Goal: Transaction & Acquisition: Purchase product/service

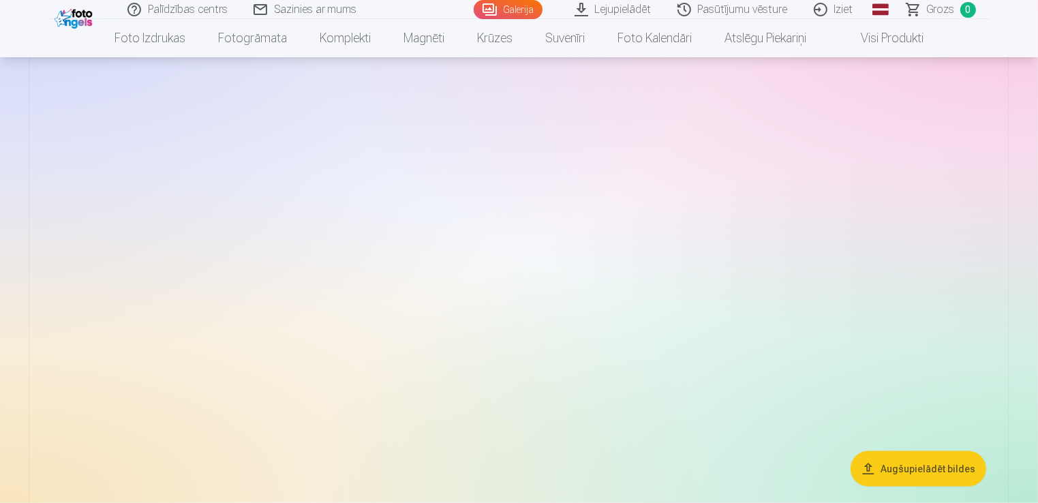
scroll to position [1500, 0]
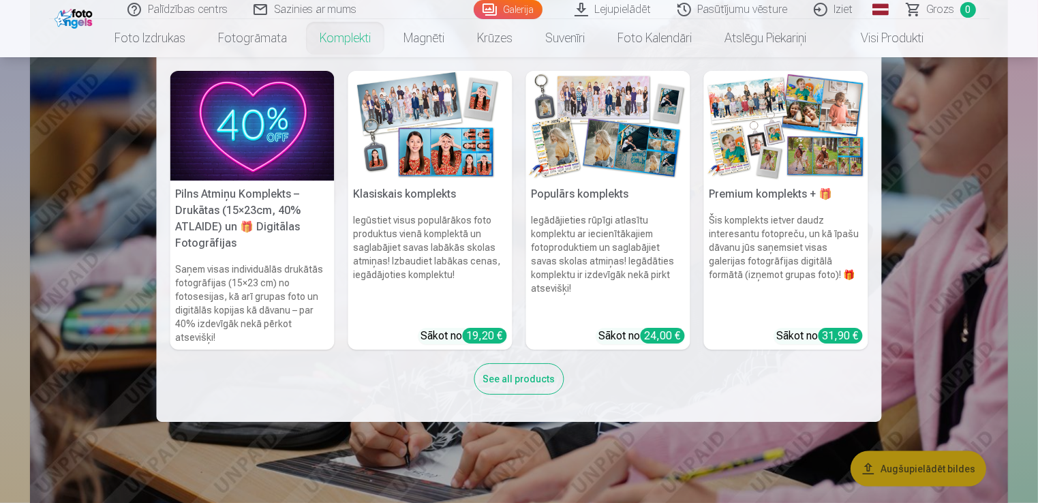
click at [347, 37] on link "Komplekti" at bounding box center [345, 38] width 84 height 38
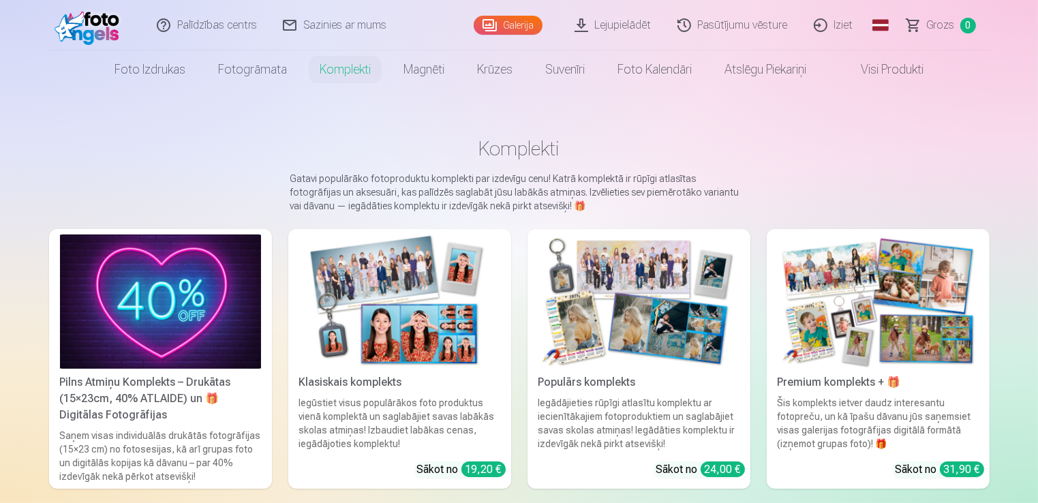
scroll to position [68, 0]
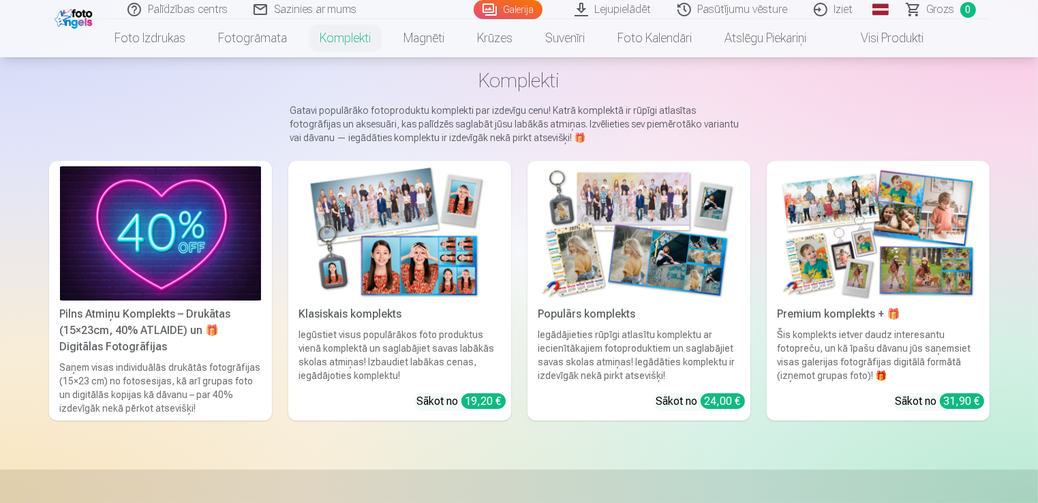
click at [878, 232] on img at bounding box center [878, 233] width 201 height 134
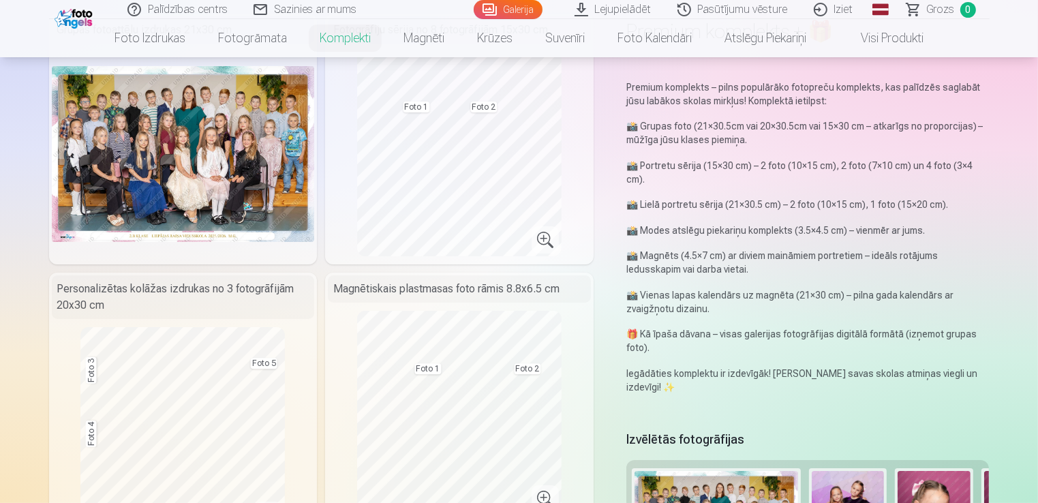
scroll to position [136, 0]
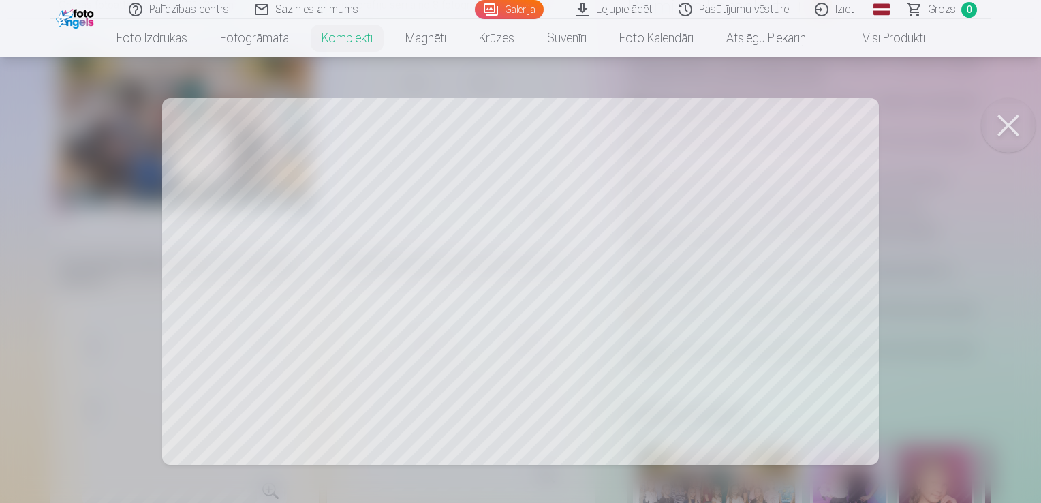
click at [535, 76] on div at bounding box center [520, 251] width 1041 height 503
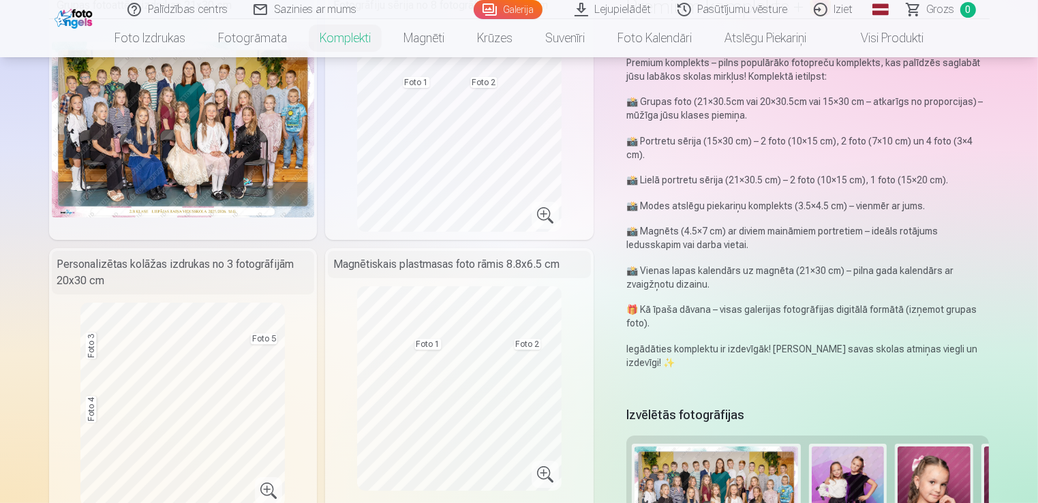
scroll to position [204, 0]
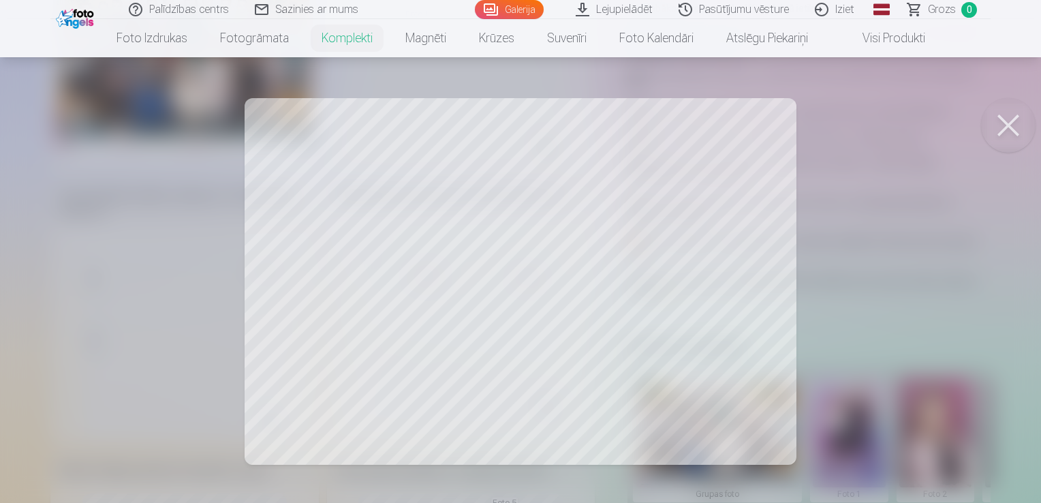
click at [1007, 122] on button at bounding box center [1008, 125] width 55 height 55
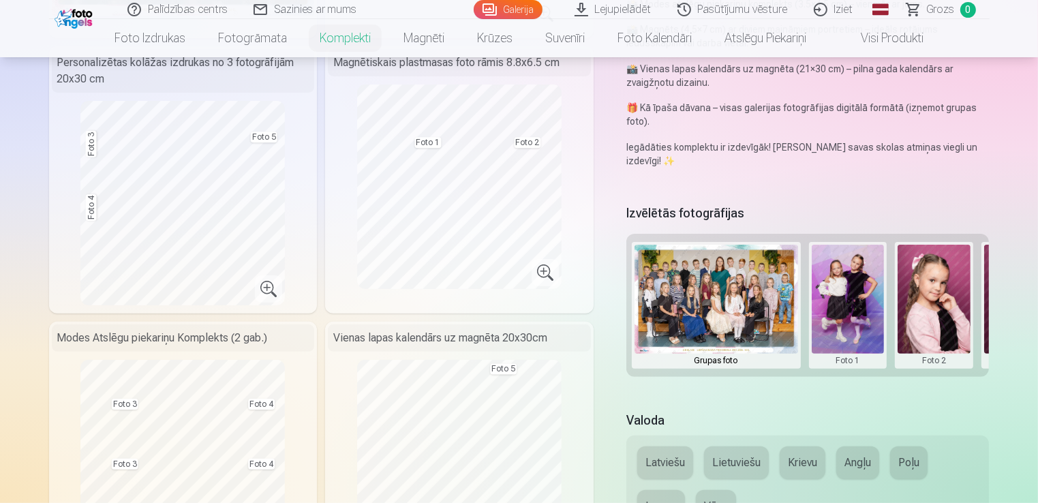
scroll to position [341, 0]
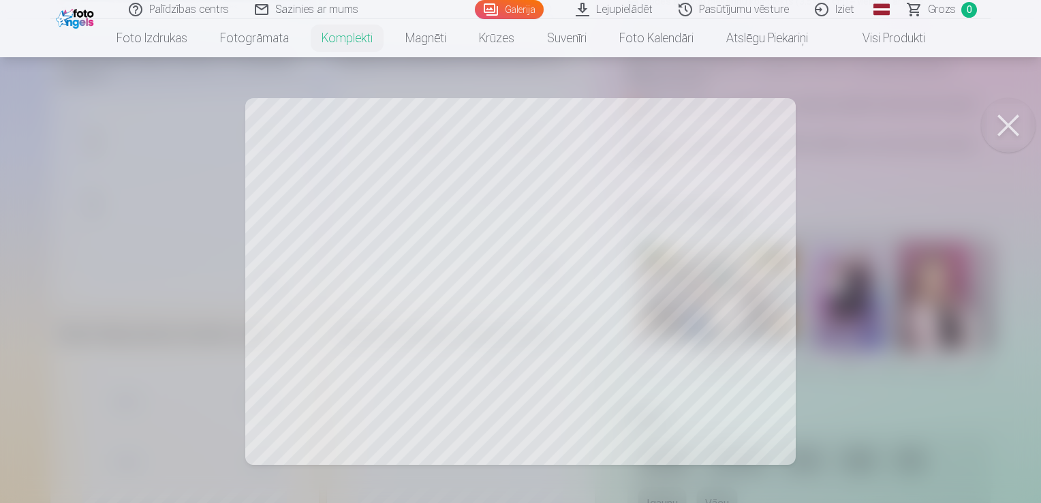
click at [1006, 138] on button at bounding box center [1008, 125] width 55 height 55
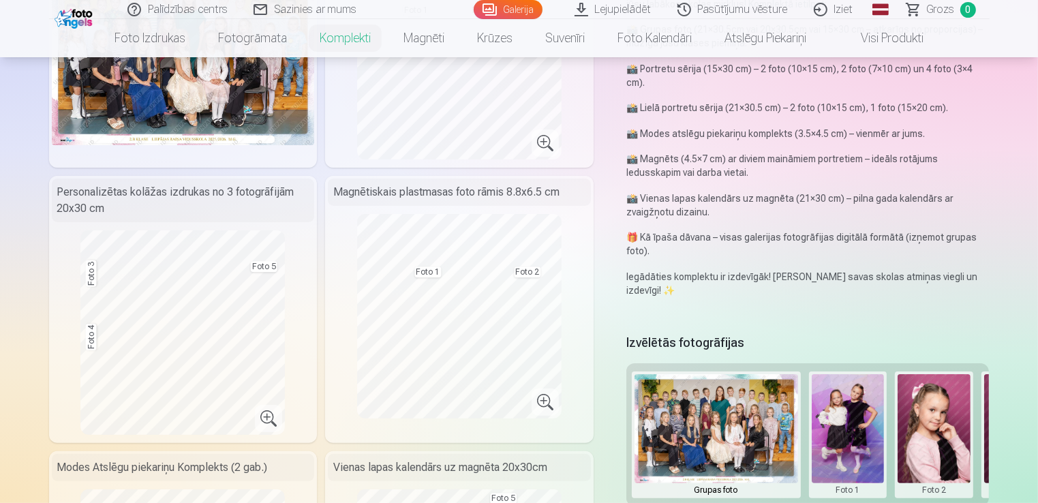
scroll to position [204, 0]
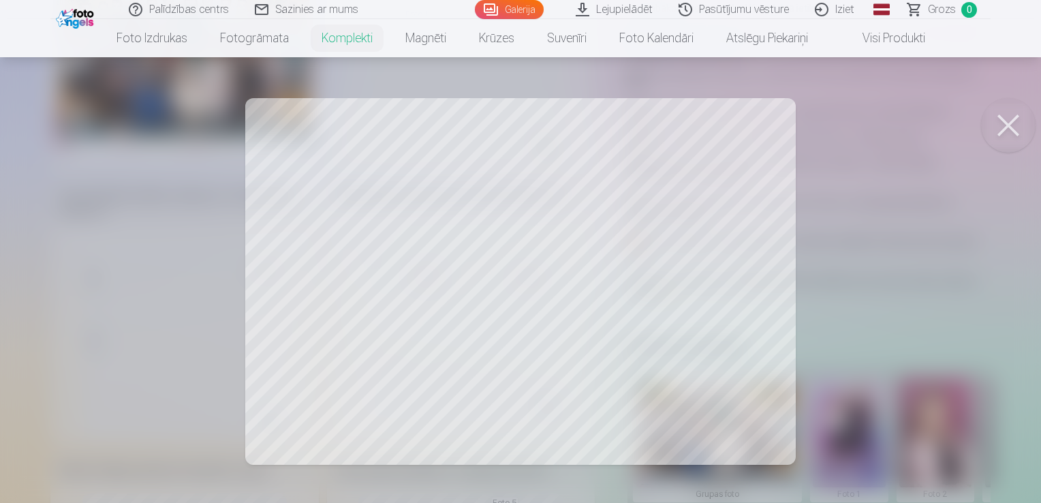
click at [1005, 127] on button at bounding box center [1008, 125] width 55 height 55
click at [1020, 135] on button at bounding box center [1008, 125] width 55 height 55
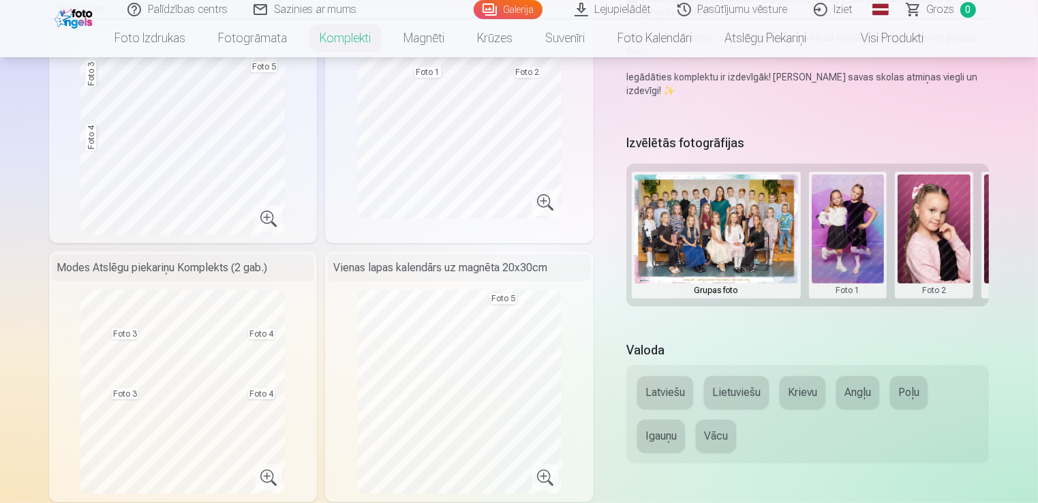
scroll to position [409, 0]
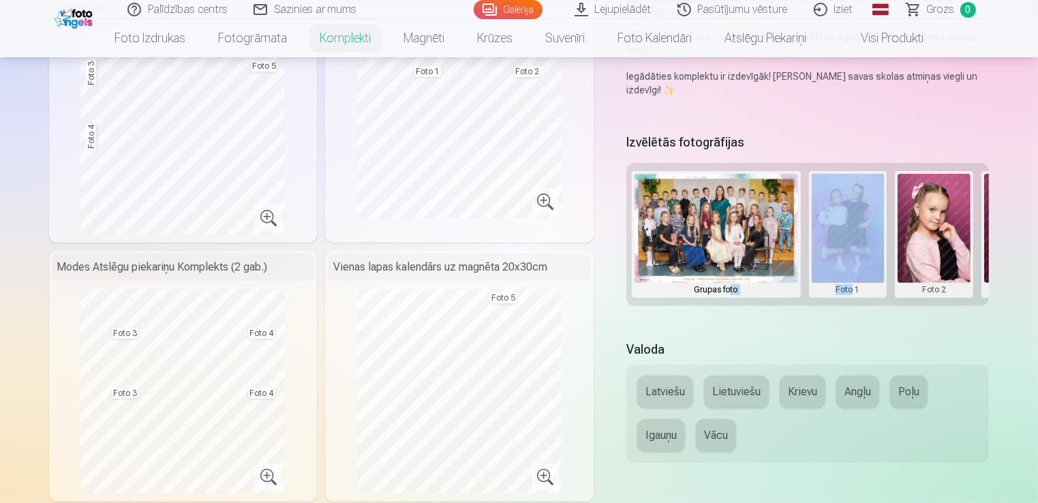
drag, startPoint x: 731, startPoint y: 309, endPoint x: 851, endPoint y: 316, distance: 120.8
click at [851, 316] on div "Izvēlētās fotogrāfijas Grupas foto Foto 1 Foto 2 Foto 3 Foto 4 Foto 5" at bounding box center [807, 227] width 363 height 194
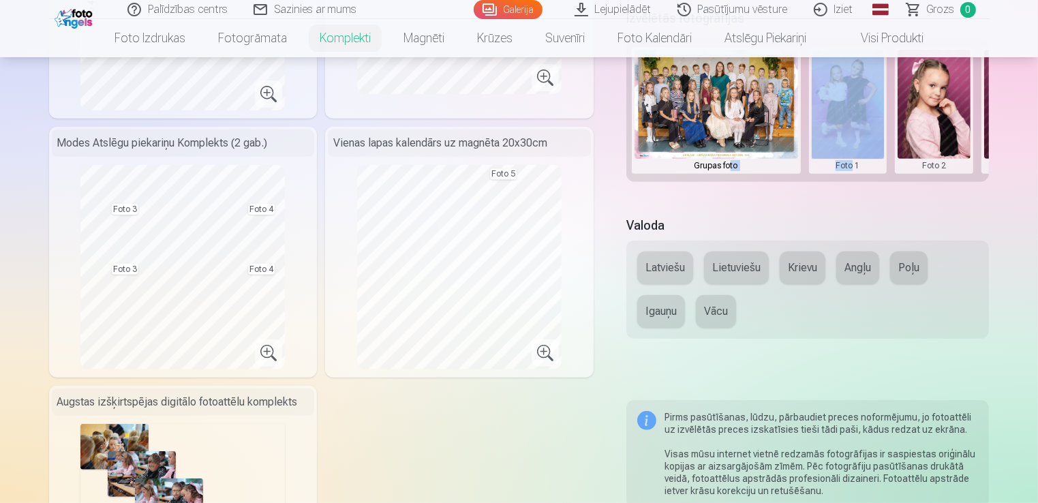
scroll to position [545, 0]
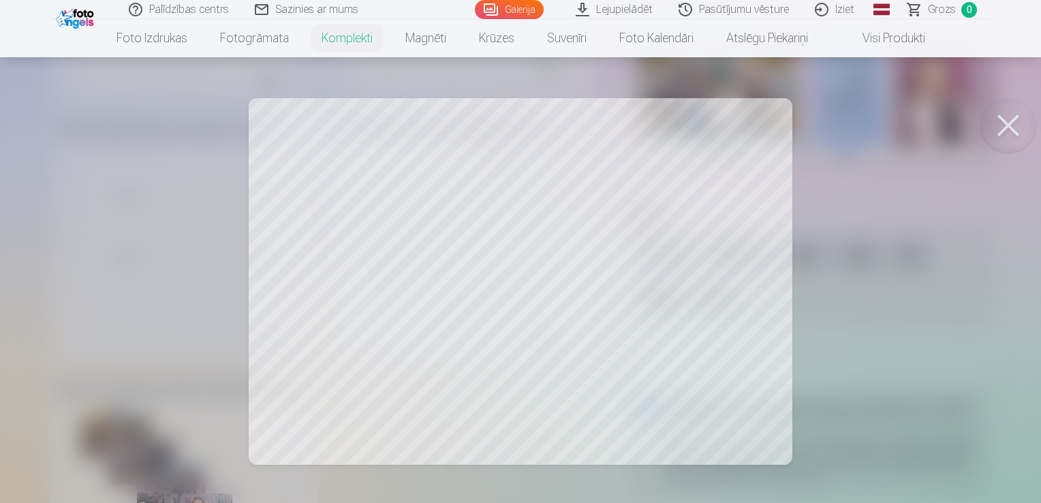
click at [1012, 134] on button at bounding box center [1008, 125] width 55 height 55
click at [1014, 132] on button at bounding box center [1008, 125] width 55 height 55
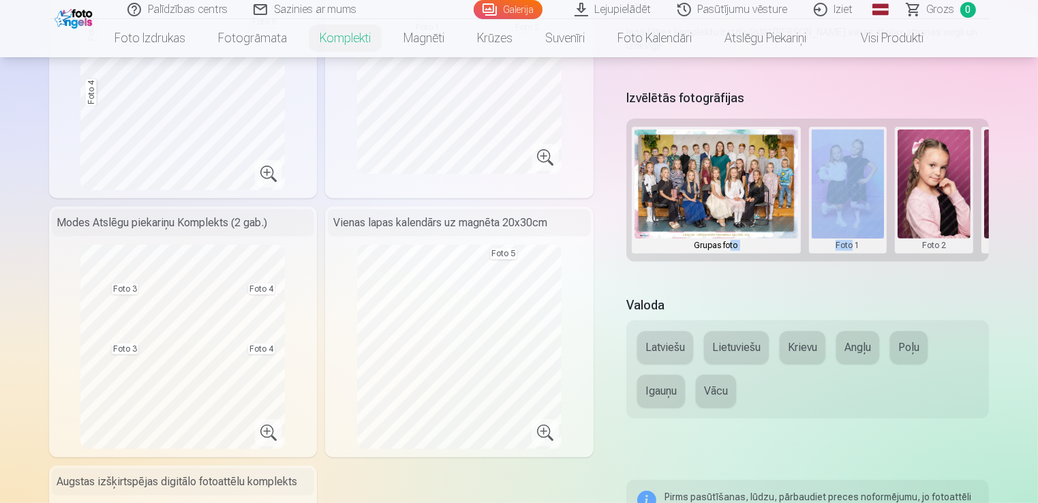
scroll to position [477, 0]
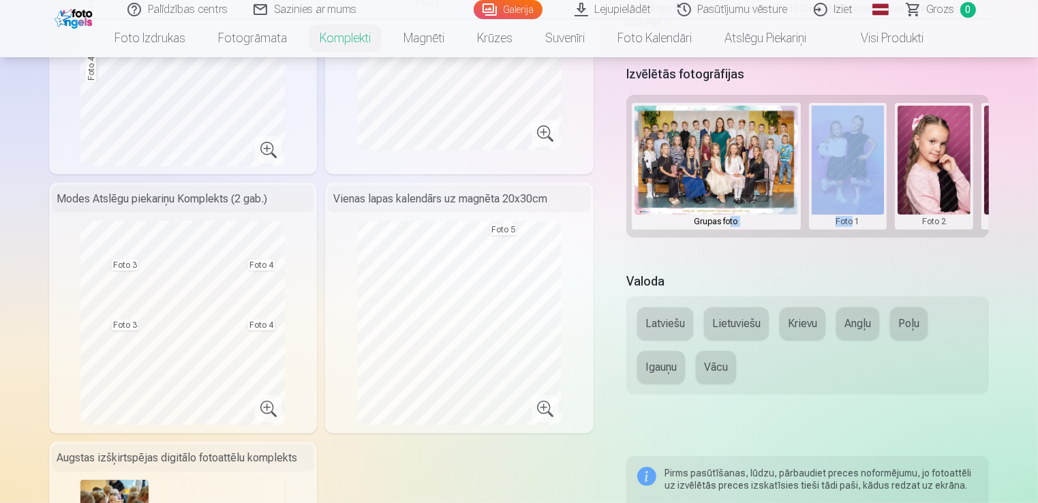
click at [823, 241] on div "Izvēlētās fotogrāfijas Grupas foto Foto 1 Foto 2 Foto 3 Foto 4 Foto 5" at bounding box center [807, 159] width 363 height 194
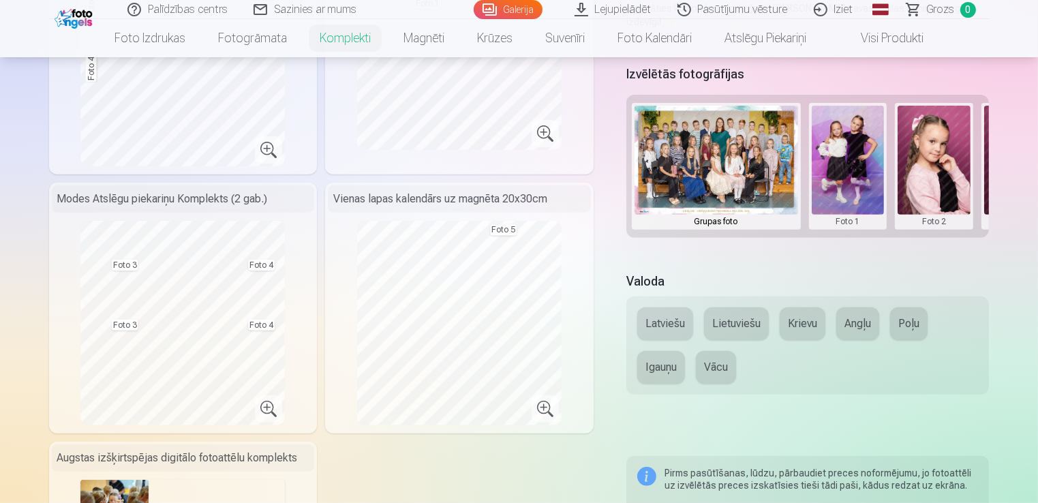
click at [805, 279] on h5 "Valoda" at bounding box center [807, 281] width 363 height 19
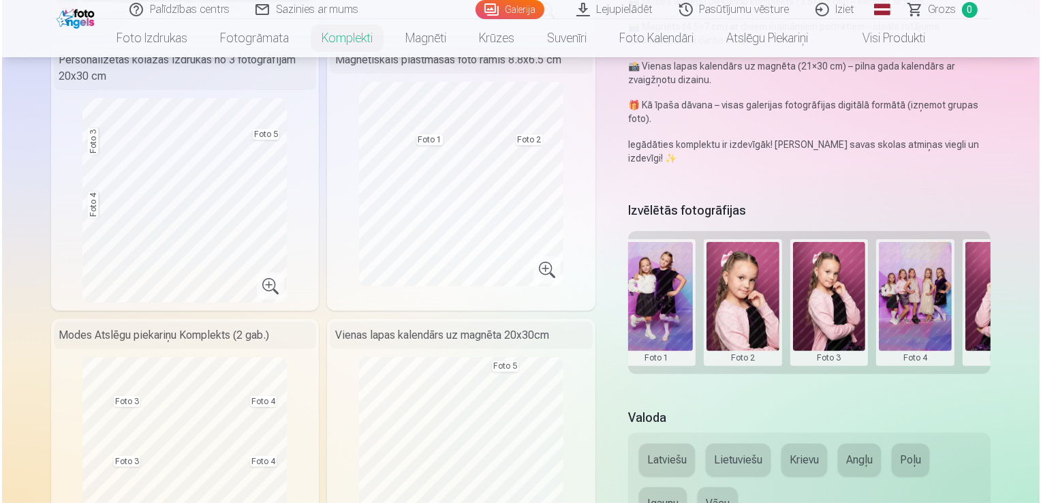
scroll to position [0, 197]
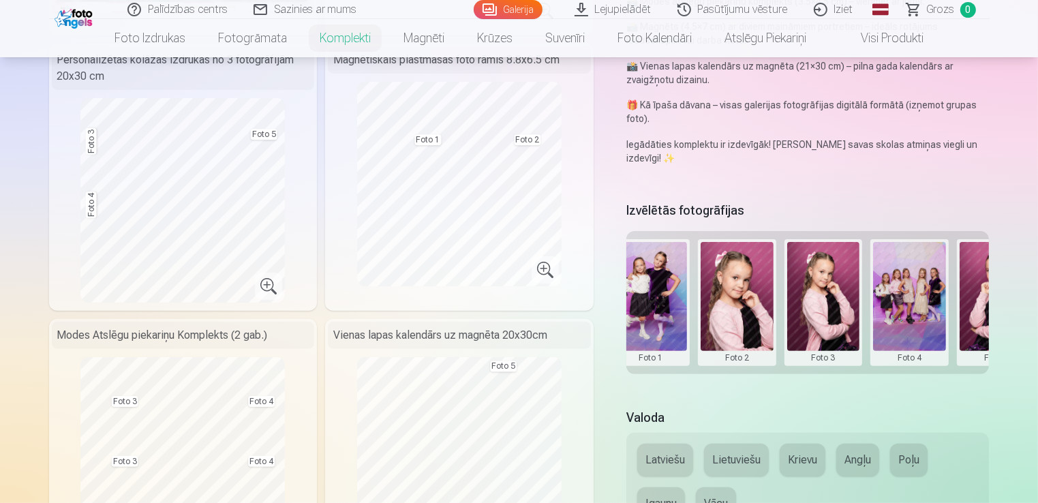
click at [660, 319] on button at bounding box center [651, 302] width 73 height 121
click at [654, 305] on button "Nomainiet foto" at bounding box center [649, 302] width 111 height 38
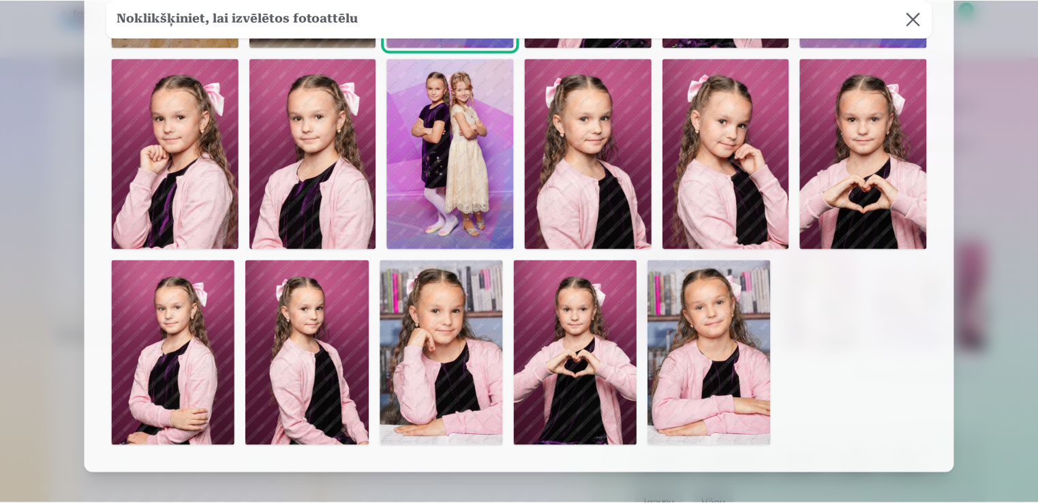
scroll to position [273, 0]
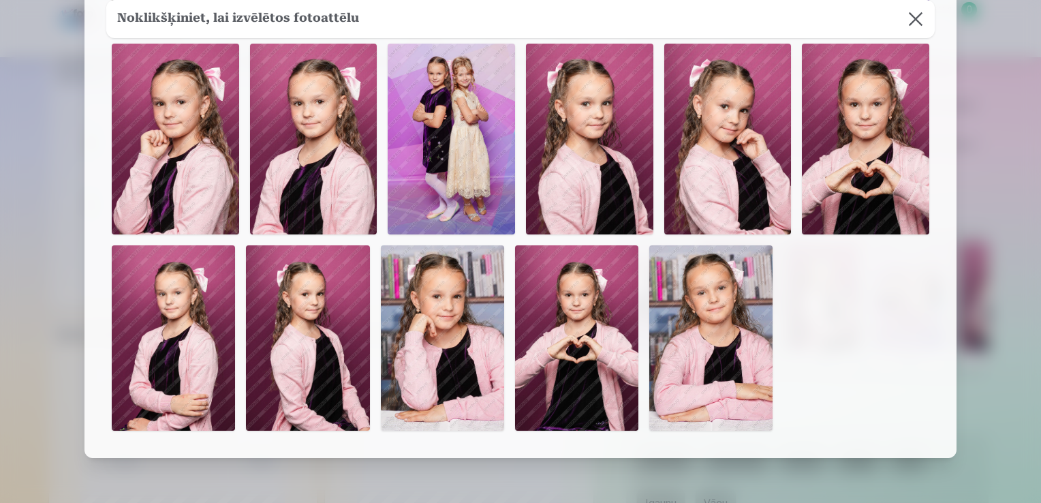
click at [469, 322] on img at bounding box center [442, 337] width 123 height 185
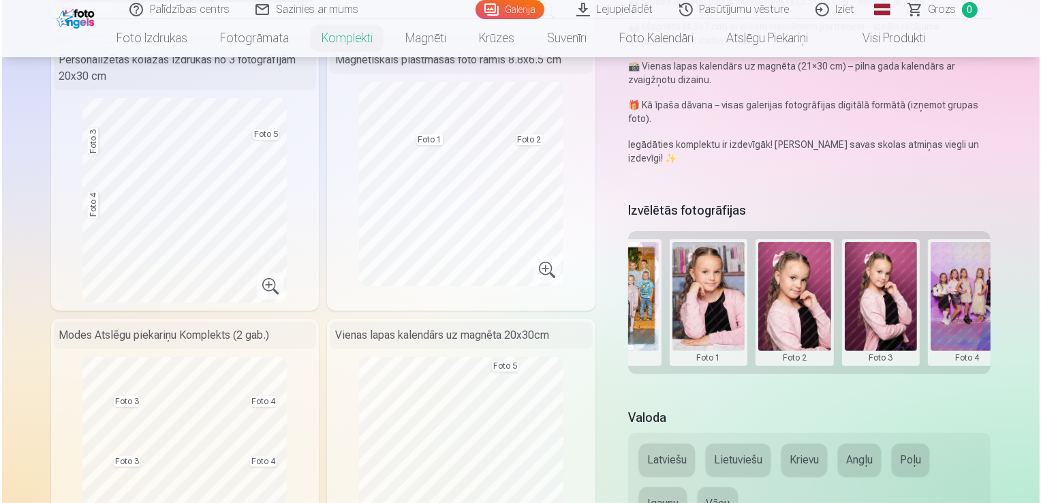
scroll to position [0, 158]
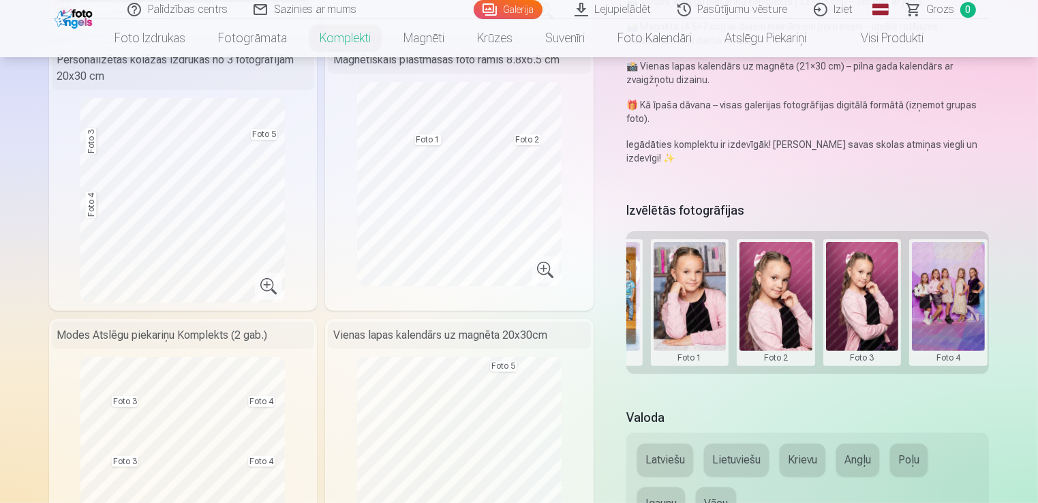
click at [776, 319] on button at bounding box center [776, 302] width 73 height 121
click at [785, 293] on button "Nomainiet foto" at bounding box center [775, 302] width 111 height 38
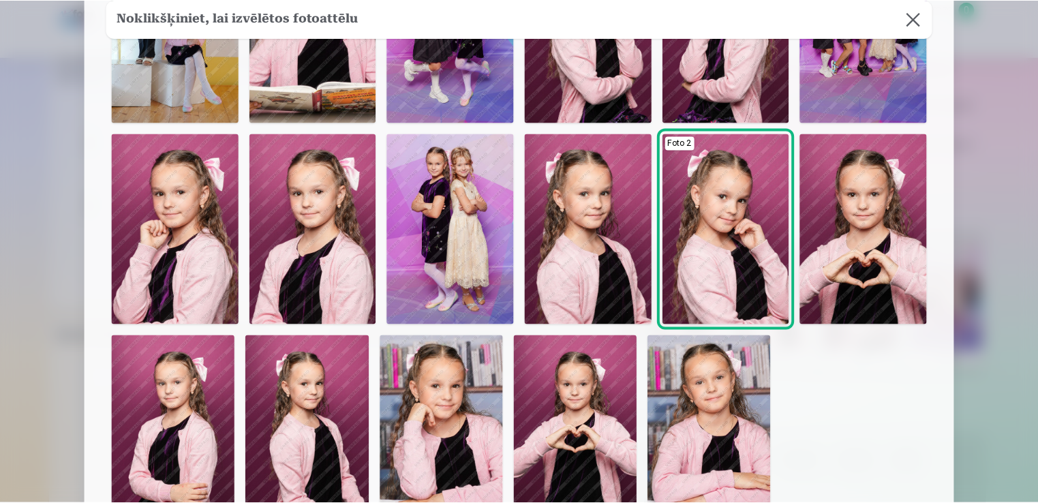
scroll to position [204, 0]
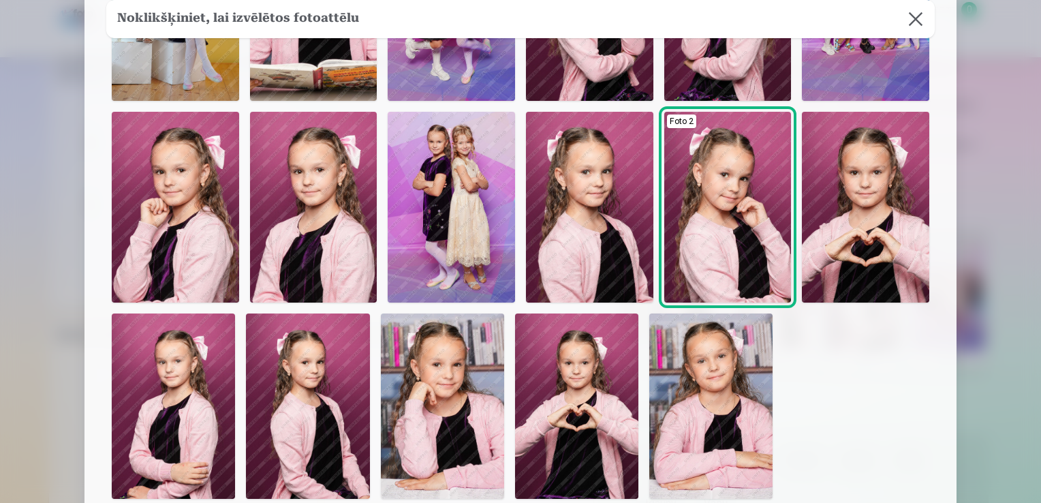
click at [572, 227] on img at bounding box center [589, 207] width 127 height 191
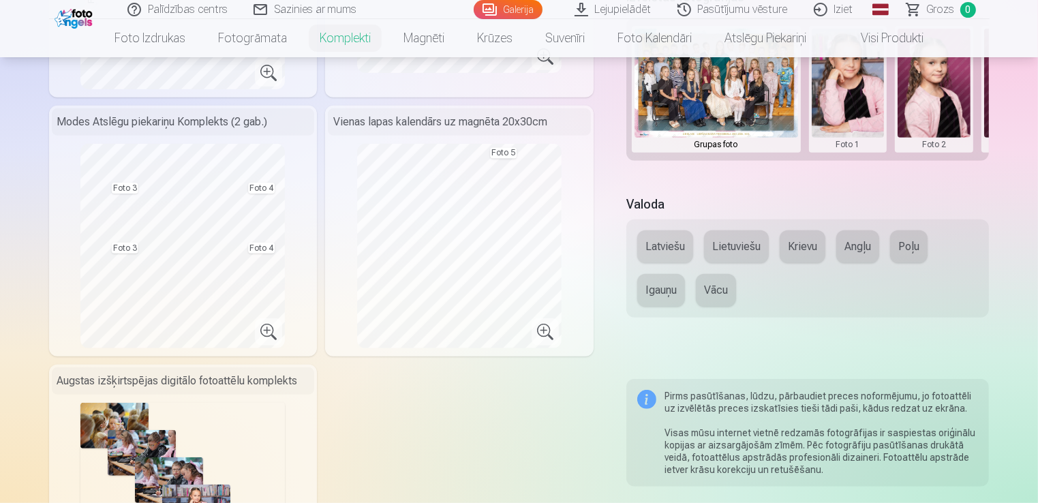
scroll to position [409, 0]
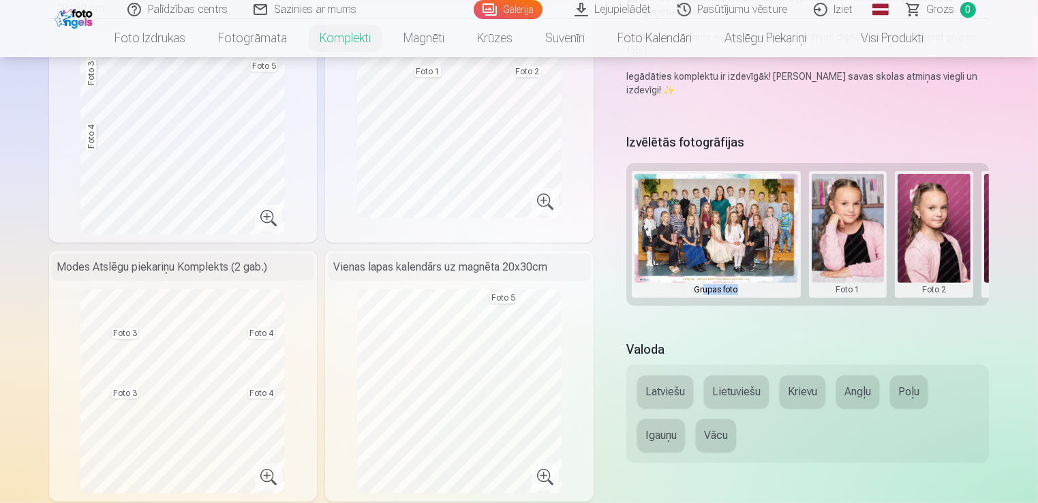
drag, startPoint x: 703, startPoint y: 309, endPoint x: 787, endPoint y: 307, distance: 83.9
click at [787, 307] on div "Izvēlētās fotogrāfijas Grupas foto Foto 1 Foto 2 Foto 3 Foto 4 Foto 5" at bounding box center [807, 227] width 363 height 194
drag, startPoint x: 787, startPoint y: 307, endPoint x: 745, endPoint y: 331, distance: 48.3
click at [750, 334] on div "Premium komplekts + 🎁 Premium komplekts – pilns populārāko fotopreču komplekts,…" at bounding box center [519, 363] width 941 height 1295
drag, startPoint x: 669, startPoint y: 359, endPoint x: 649, endPoint y: 337, distance: 29.9
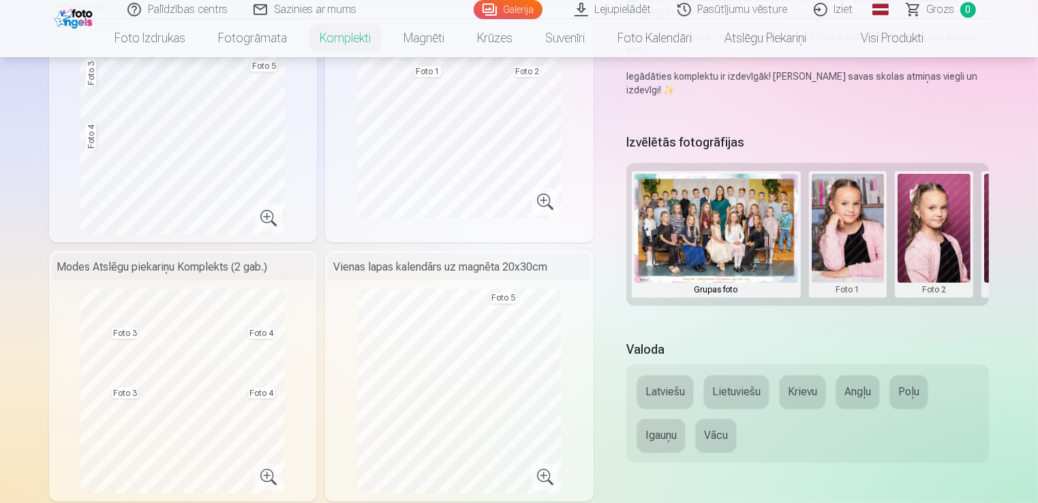
click at [668, 358] on h5 "Valoda" at bounding box center [807, 349] width 363 height 19
click at [626, 323] on div "Premium komplekts + 🎁 Premium komplekts – pilns populārāko fotopreču komplekts,…" at bounding box center [519, 363] width 941 height 1295
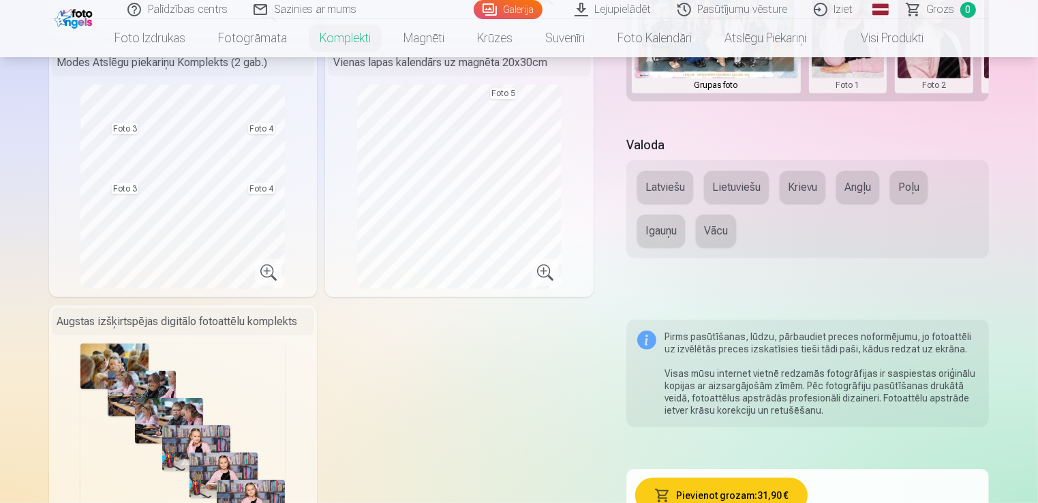
scroll to position [818, 0]
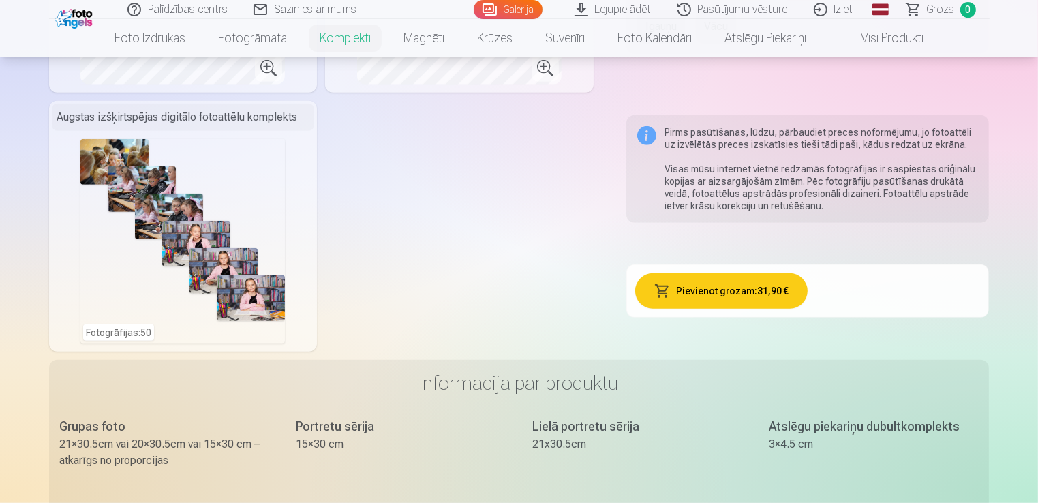
click at [706, 290] on button "Pievienot grozam : 31,90 €" at bounding box center [721, 290] width 172 height 35
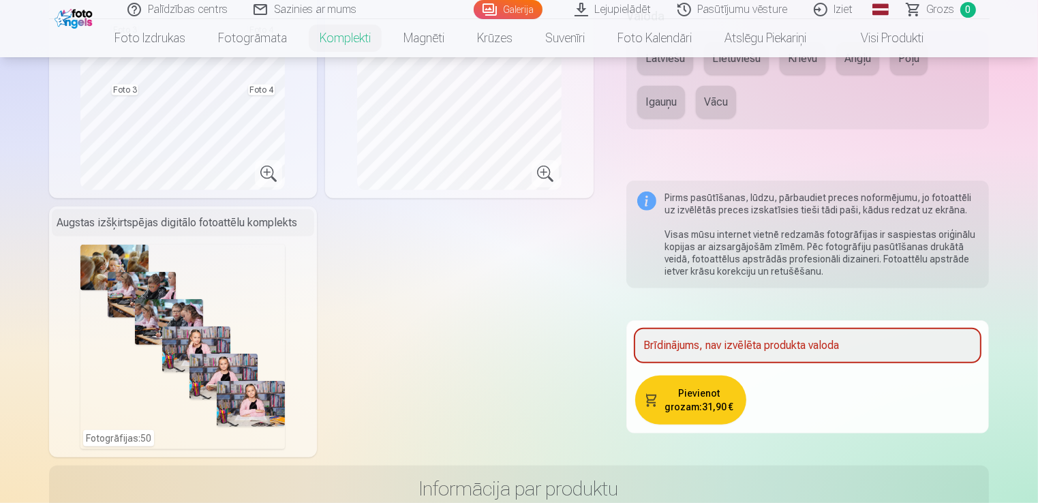
scroll to position [613, 0]
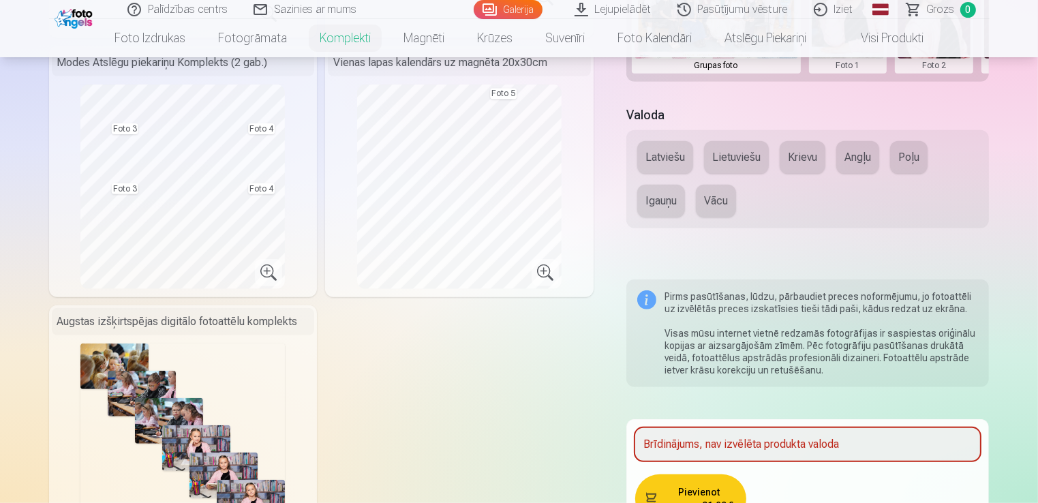
click at [656, 163] on button "Latviešu" at bounding box center [665, 157] width 56 height 33
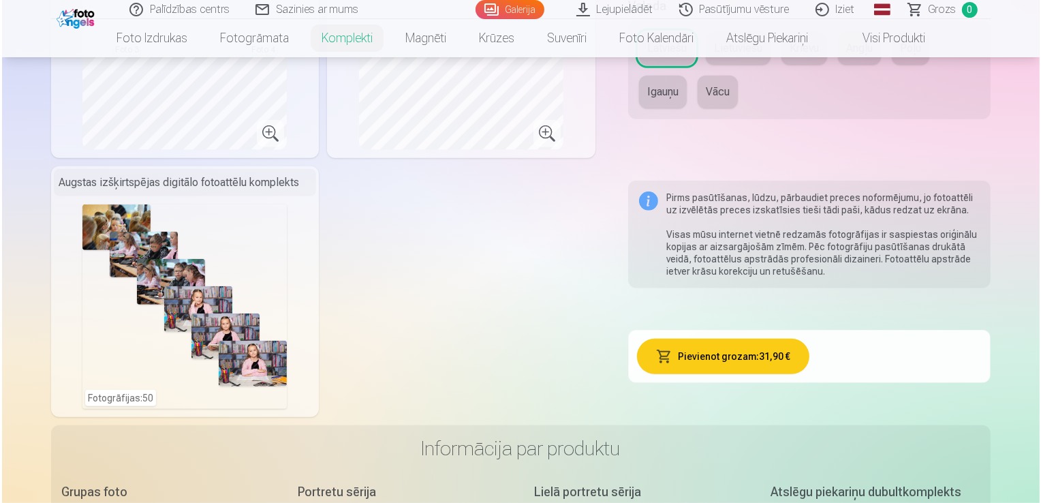
scroll to position [769, 0]
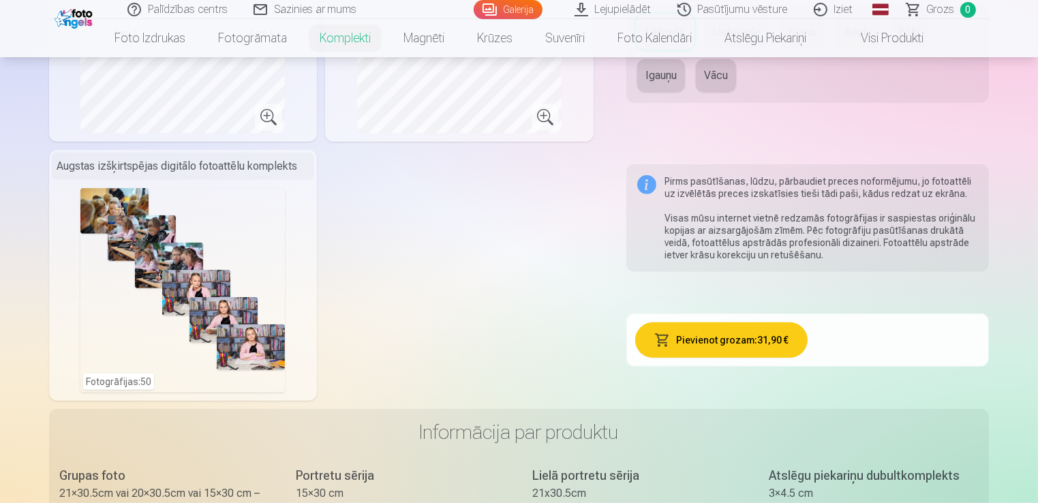
click at [758, 349] on button "Pievienot grozam : 31,90 €" at bounding box center [721, 339] width 172 height 35
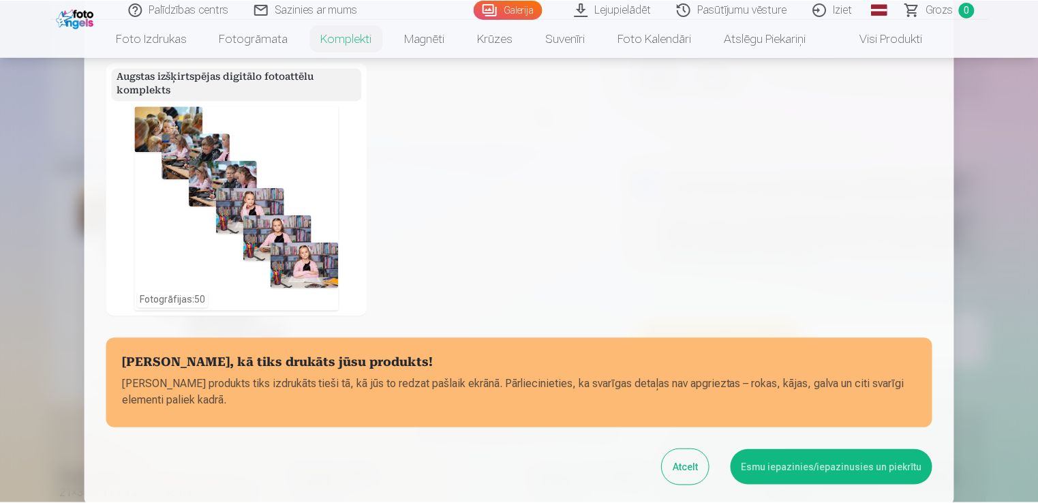
scroll to position [545, 0]
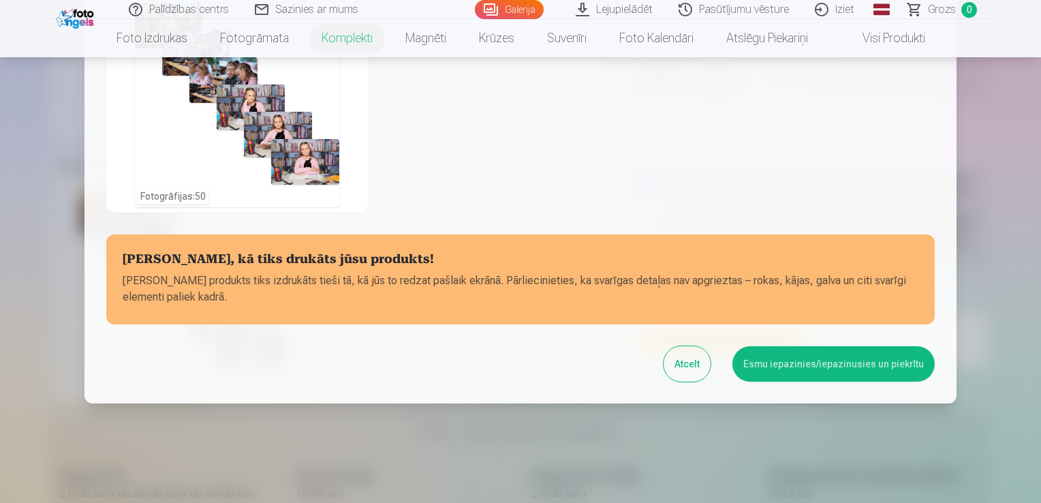
click at [885, 376] on button "Esmu iepazinies/iepazinusies un piekrītu" at bounding box center [834, 363] width 202 height 35
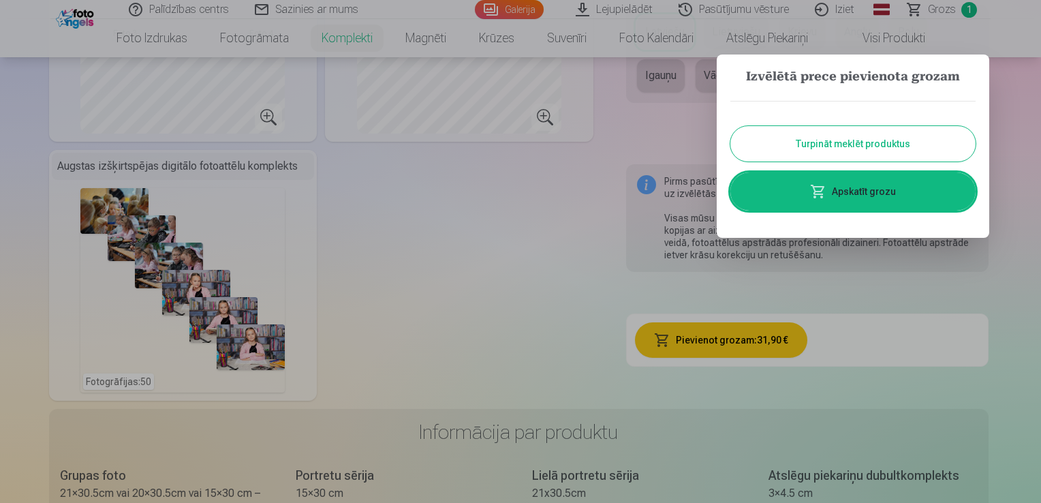
click at [823, 157] on button "Turpināt meklēt produktus" at bounding box center [853, 143] width 245 height 35
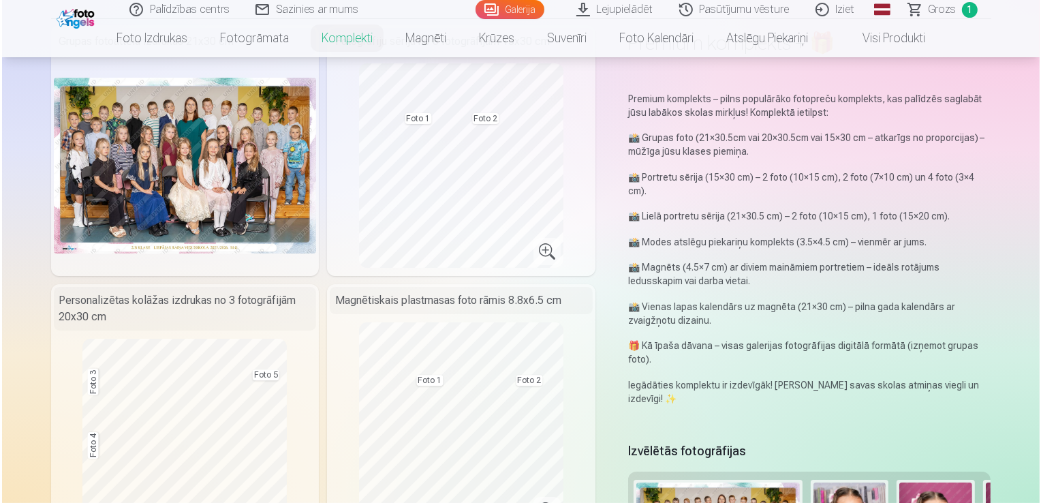
scroll to position [0, 0]
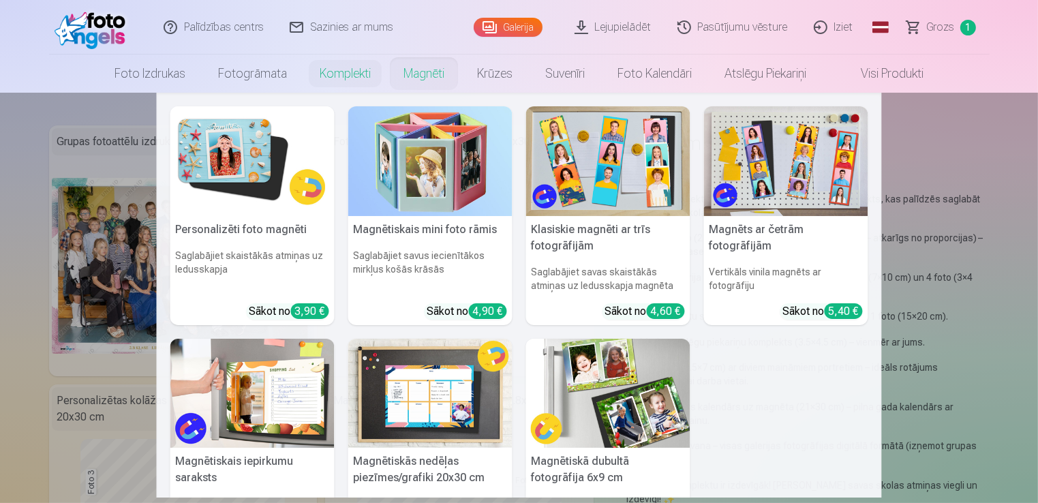
click at [413, 75] on link "Magnēti" at bounding box center [424, 74] width 74 height 38
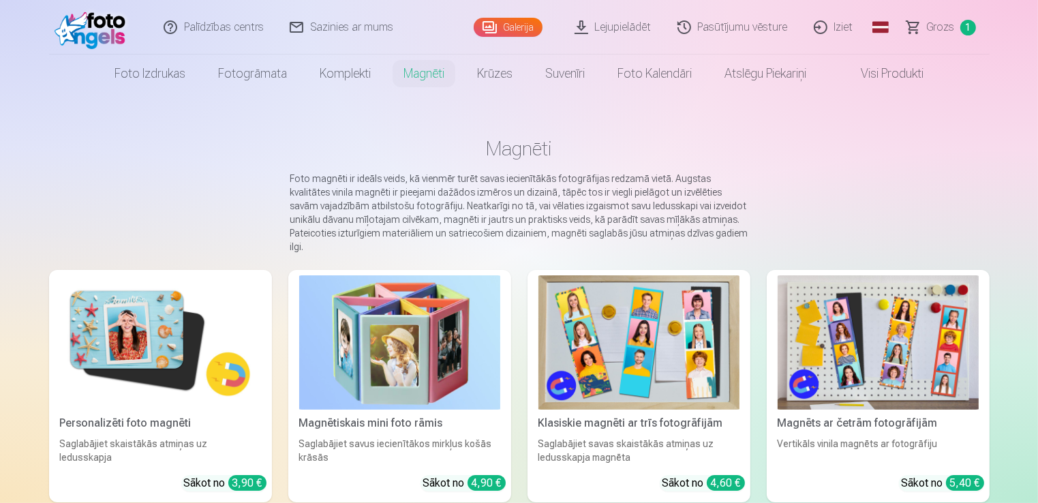
click at [900, 350] on img at bounding box center [878, 342] width 201 height 134
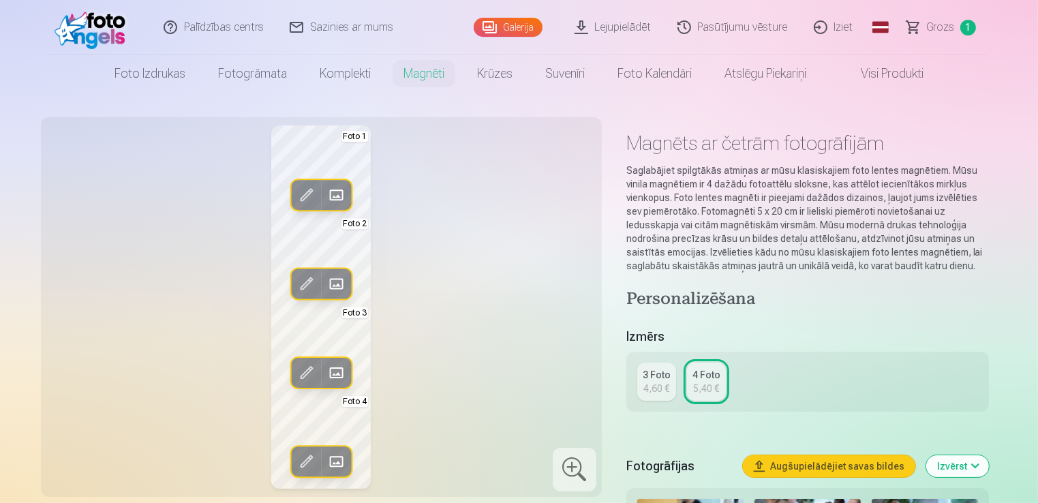
click at [344, 192] on span at bounding box center [336, 196] width 22 height 22
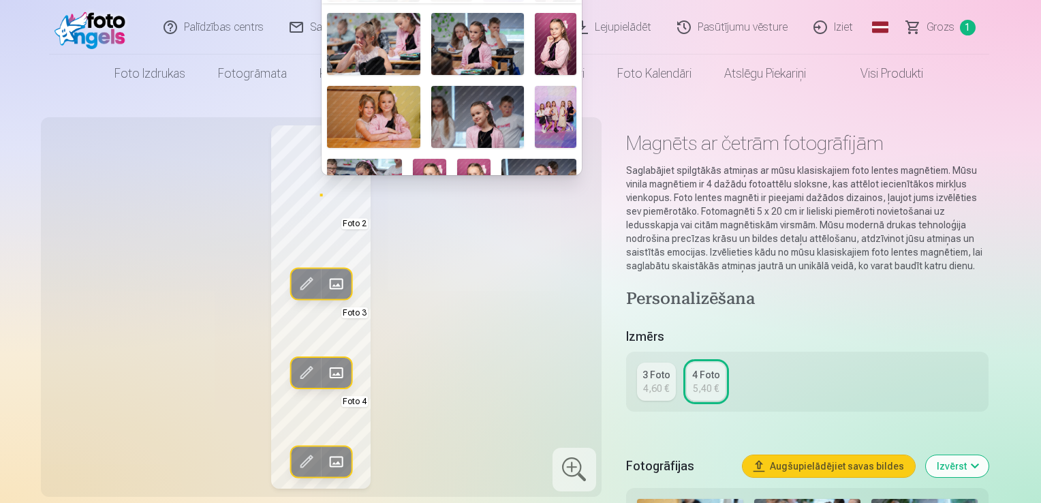
scroll to position [409, 0]
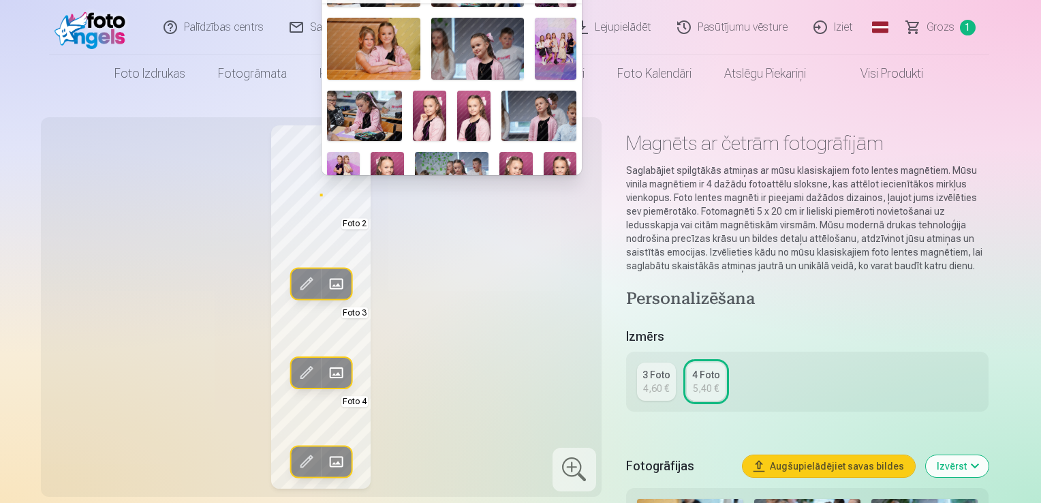
click at [311, 217] on div at bounding box center [520, 251] width 1041 height 503
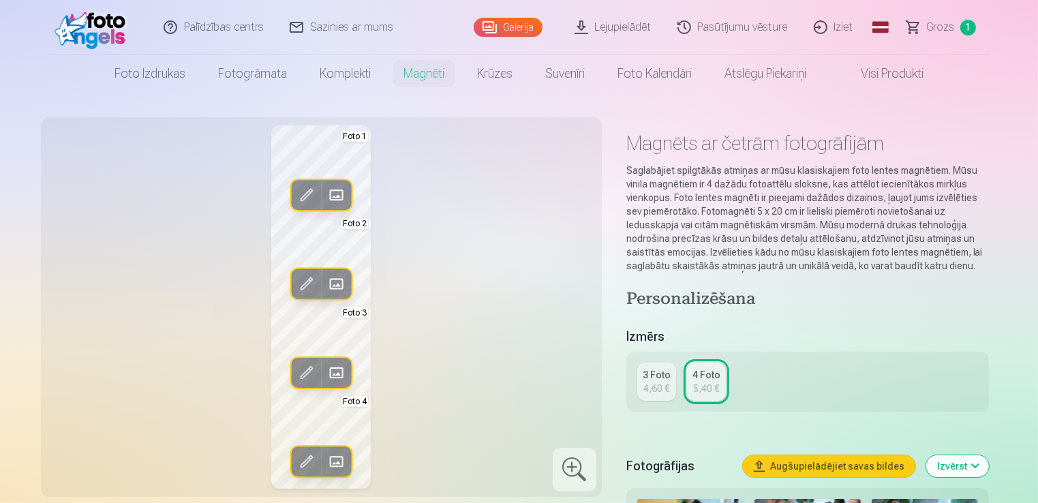
click at [314, 189] on span at bounding box center [306, 196] width 22 height 22
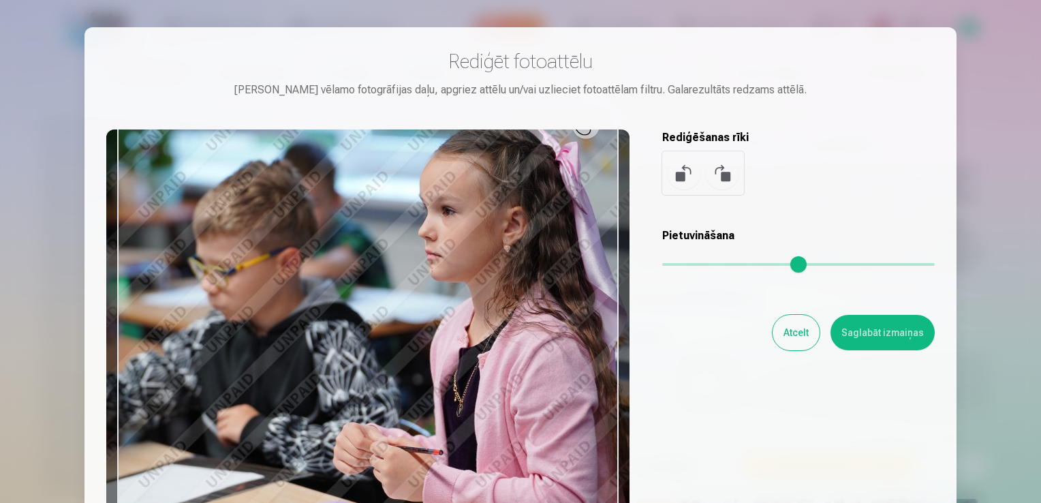
click at [835, 170] on div "Rediģēšanas rīki" at bounding box center [799, 162] width 273 height 65
click at [788, 341] on button "Atcelt" at bounding box center [796, 332] width 47 height 35
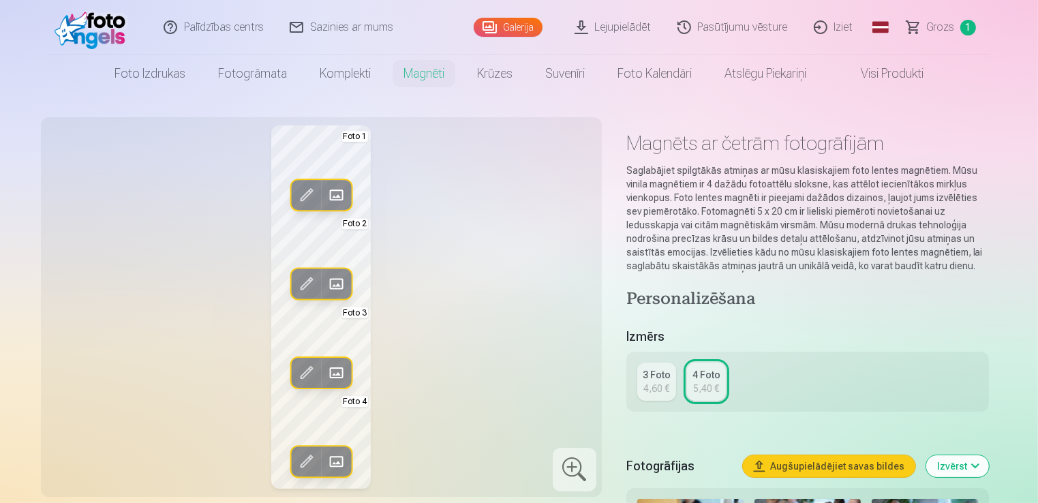
click at [336, 192] on span at bounding box center [336, 196] width 22 height 22
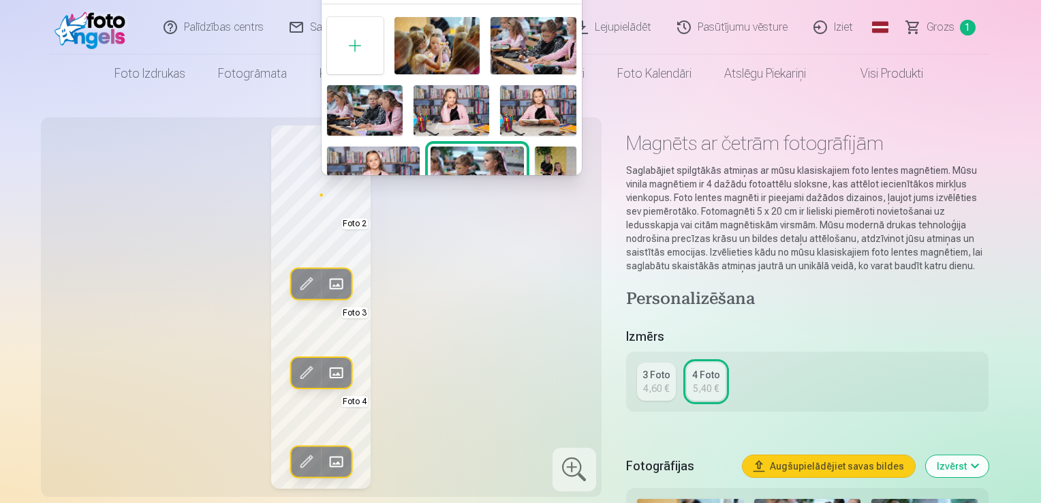
click at [660, 391] on div at bounding box center [520, 251] width 1041 height 503
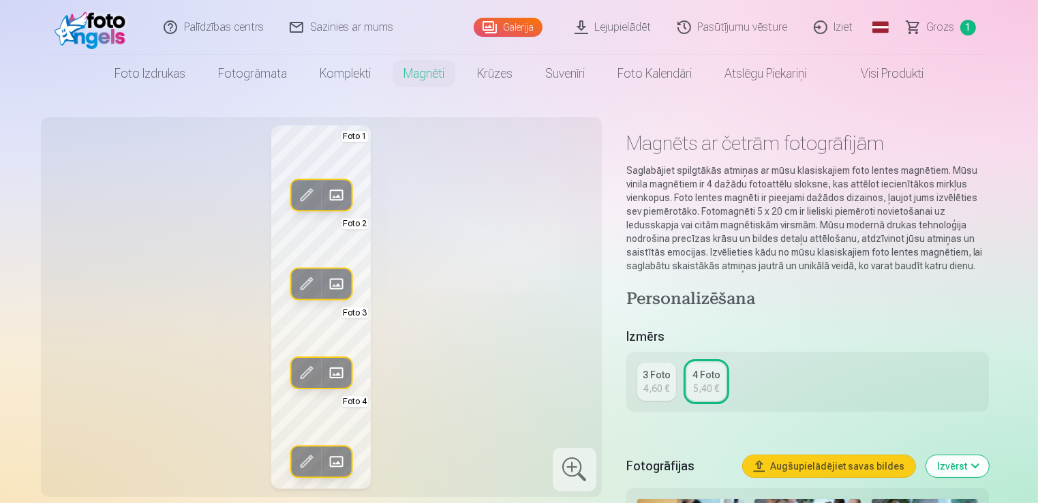
click at [657, 378] on div "3 Foto" at bounding box center [657, 375] width 28 height 14
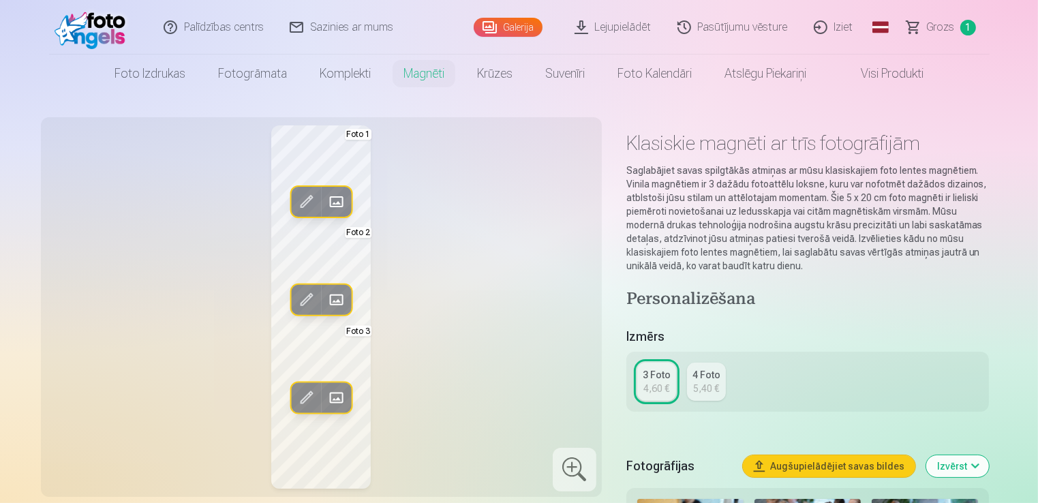
click at [338, 196] on span at bounding box center [336, 202] width 22 height 22
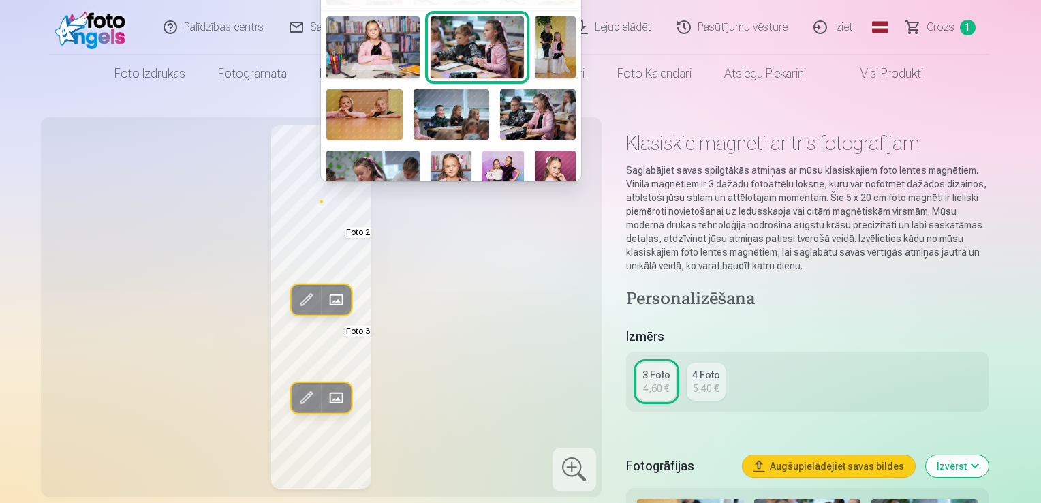
scroll to position [204, 0]
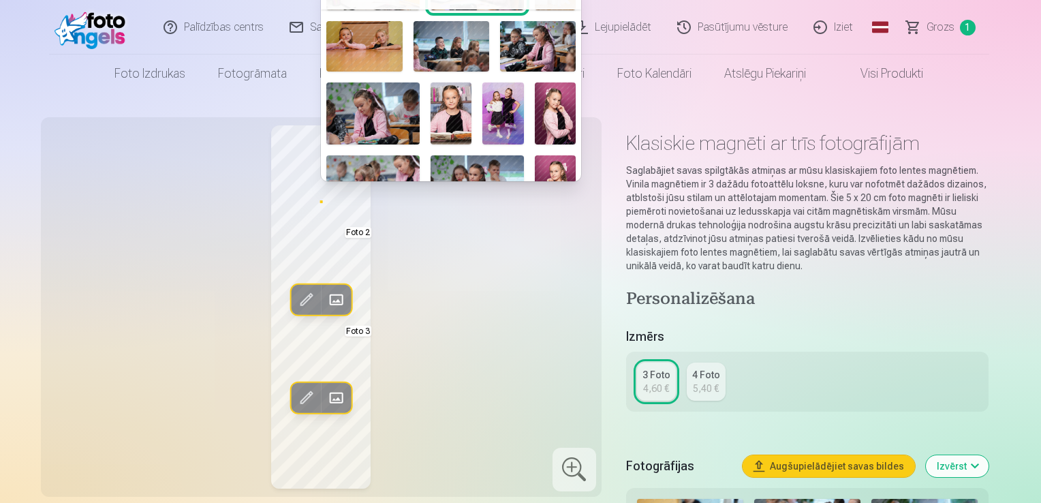
click at [493, 263] on div at bounding box center [520, 251] width 1041 height 503
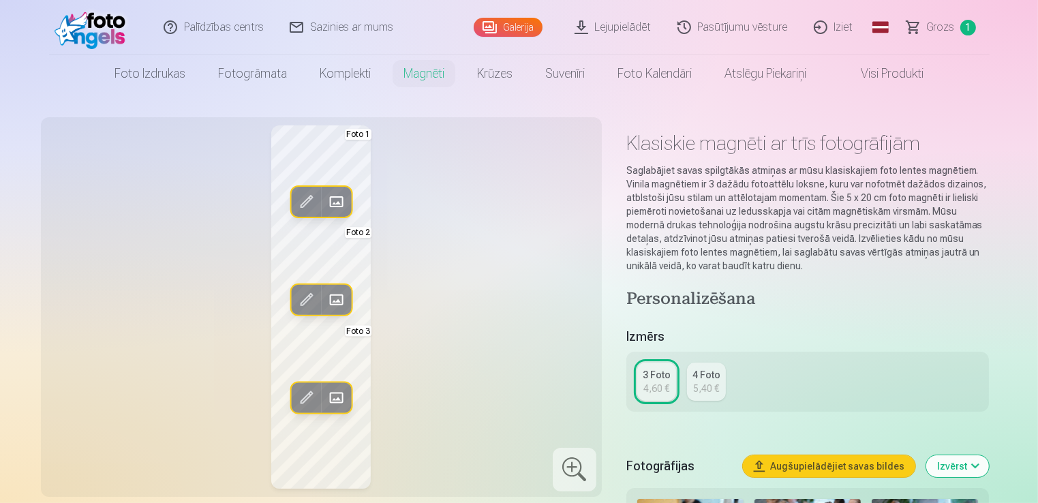
click at [338, 197] on span at bounding box center [336, 202] width 22 height 22
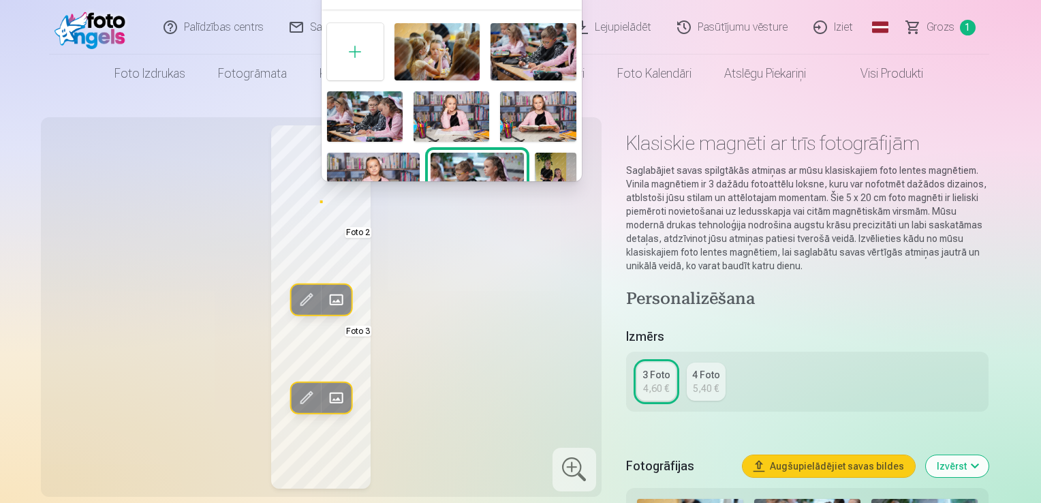
click at [520, 105] on img at bounding box center [538, 116] width 76 height 50
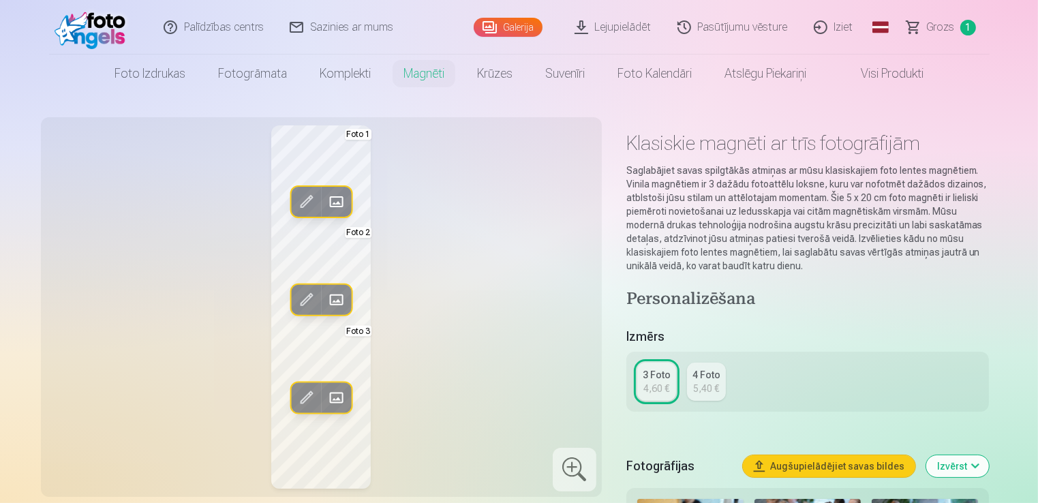
click at [333, 300] on span at bounding box center [336, 300] width 22 height 22
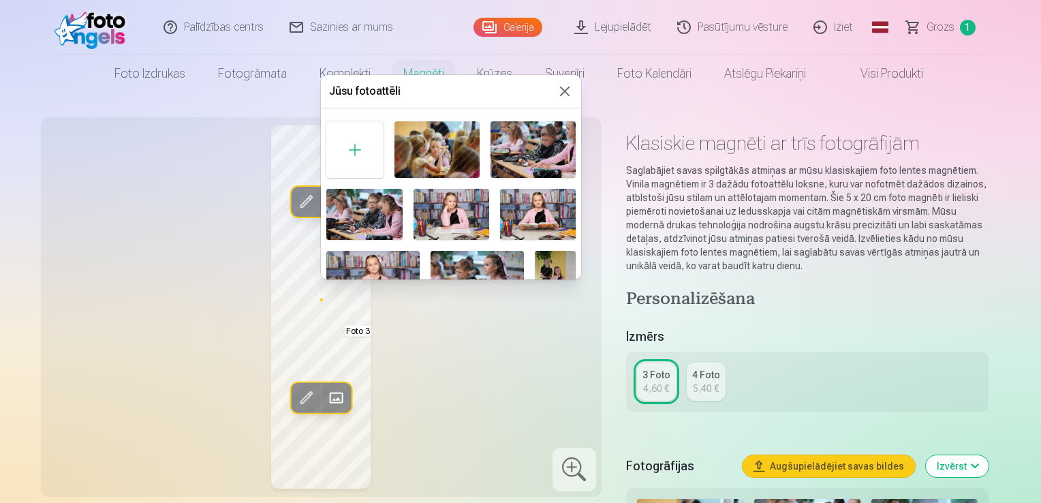
click at [442, 208] on img at bounding box center [452, 214] width 76 height 50
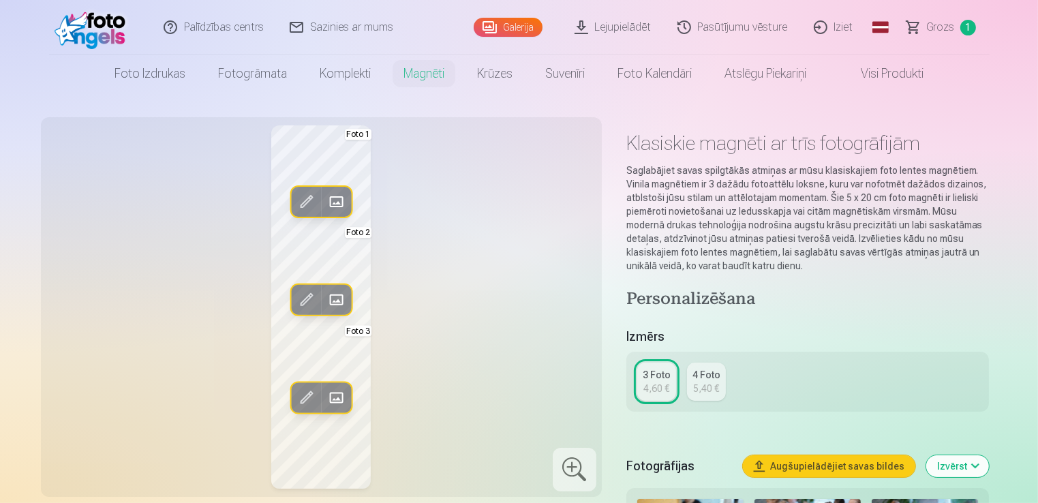
click at [458, 255] on div "Rediģēt foto Aizstāt Foto 1 Rediģēt foto Aizstāt Foto 2 Rediģēt foto Aizstāt Fo…" at bounding box center [321, 306] width 545 height 363
click at [717, 374] on div "4 Foto" at bounding box center [706, 375] width 28 height 14
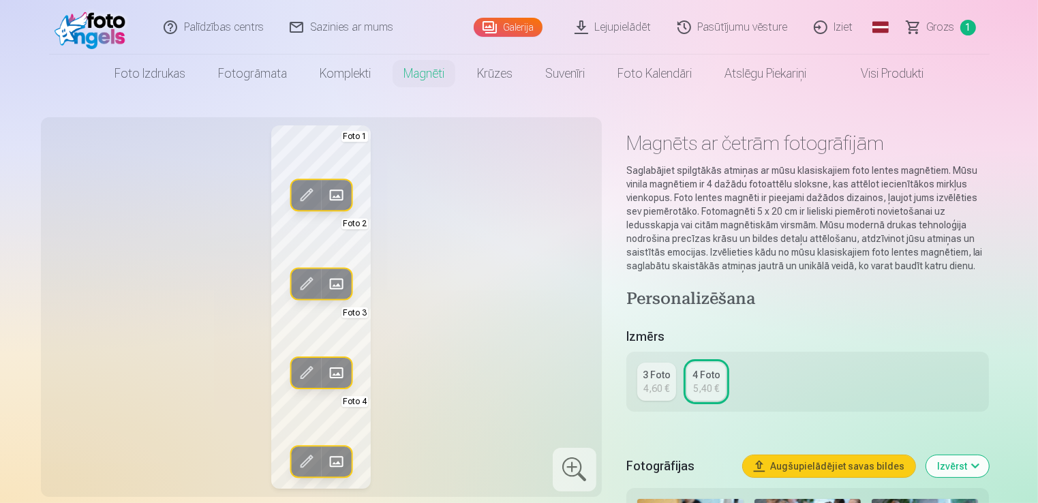
click at [339, 374] on span at bounding box center [336, 373] width 22 height 22
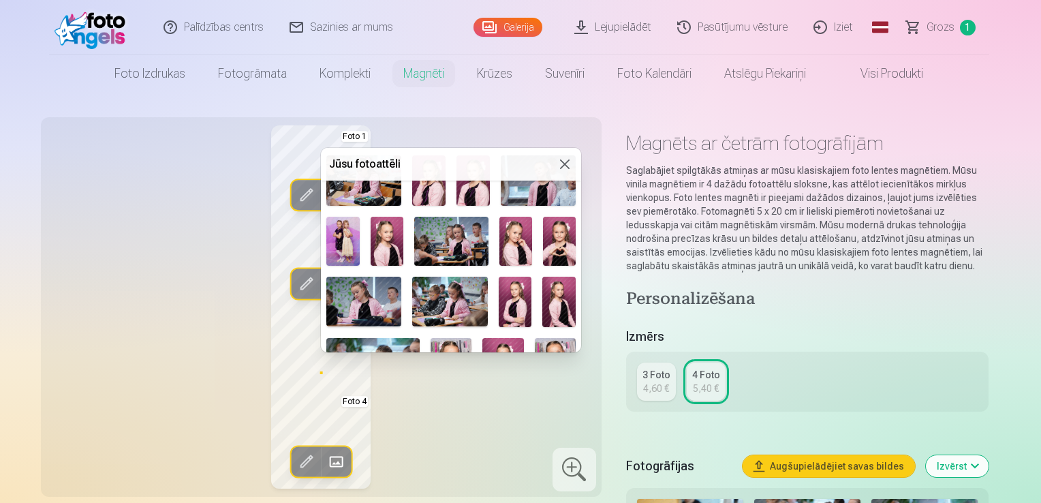
scroll to position [545, 0]
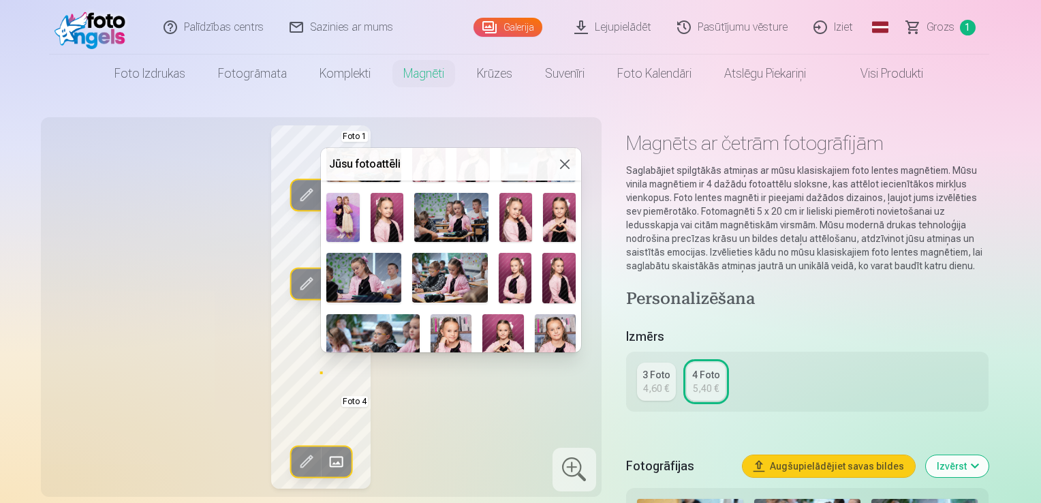
click at [463, 269] on img at bounding box center [449, 278] width 75 height 50
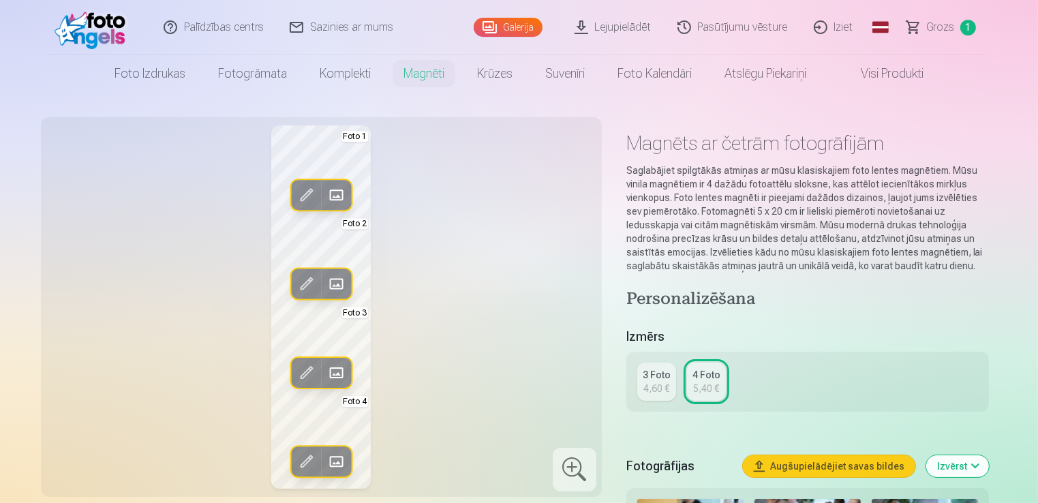
click at [336, 371] on span at bounding box center [336, 373] width 22 height 22
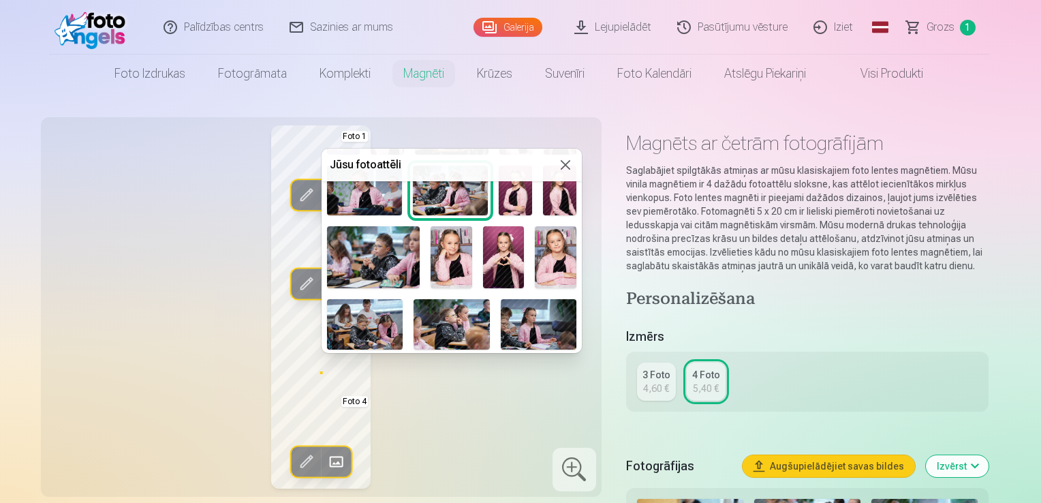
scroll to position [613, 0]
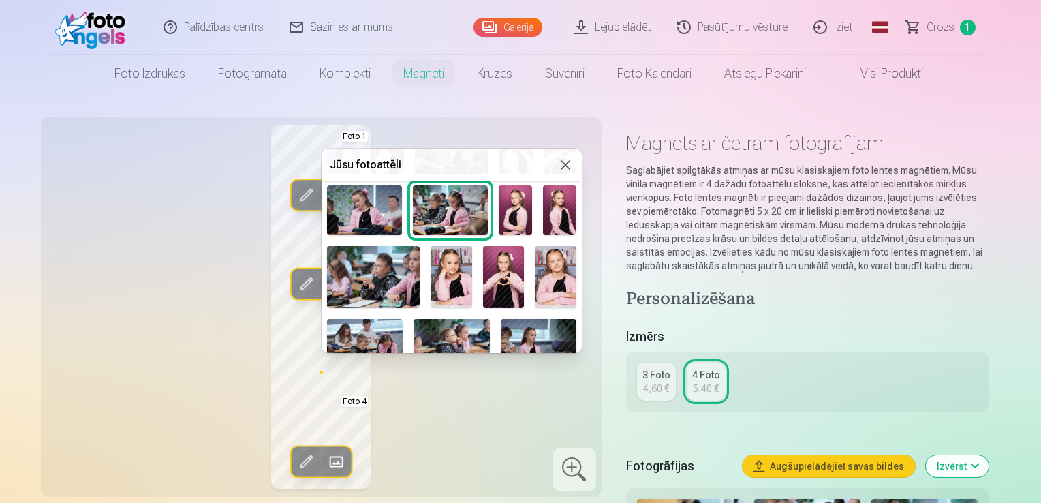
click at [503, 262] on img at bounding box center [504, 277] width 42 height 62
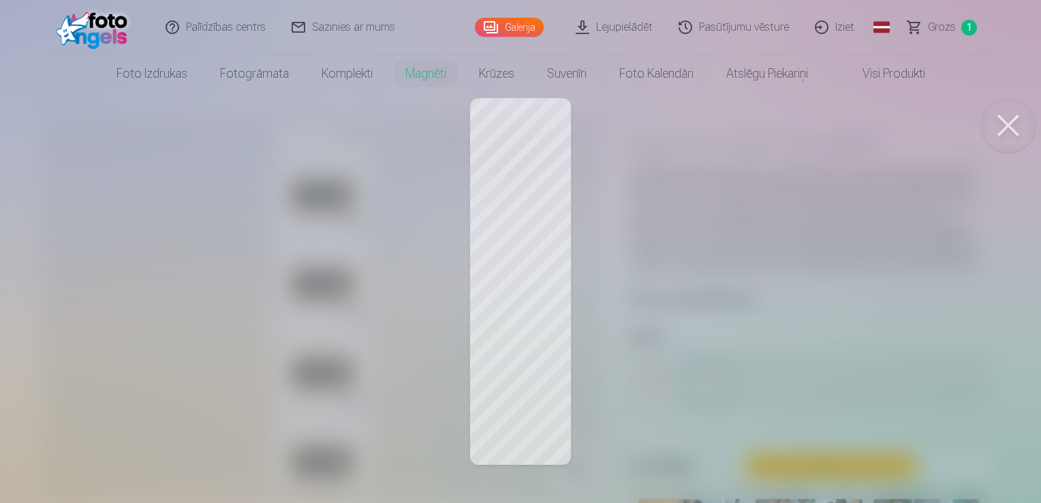
click at [1001, 131] on button at bounding box center [1008, 125] width 55 height 55
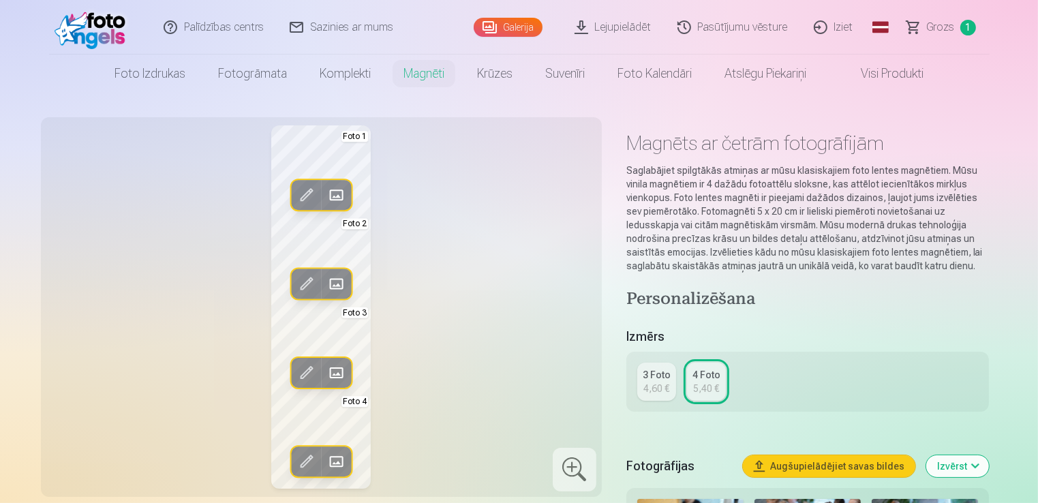
click at [335, 462] on span at bounding box center [336, 462] width 22 height 22
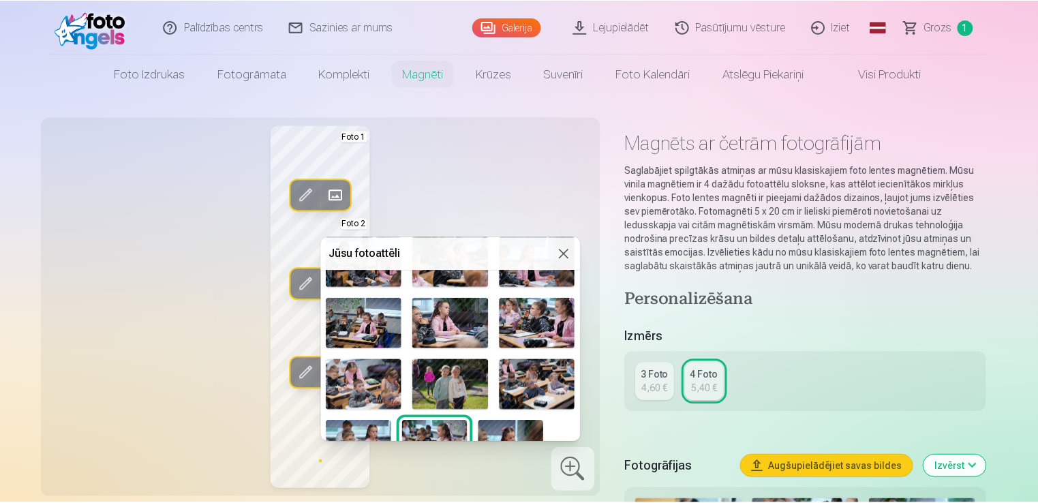
scroll to position [802, 0]
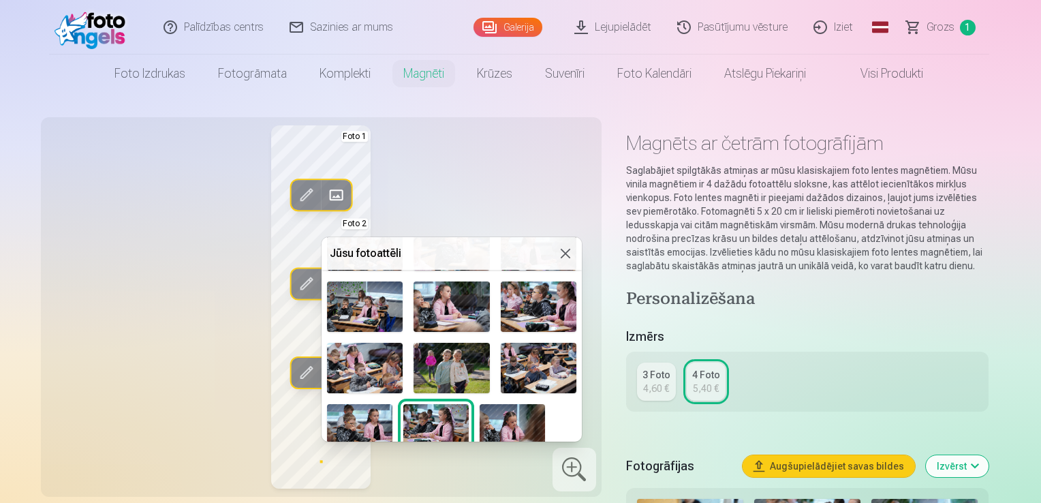
click at [502, 418] on img at bounding box center [512, 426] width 65 height 44
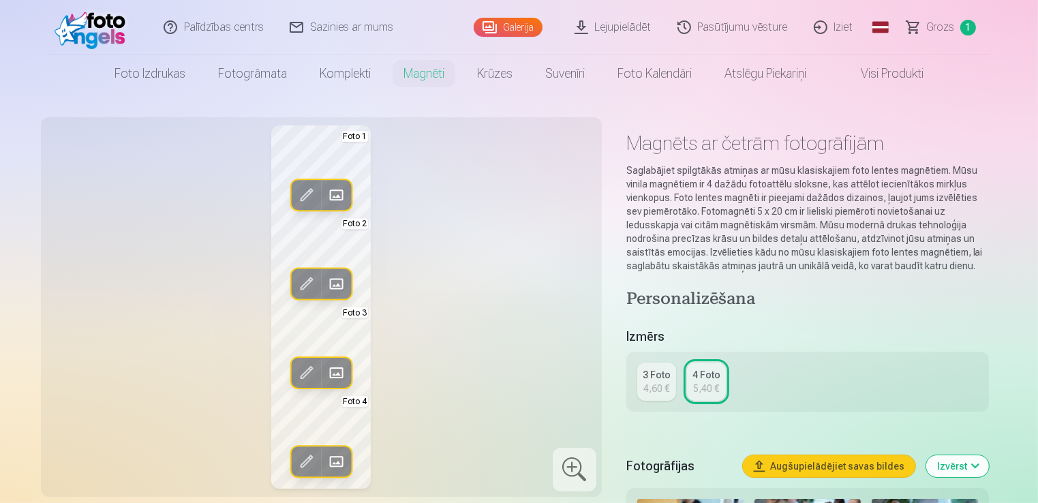
click at [504, 401] on div "Rediģēt foto Aizstāt Foto 1 Rediģēt foto Aizstāt Foto 2 Rediģēt foto Aizstāt Fo…" at bounding box center [321, 306] width 545 height 363
click at [344, 192] on span at bounding box center [336, 196] width 22 height 22
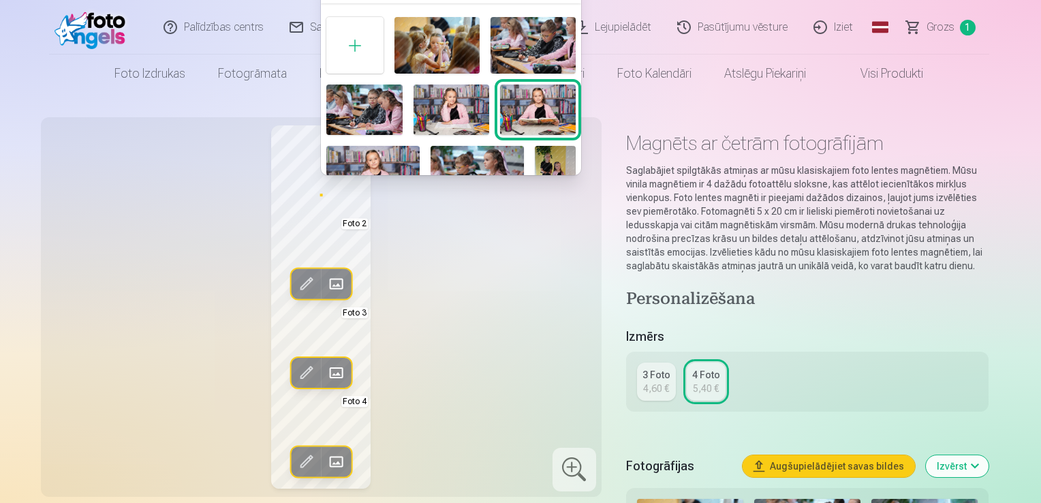
click at [517, 100] on img at bounding box center [538, 110] width 76 height 50
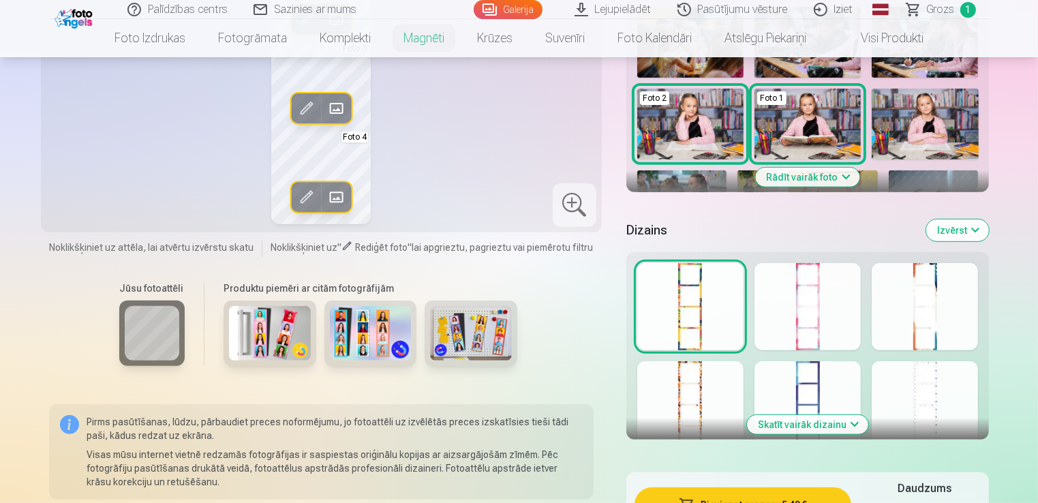
scroll to position [409, 0]
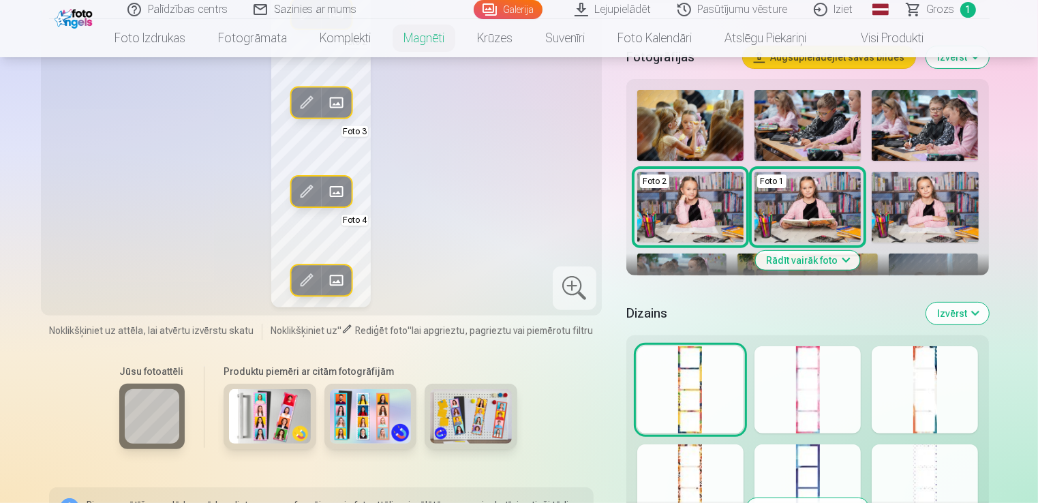
click at [831, 397] on div at bounding box center [808, 389] width 106 height 87
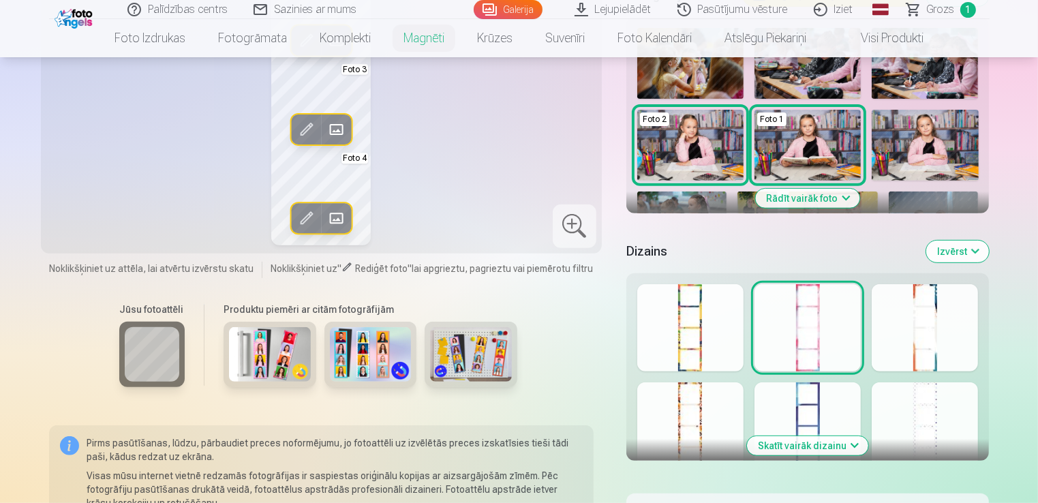
scroll to position [545, 0]
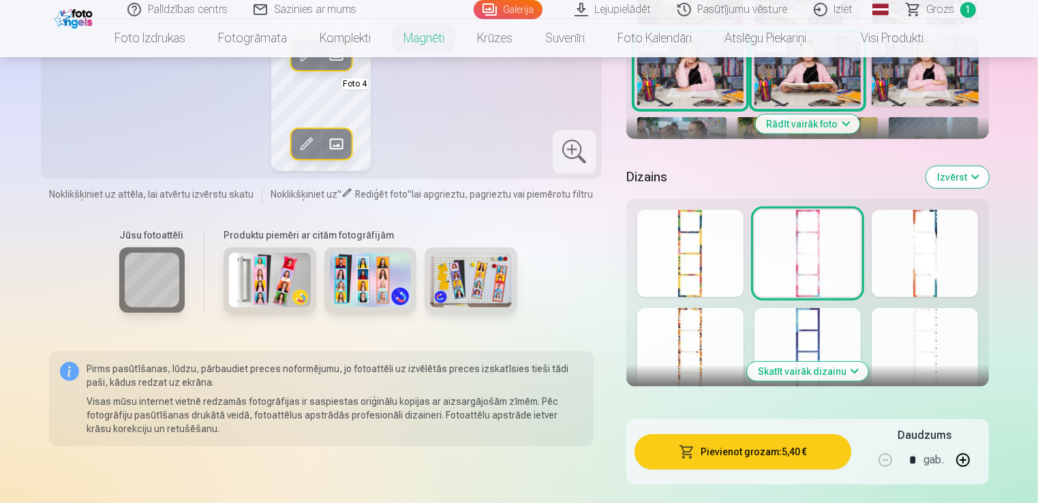
click at [941, 333] on div at bounding box center [925, 351] width 106 height 87
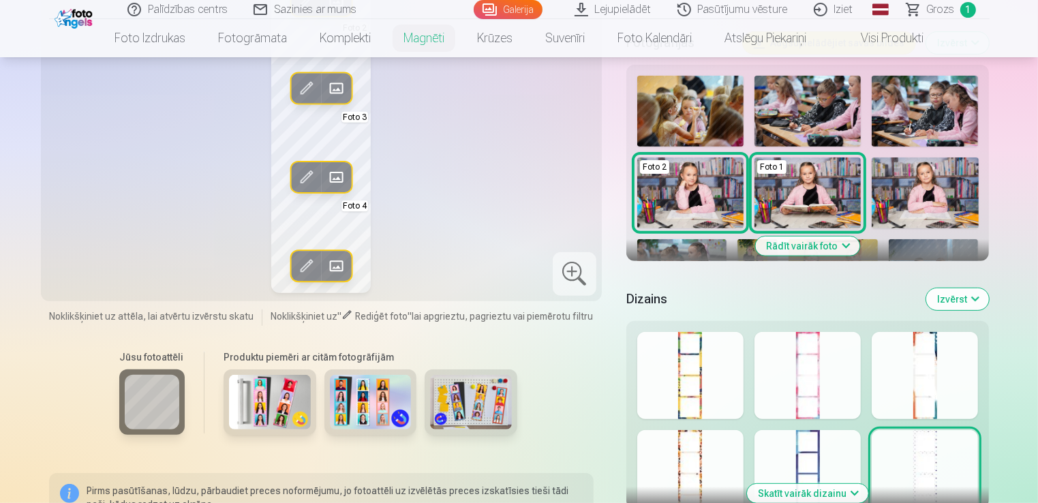
scroll to position [341, 0]
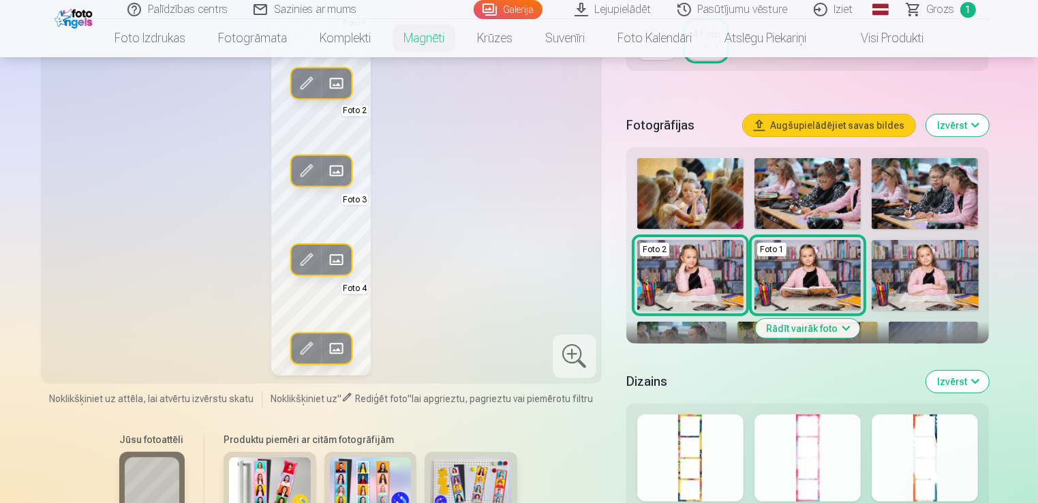
click at [820, 449] on div at bounding box center [808, 457] width 106 height 87
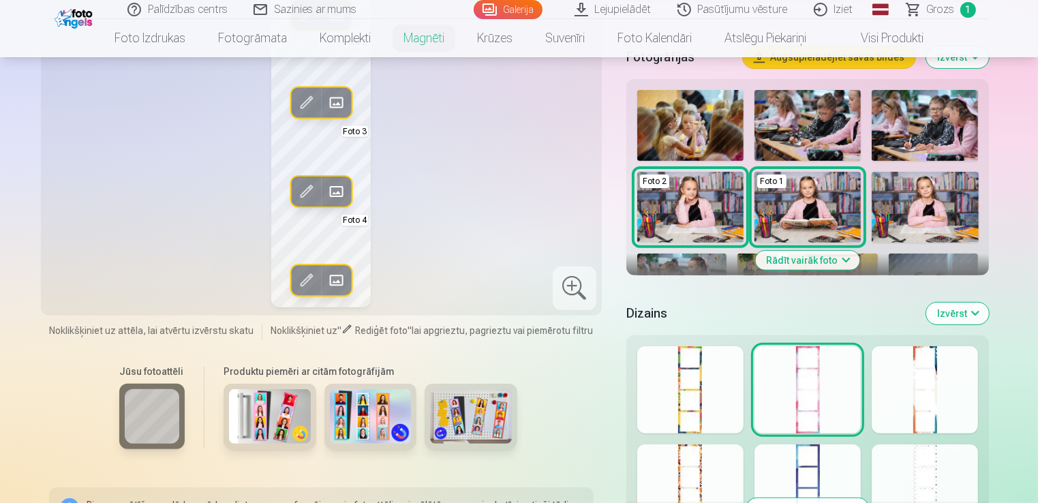
scroll to position [545, 0]
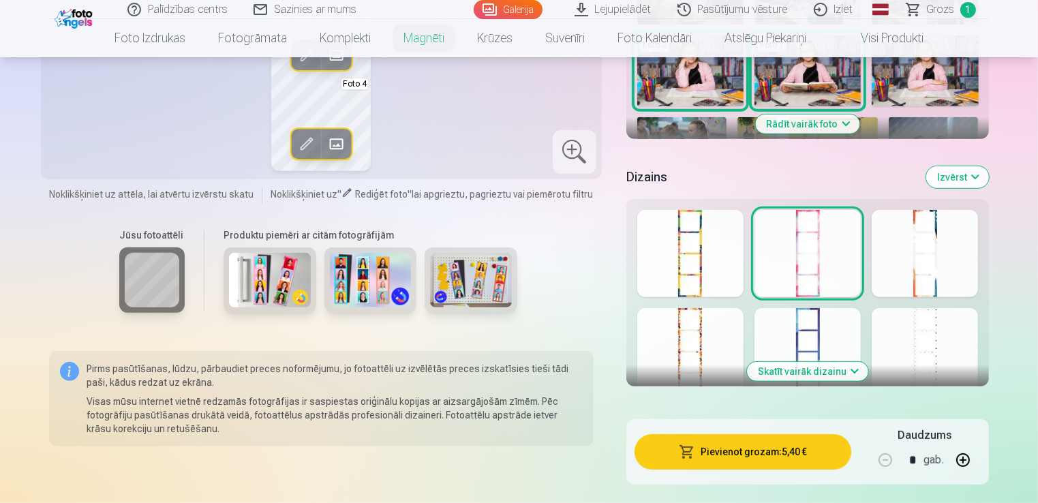
click at [810, 373] on button "Skatīt vairāk dizainu" at bounding box center [807, 371] width 121 height 19
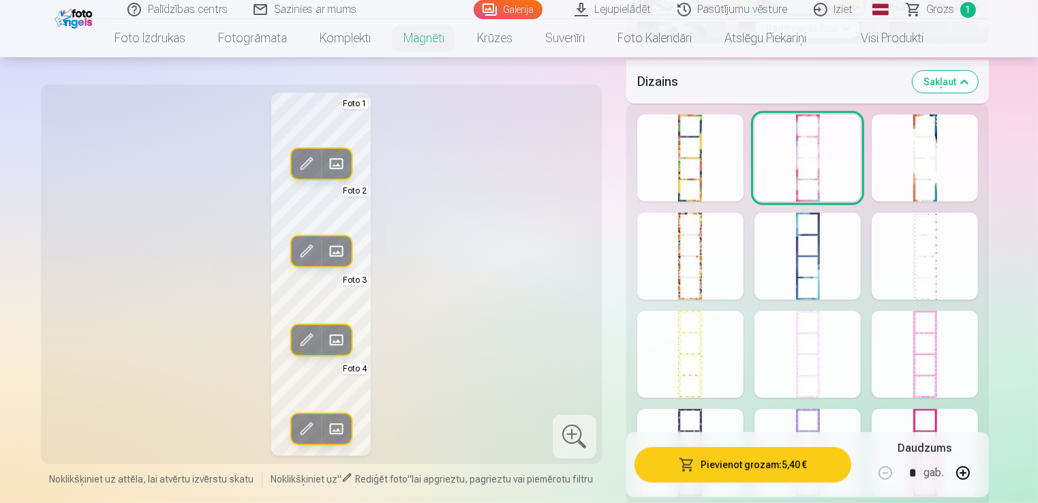
scroll to position [750, 0]
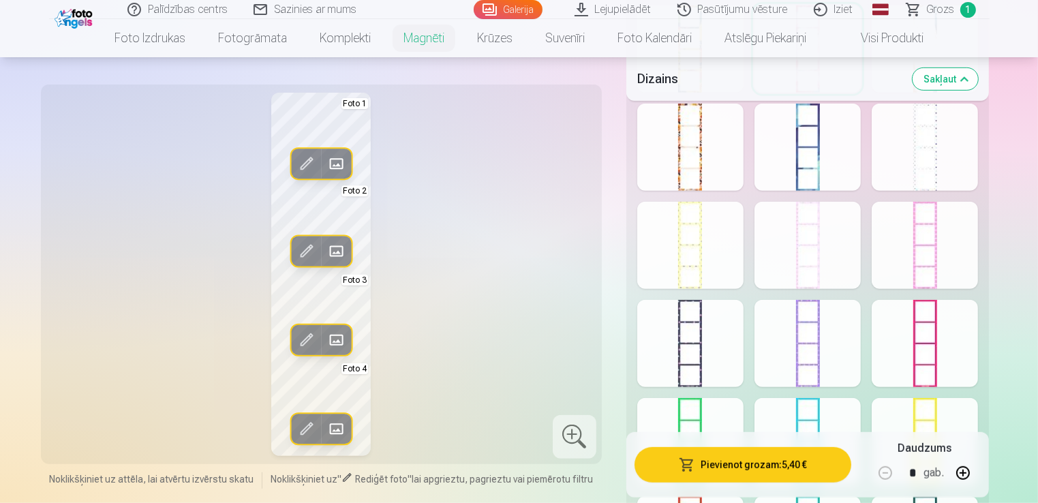
click at [912, 252] on div at bounding box center [925, 245] width 106 height 87
click at [831, 335] on div at bounding box center [808, 343] width 106 height 87
click at [931, 265] on div at bounding box center [925, 245] width 106 height 87
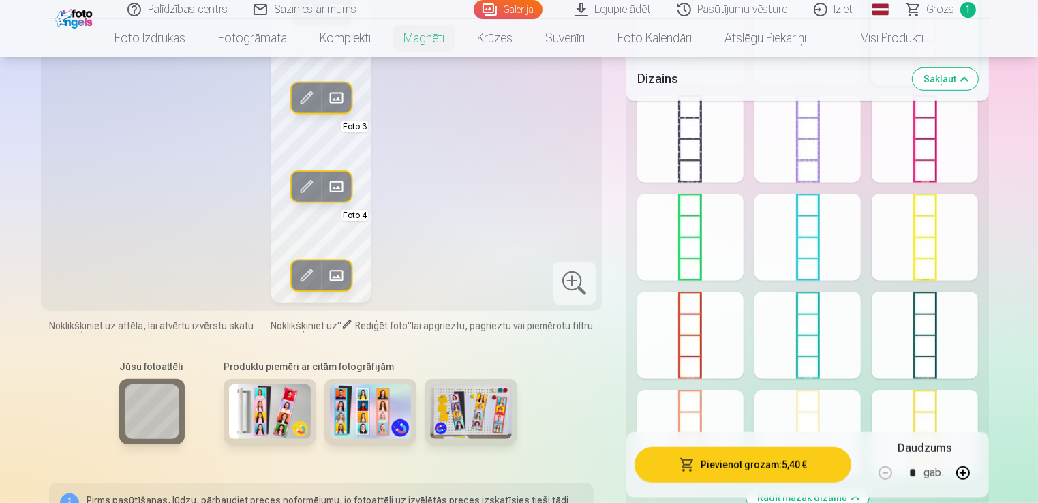
scroll to position [818, 0]
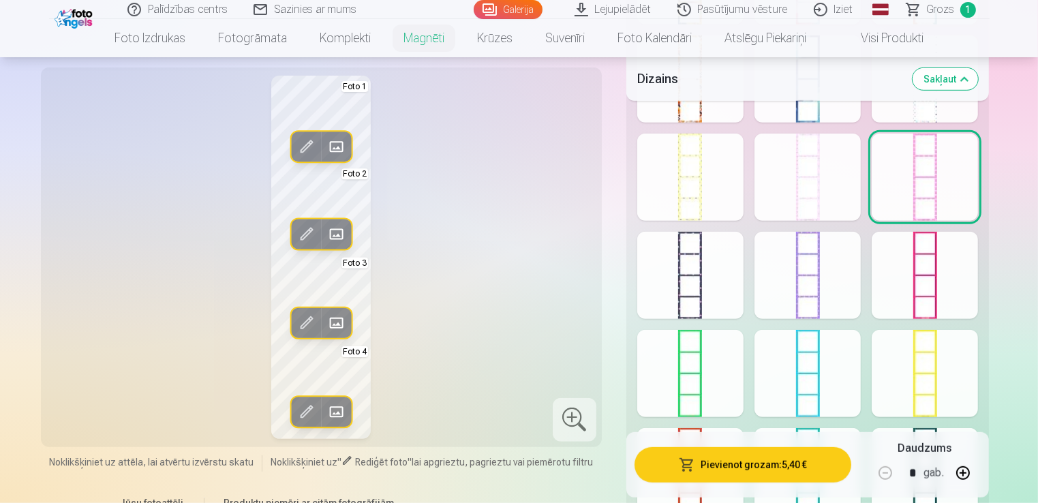
click at [844, 293] on div at bounding box center [808, 275] width 106 height 87
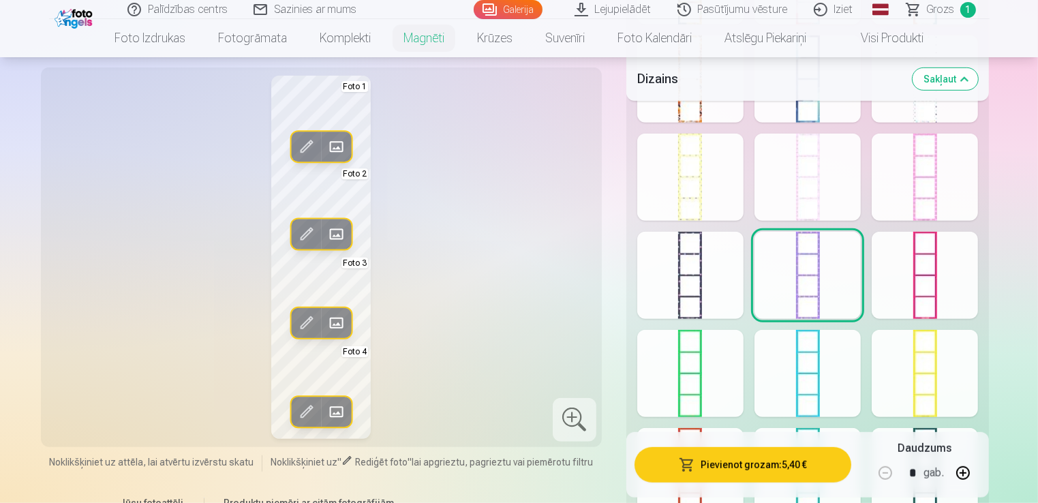
click at [946, 184] on div at bounding box center [925, 177] width 106 height 87
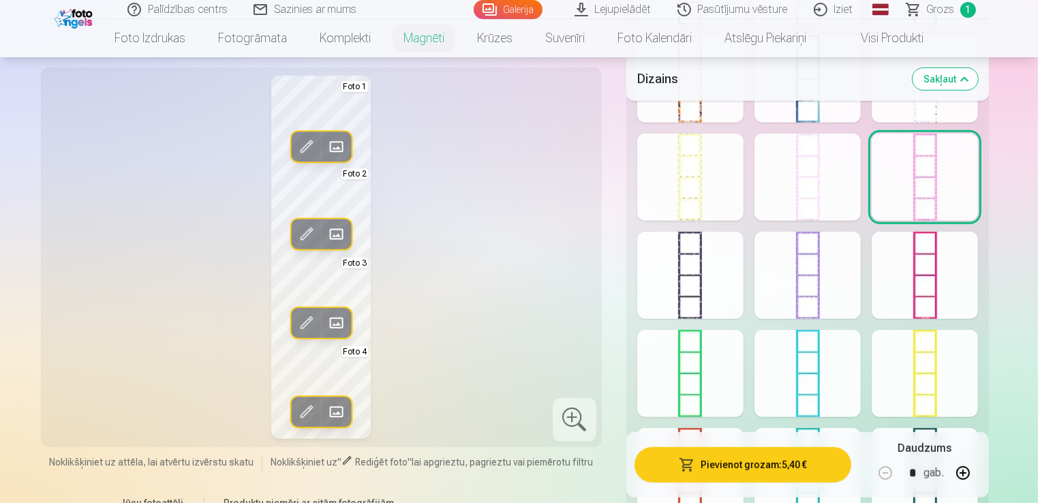
click at [796, 284] on div at bounding box center [808, 275] width 106 height 87
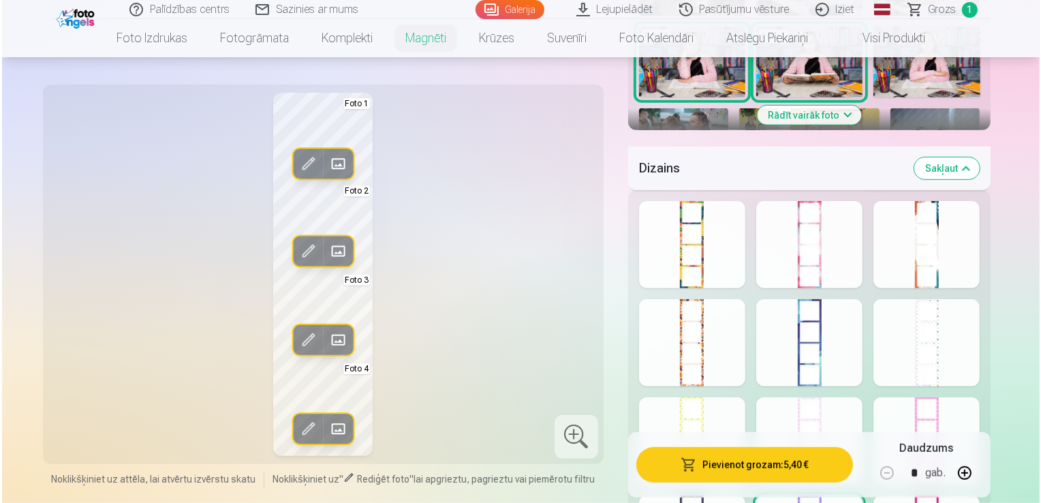
scroll to position [545, 0]
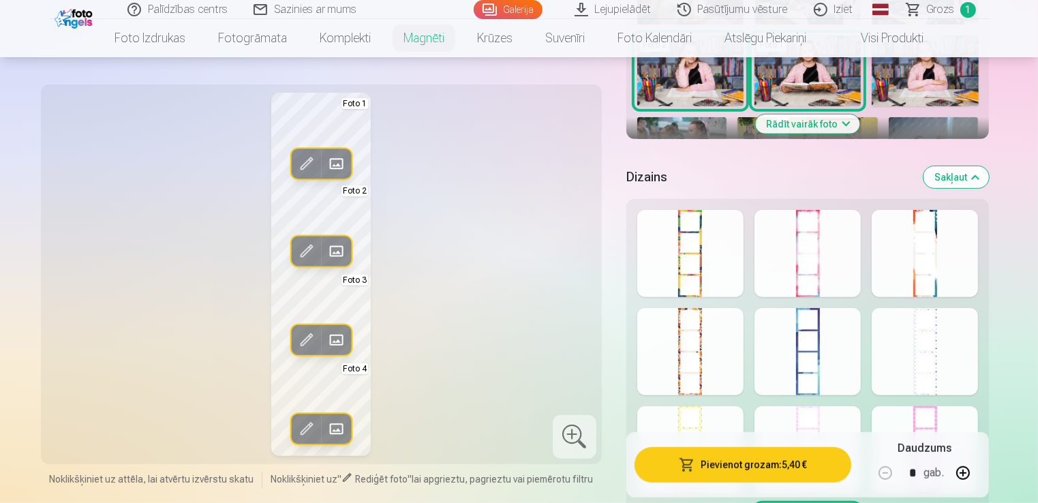
click at [765, 469] on button "Pievienot grozam : 5,40 €" at bounding box center [743, 464] width 217 height 35
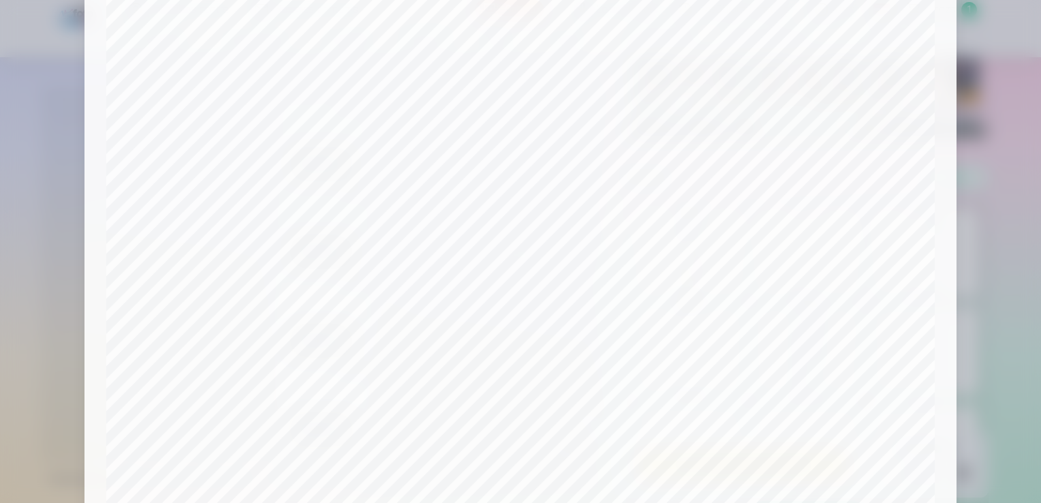
scroll to position [0, 0]
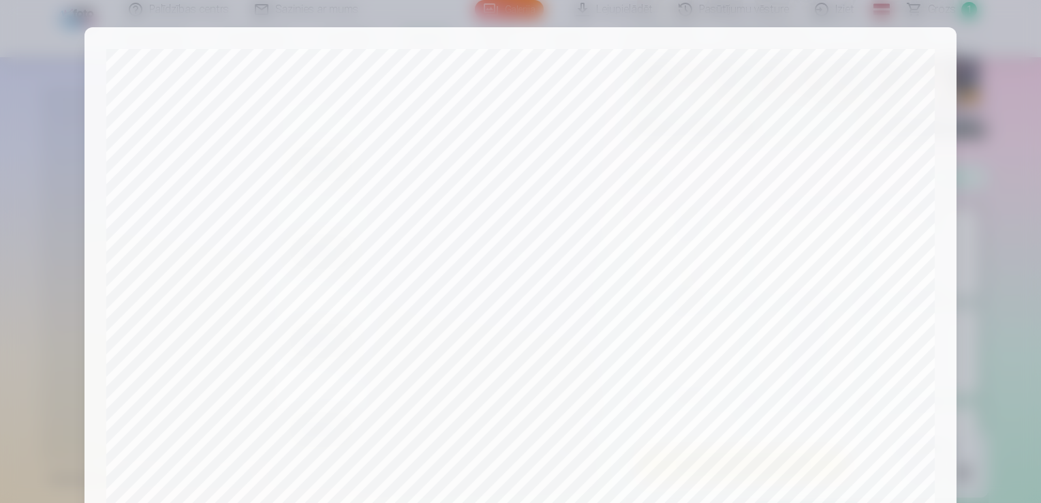
click at [983, 54] on div at bounding box center [520, 251] width 1041 height 503
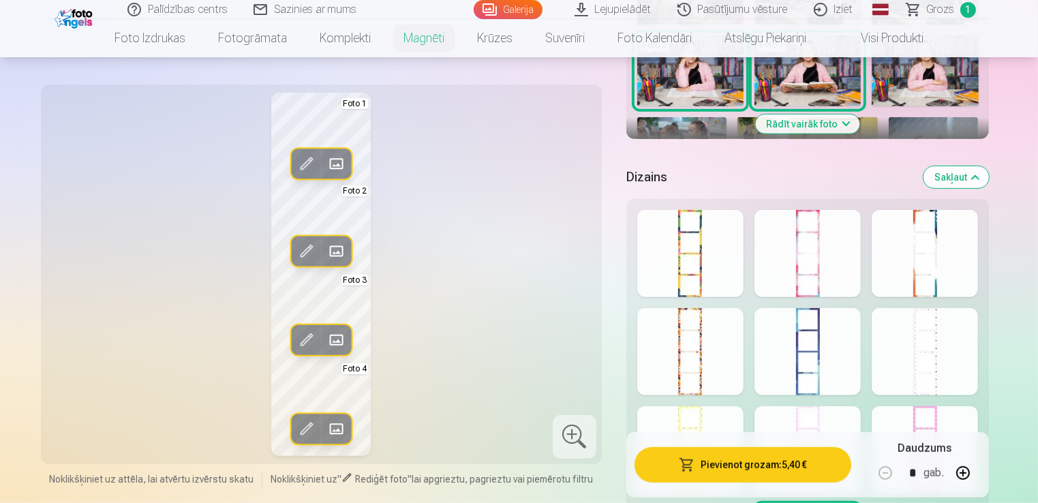
click at [338, 166] on span at bounding box center [336, 164] width 22 height 22
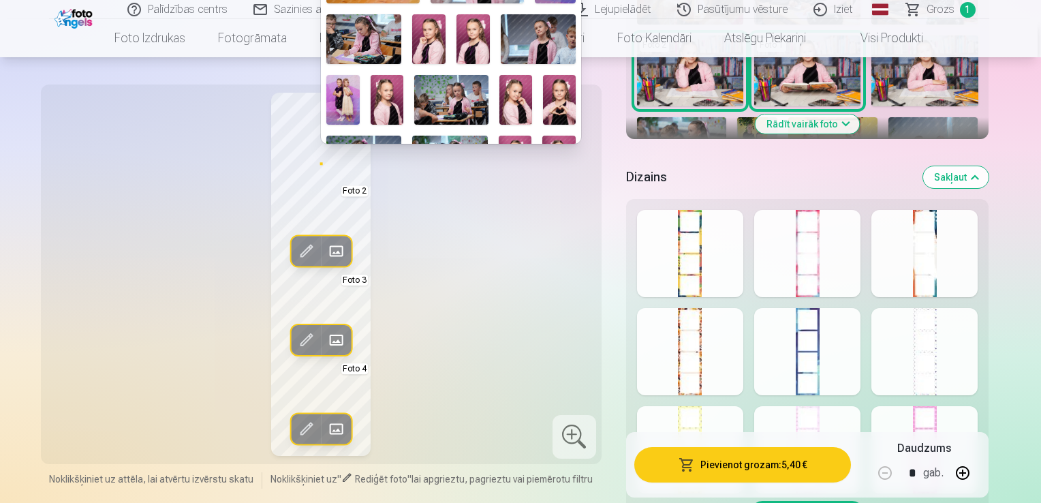
scroll to position [477, 0]
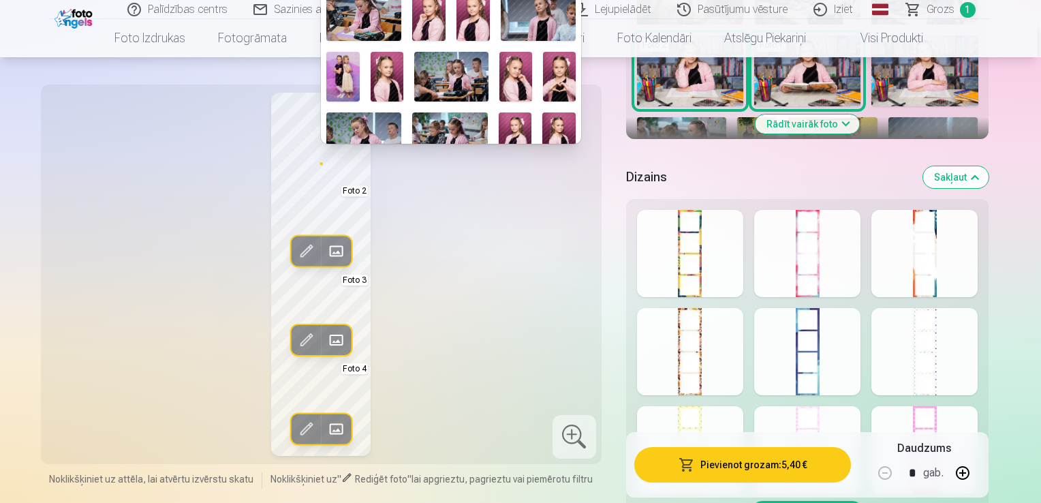
click at [517, 74] on img at bounding box center [516, 76] width 33 height 49
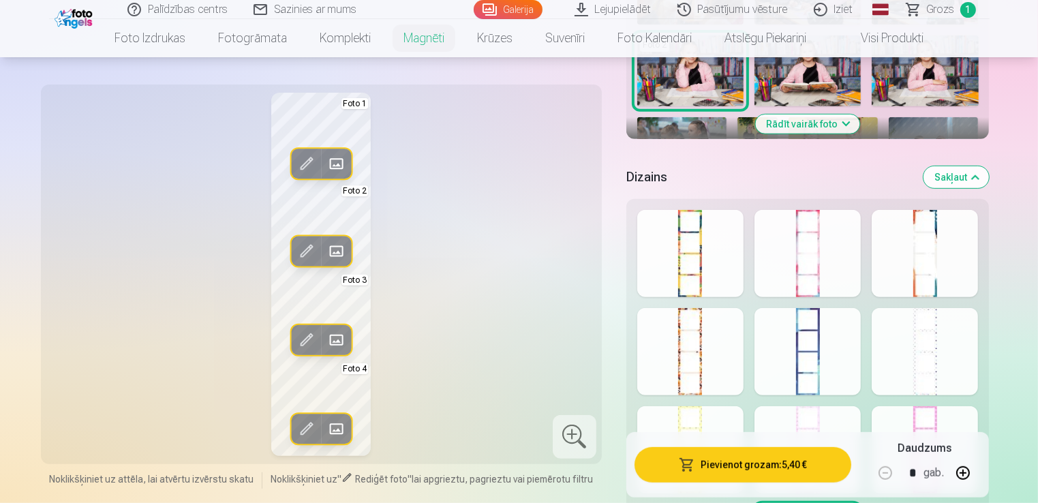
click at [496, 130] on div "Rediģēt foto Aizstāt Foto 1 Rediģēt foto Aizstāt Foto 2 Rediģēt foto Aizstāt Fo…" at bounding box center [321, 274] width 545 height 363
click at [718, 473] on button "Pievienot grozam : 5,40 €" at bounding box center [743, 464] width 217 height 35
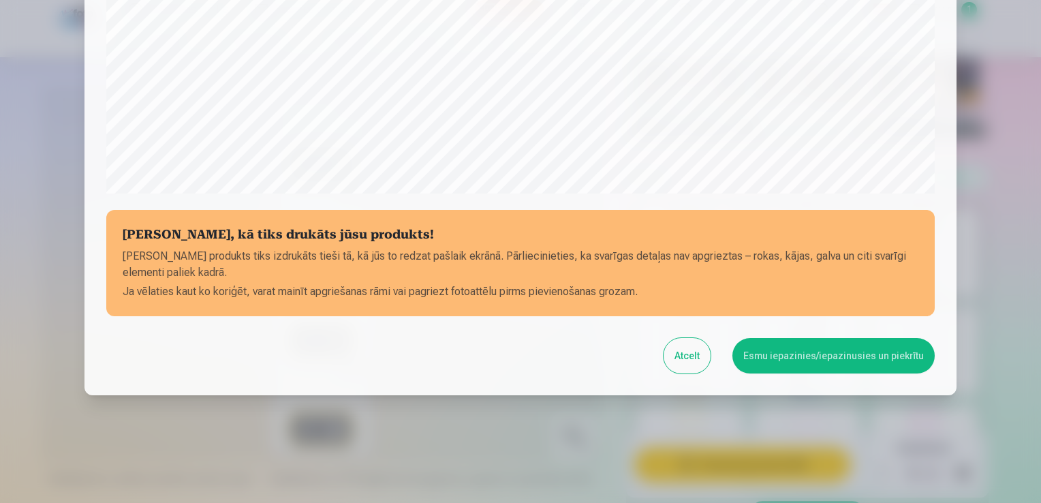
click at [791, 365] on button "Esmu iepazinies/iepazinusies un piekrītu" at bounding box center [834, 355] width 202 height 35
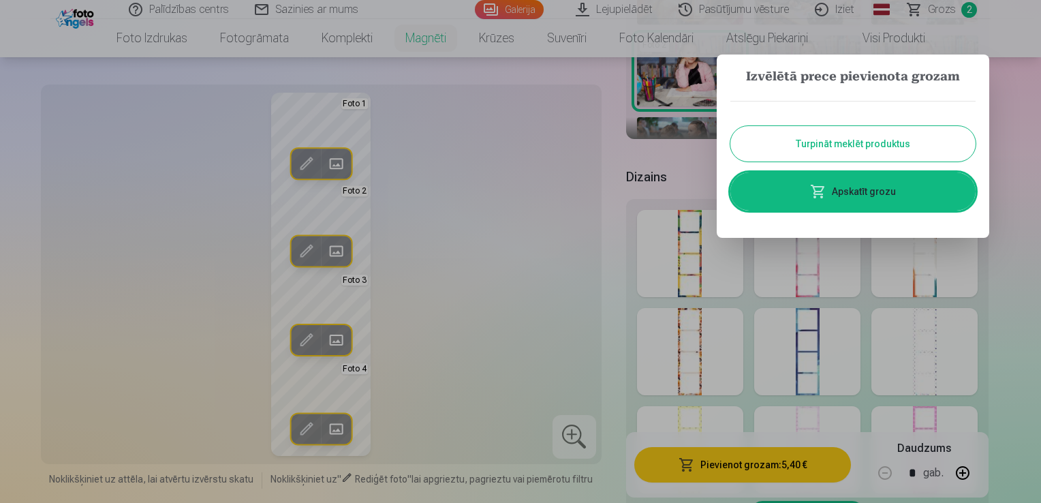
click at [876, 145] on button "Turpināt meklēt produktus" at bounding box center [853, 143] width 245 height 35
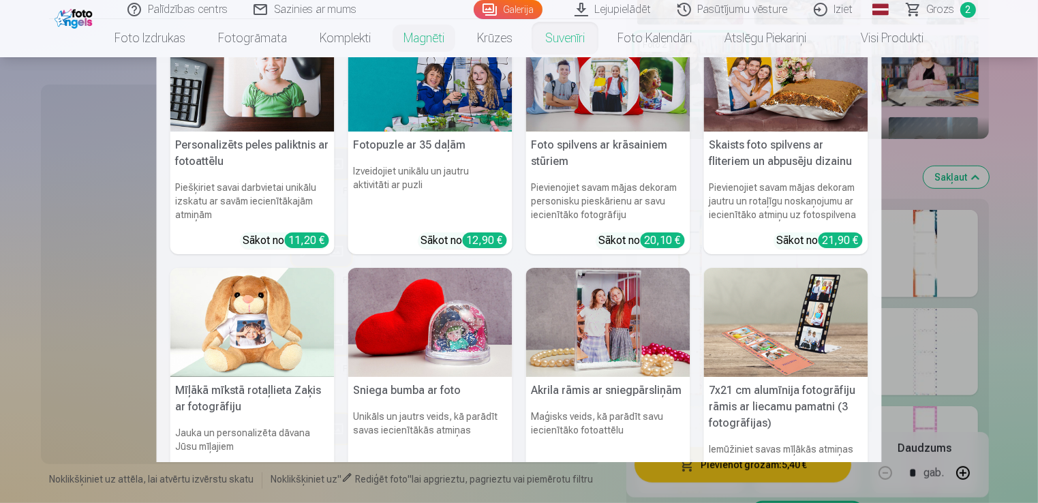
scroll to position [0, 0]
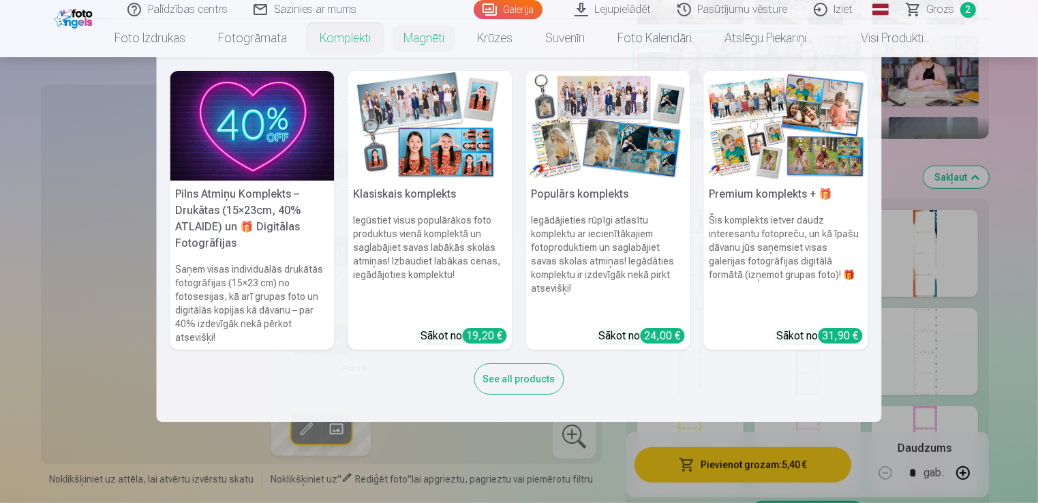
click at [264, 125] on img at bounding box center [252, 126] width 164 height 110
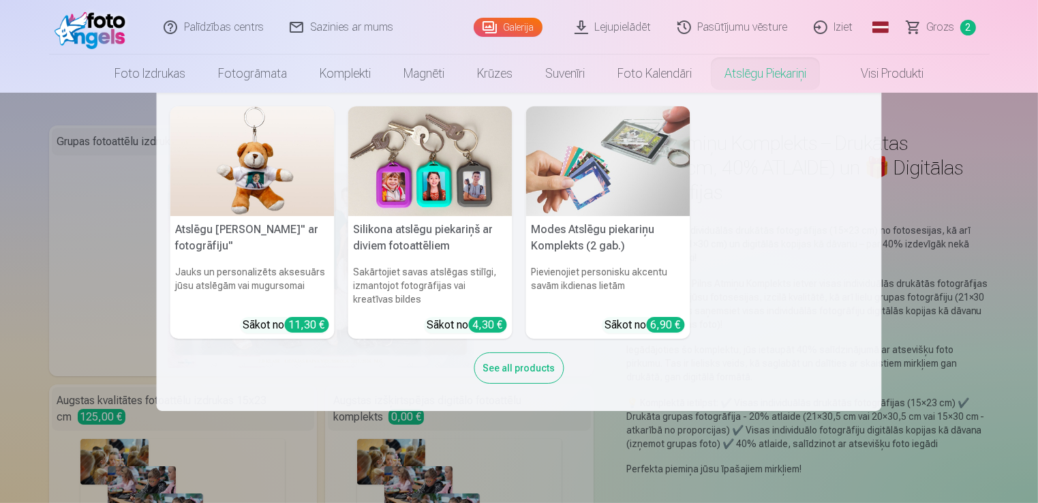
click at [741, 72] on link "Atslēgu piekariņi" at bounding box center [765, 74] width 115 height 38
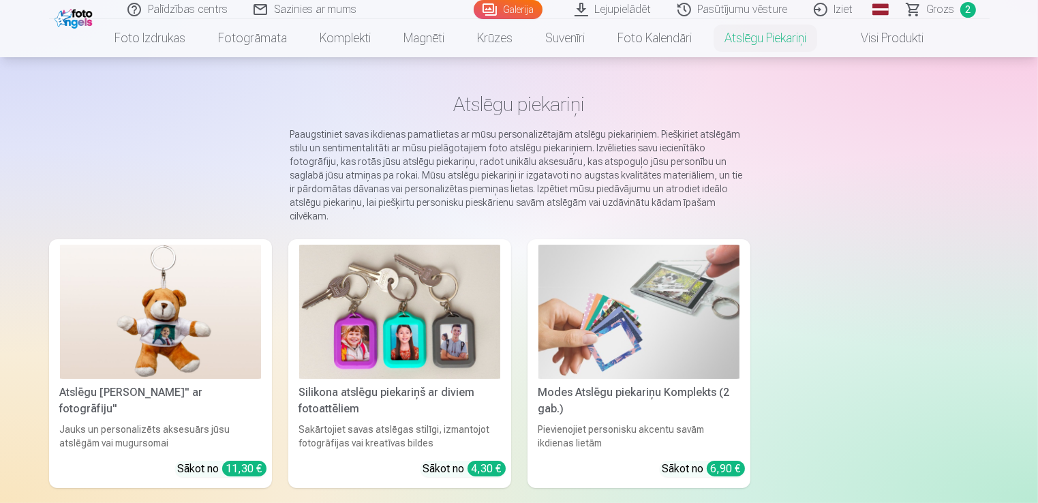
scroll to position [68, 0]
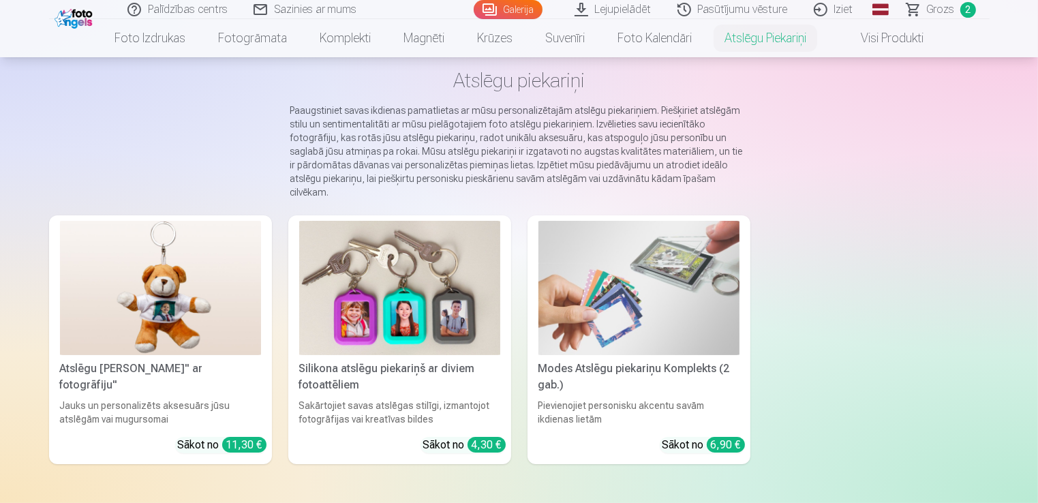
click at [412, 264] on img at bounding box center [399, 288] width 201 height 134
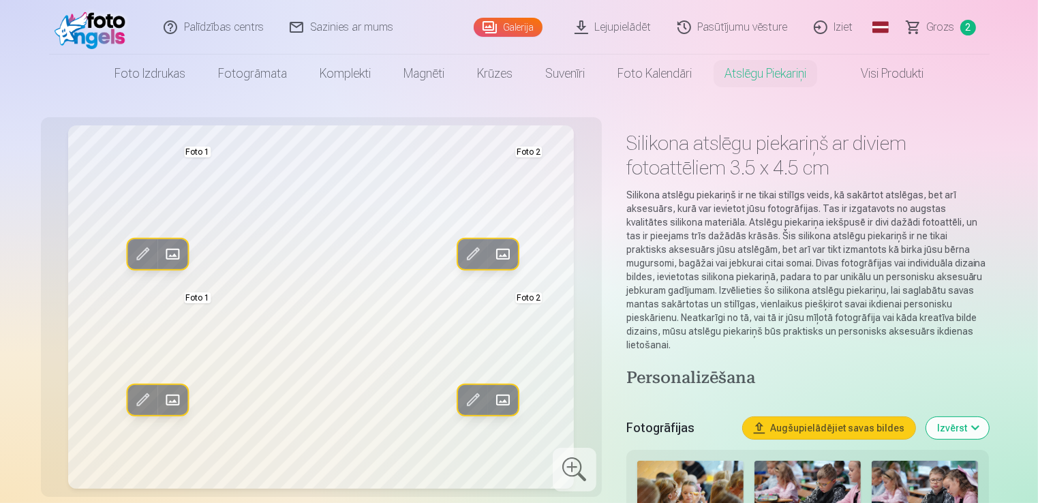
click at [503, 252] on span at bounding box center [503, 254] width 22 height 22
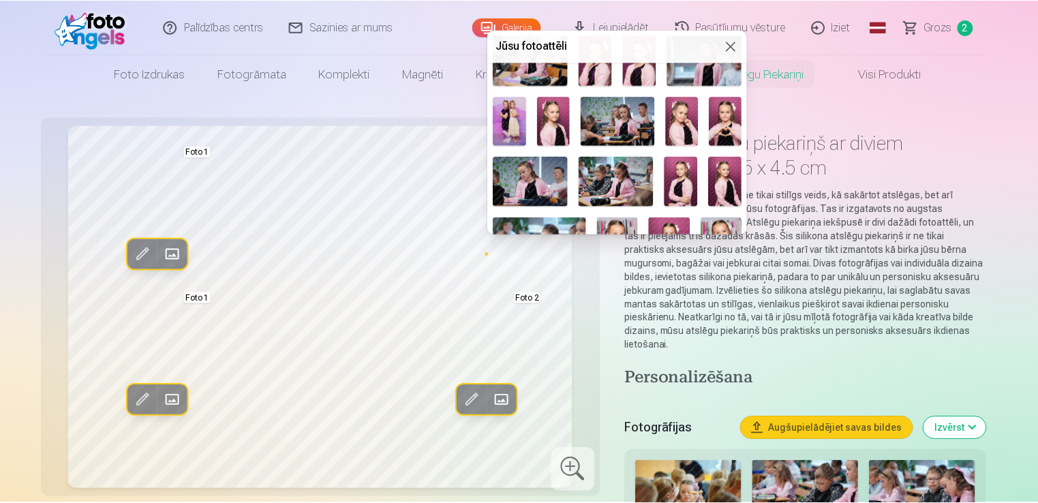
scroll to position [545, 0]
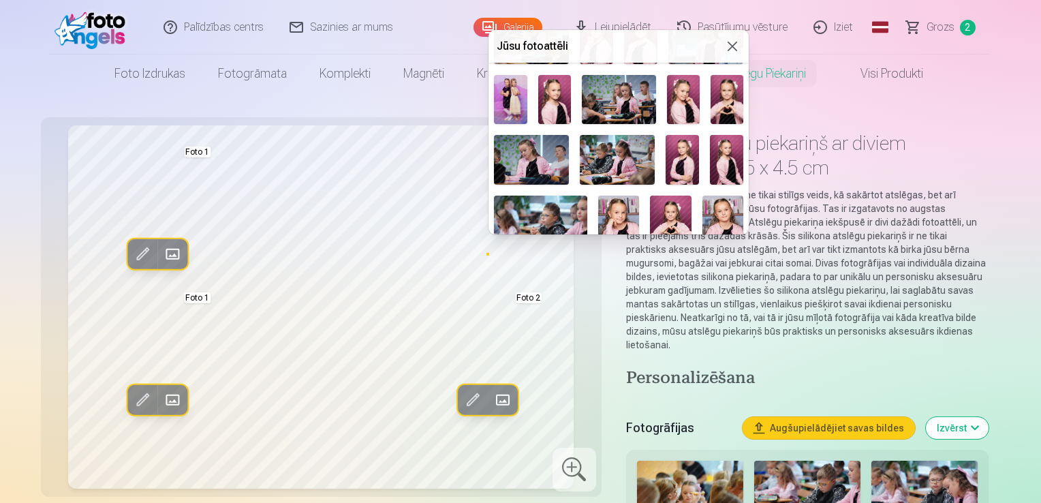
click at [615, 198] on img at bounding box center [619, 227] width 42 height 62
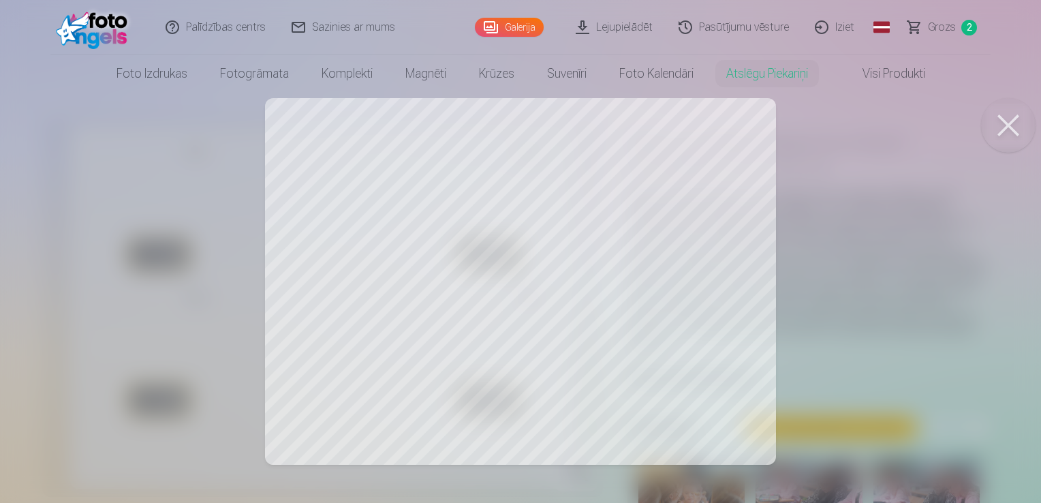
click at [1018, 132] on button at bounding box center [1008, 125] width 55 height 55
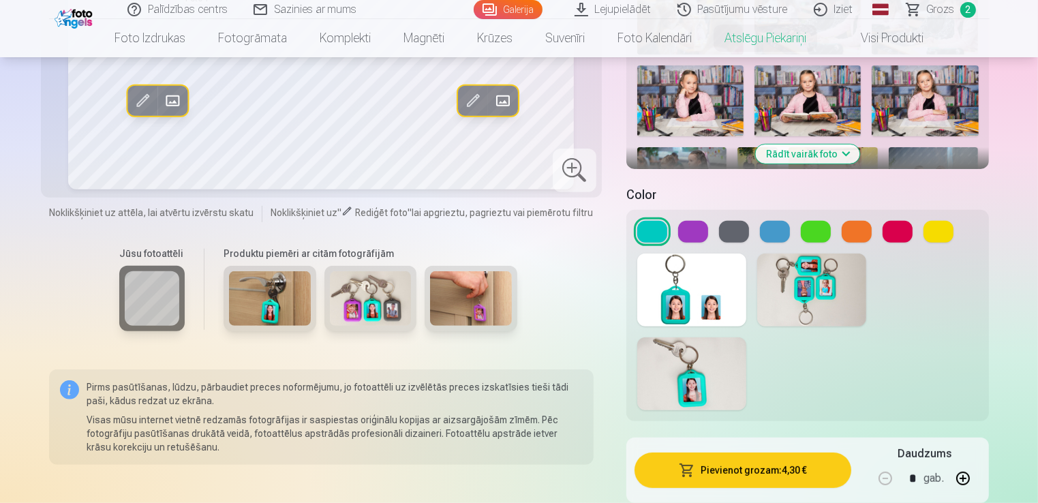
scroll to position [409, 0]
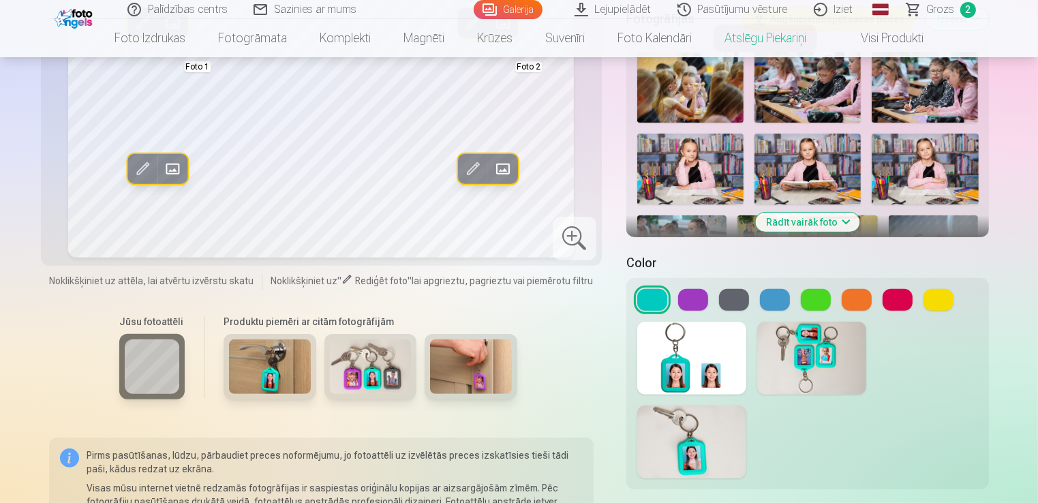
click at [695, 289] on button at bounding box center [693, 300] width 30 height 22
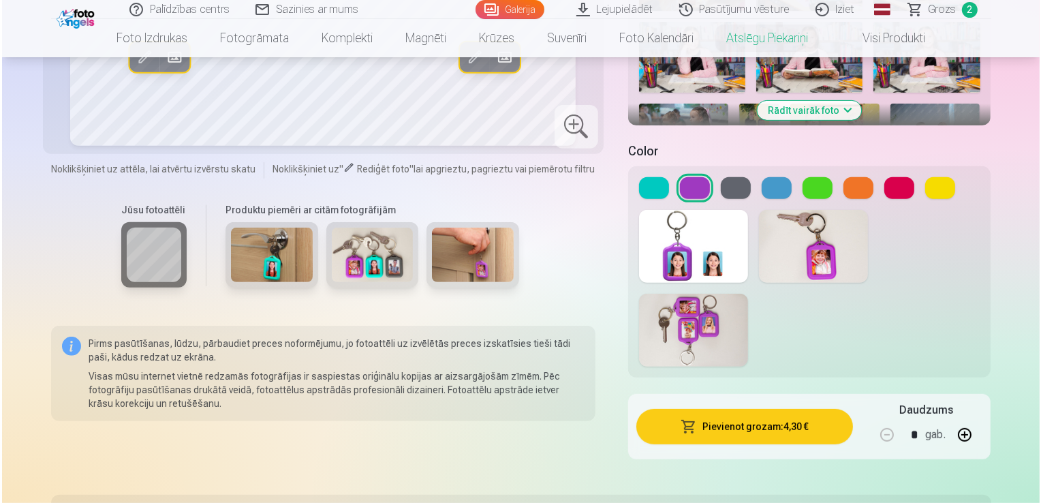
scroll to position [545, 0]
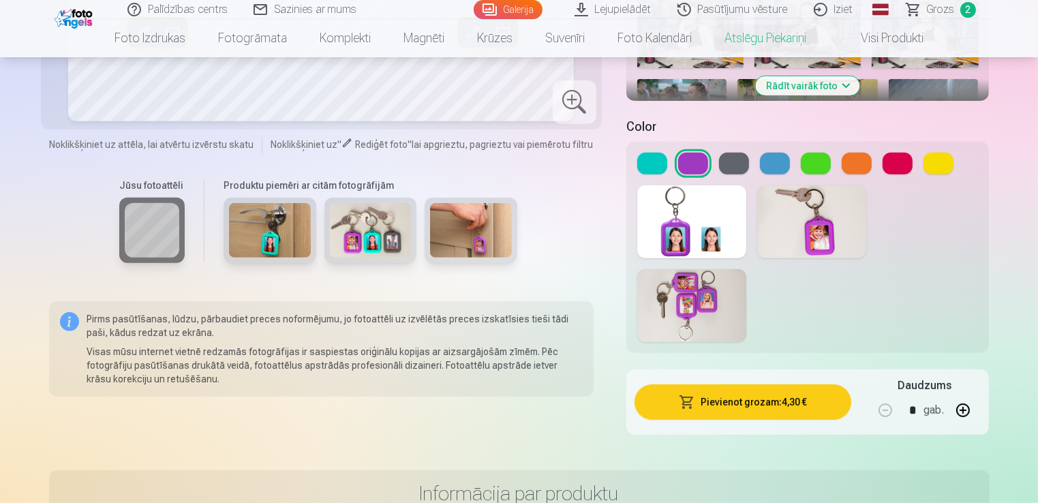
click at [764, 390] on button "Pievienot grozam : 4,30 €" at bounding box center [743, 401] width 217 height 35
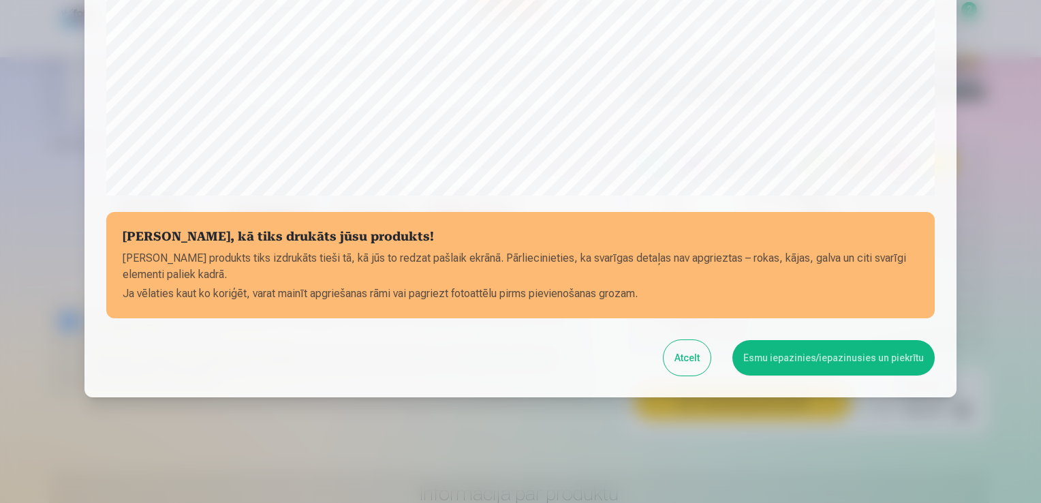
scroll to position [478, 0]
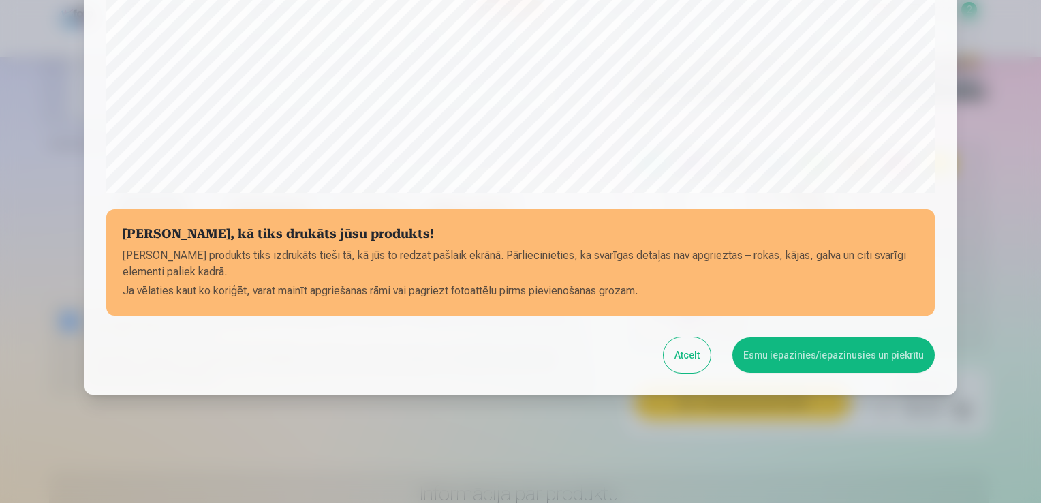
click at [785, 366] on button "Esmu iepazinies/iepazinusies un piekrītu" at bounding box center [834, 354] width 202 height 35
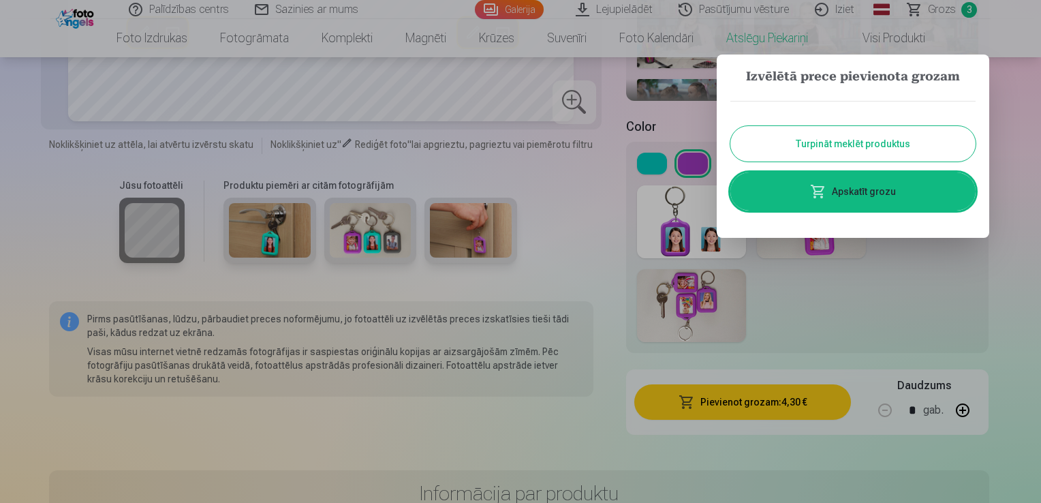
click at [908, 184] on link "Apskatīt grozu" at bounding box center [853, 191] width 245 height 38
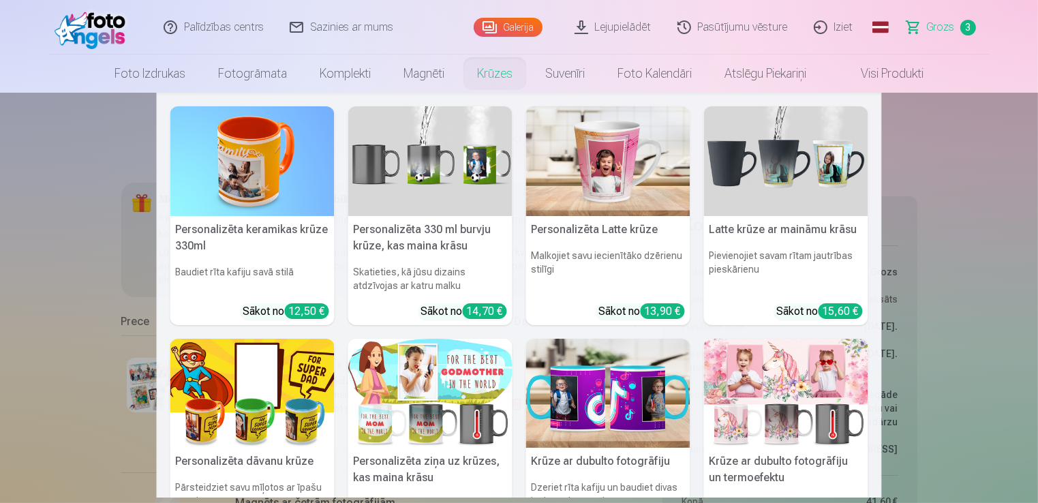
click at [304, 307] on div "12,50 €" at bounding box center [307, 311] width 44 height 16
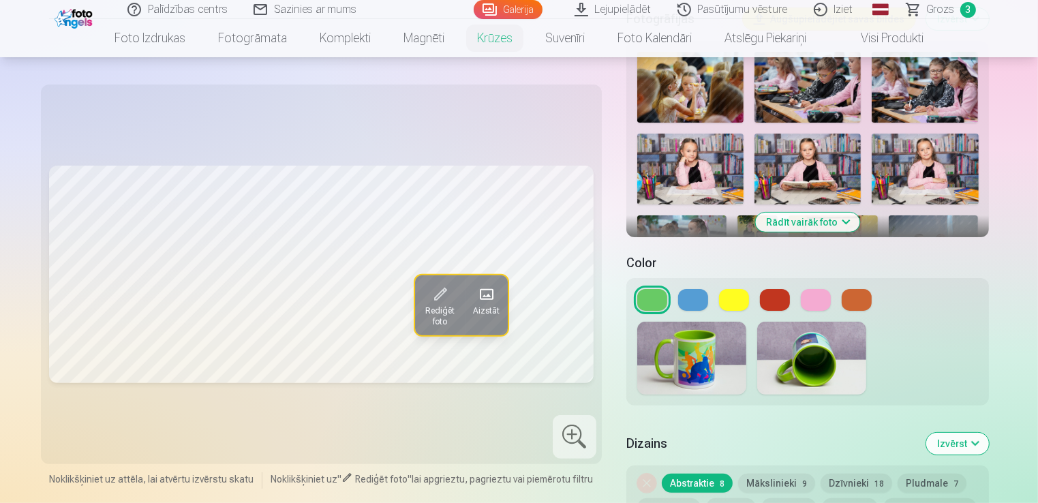
scroll to position [341, 0]
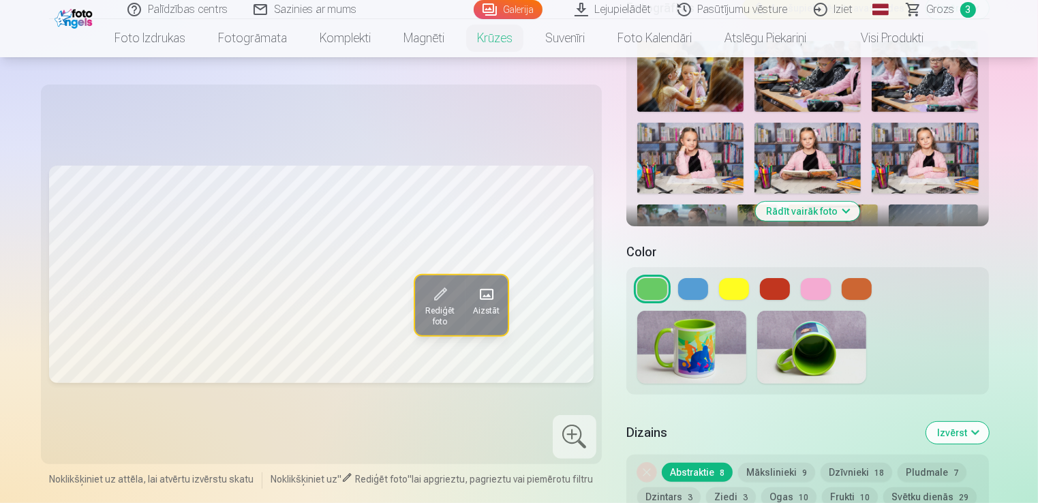
click at [816, 202] on button "Rādīt vairāk foto" at bounding box center [808, 211] width 104 height 19
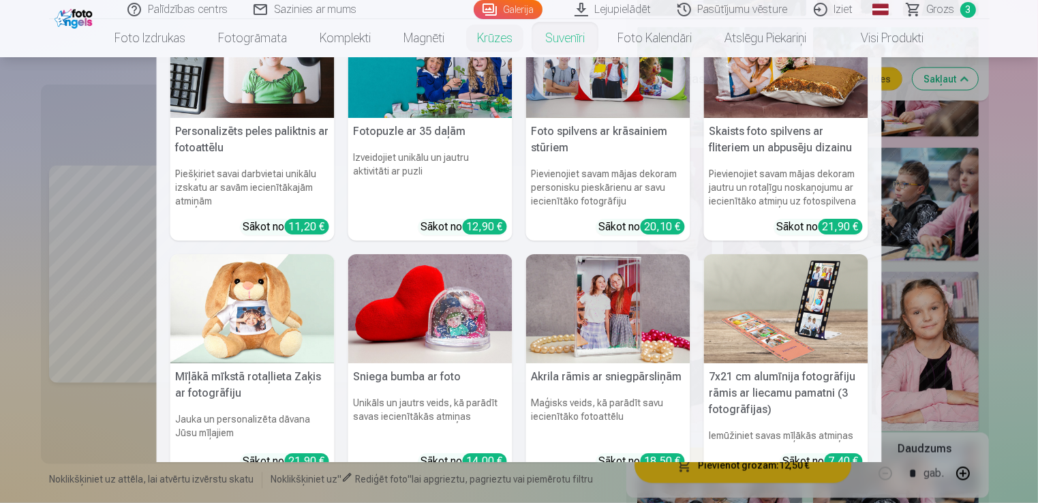
scroll to position [0, 0]
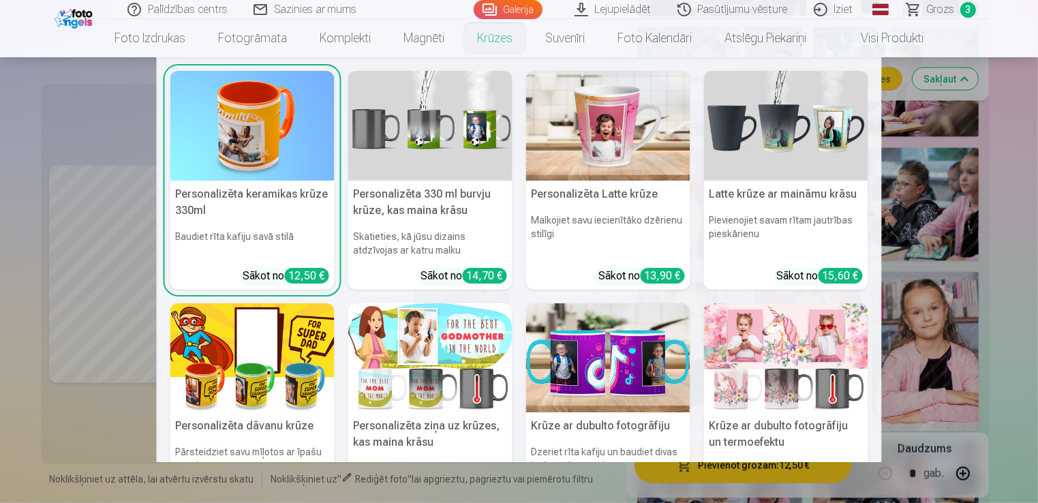
click at [208, 119] on img at bounding box center [252, 126] width 164 height 110
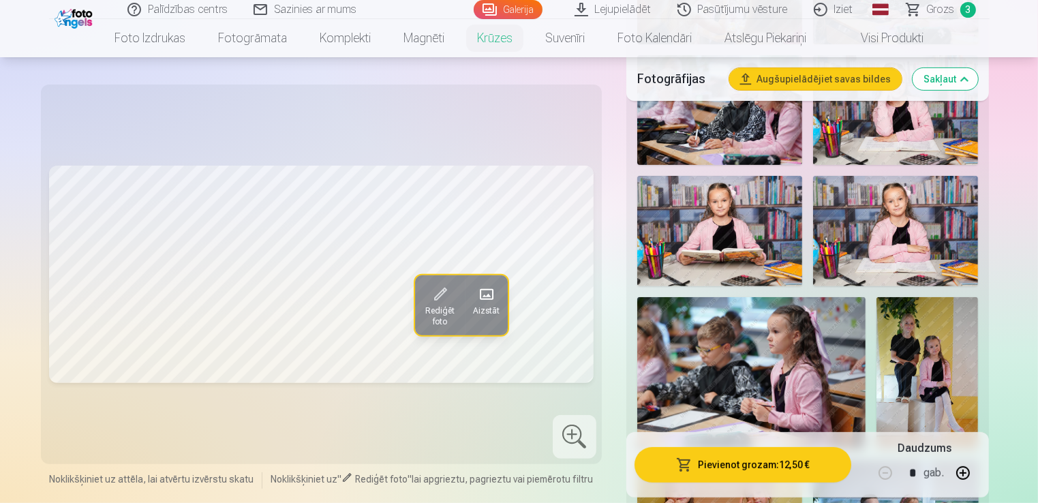
scroll to position [409, 0]
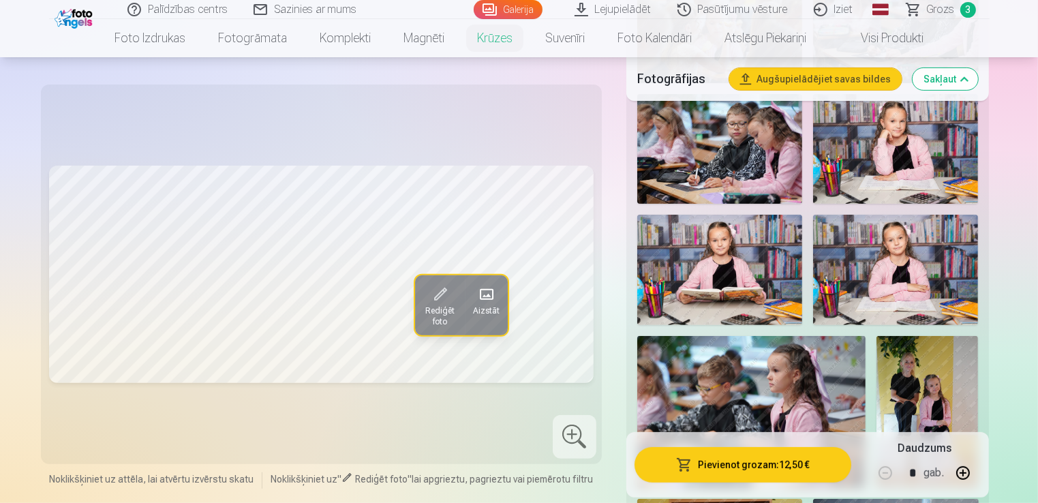
click at [902, 144] on img at bounding box center [895, 149] width 165 height 110
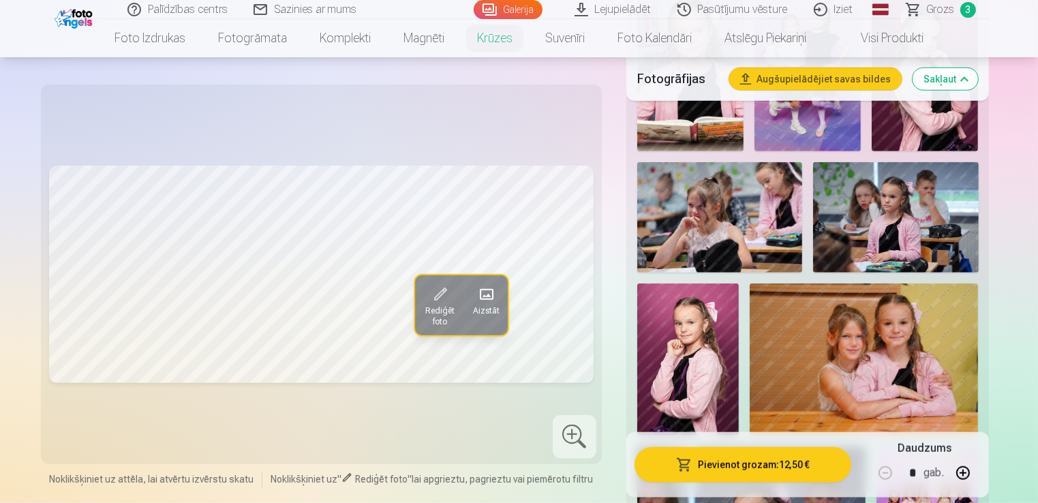
scroll to position [1227, 0]
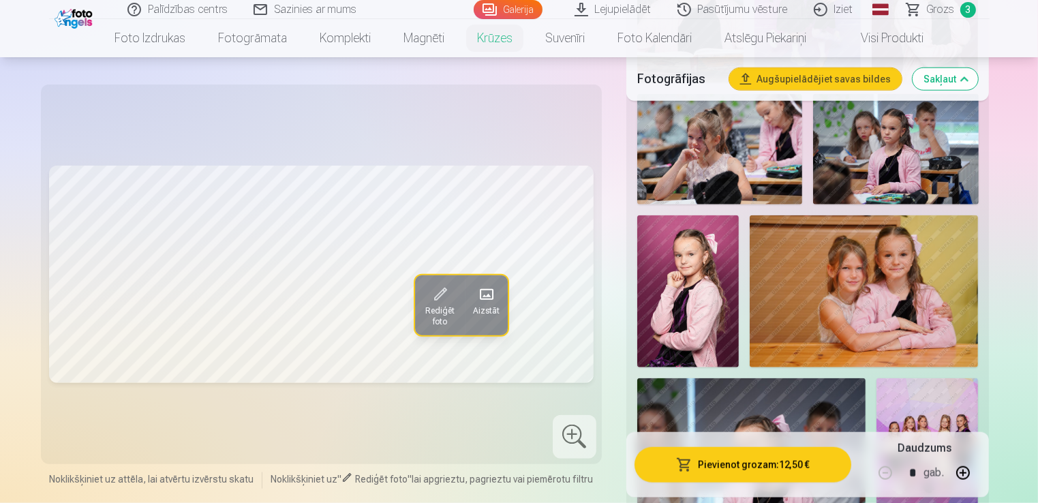
click at [708, 273] on img at bounding box center [688, 291] width 102 height 153
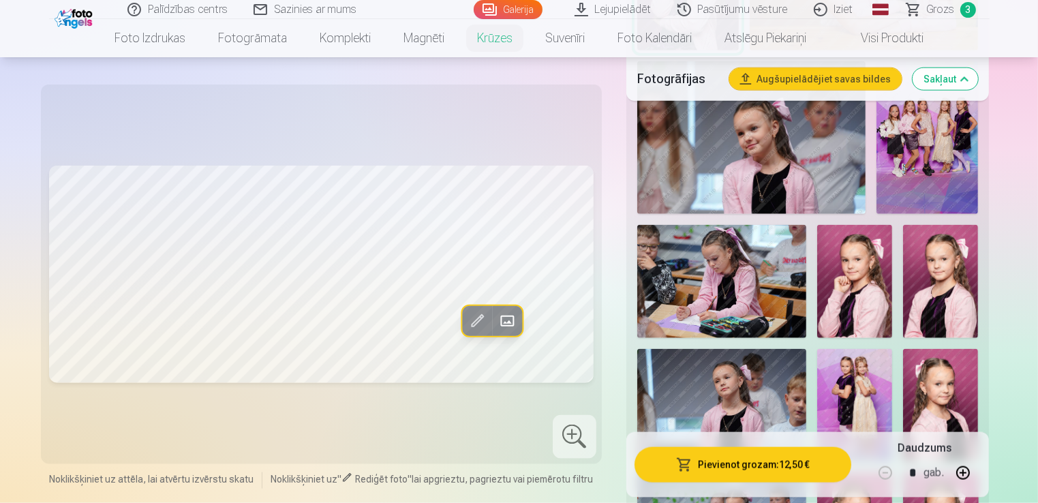
scroll to position [1568, 0]
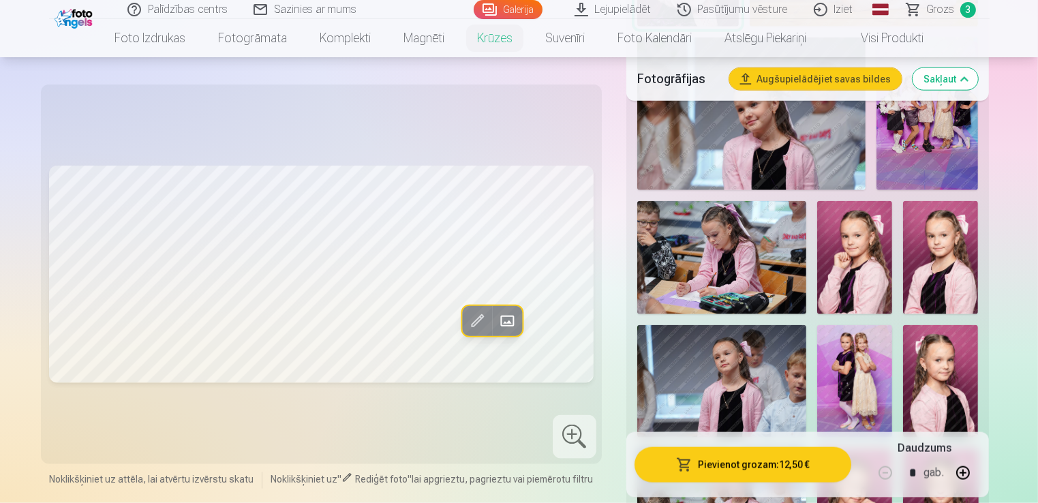
click at [870, 256] on img at bounding box center [854, 257] width 75 height 112
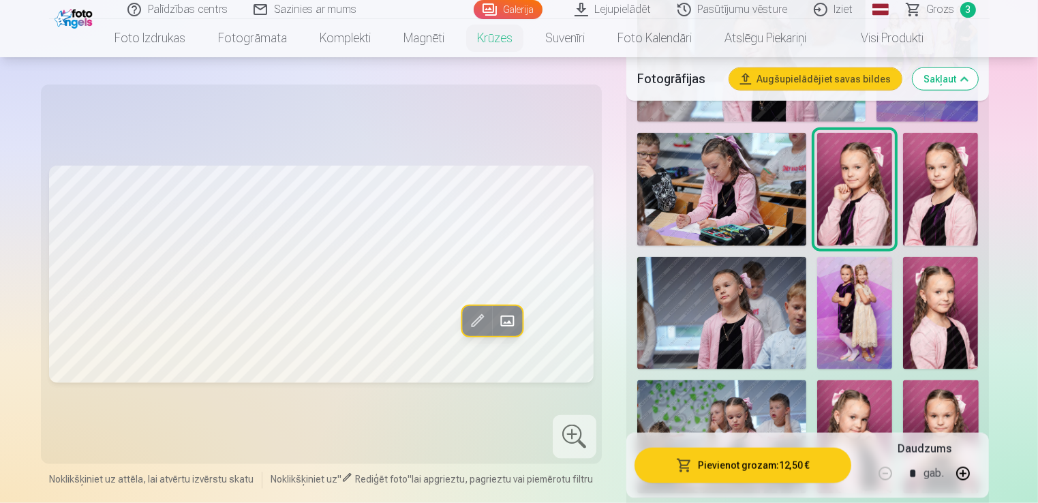
click at [956, 274] on img at bounding box center [940, 313] width 75 height 112
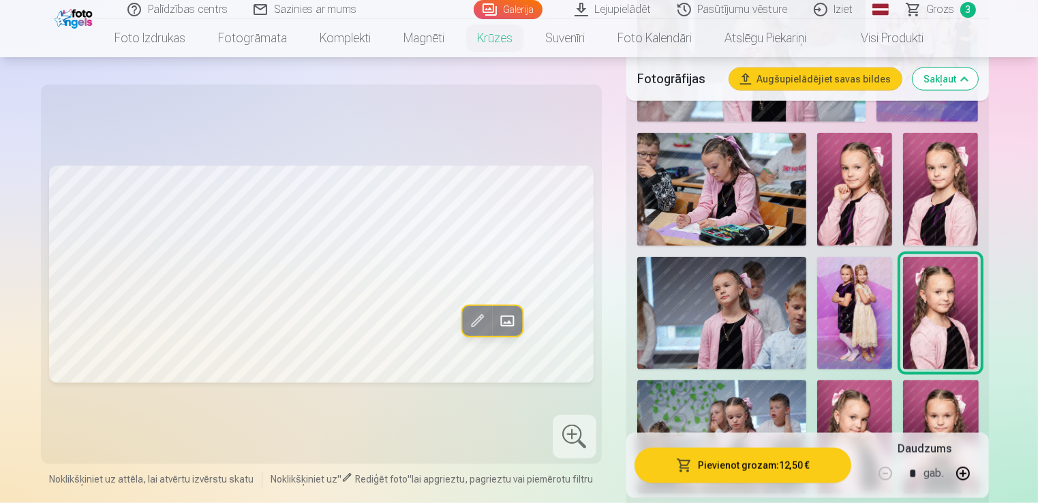
click at [862, 187] on img at bounding box center [854, 189] width 75 height 112
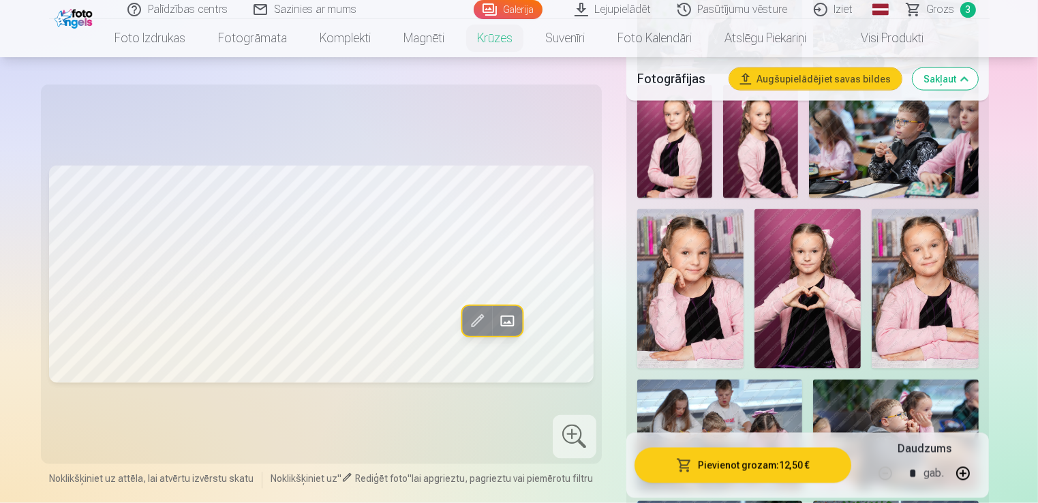
scroll to position [2181, 0]
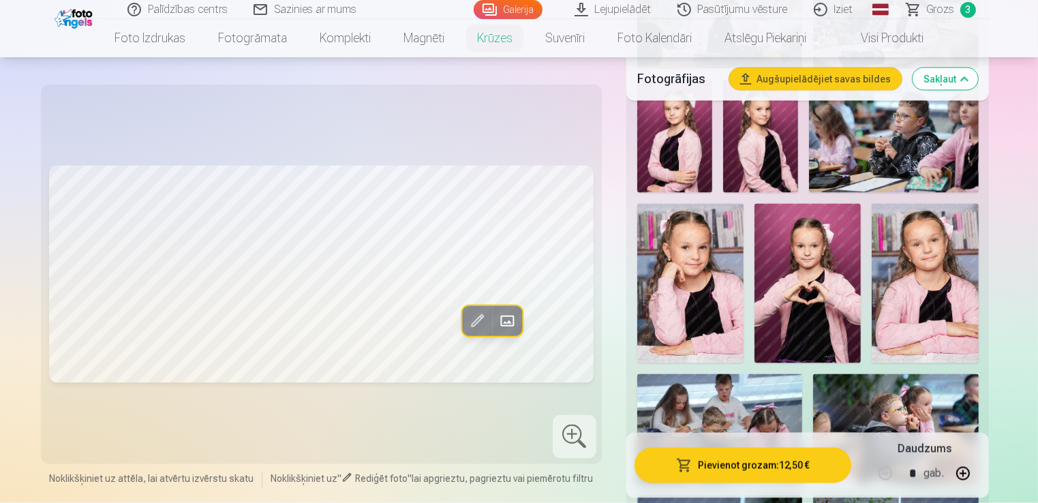
click at [709, 305] on img at bounding box center [690, 283] width 106 height 159
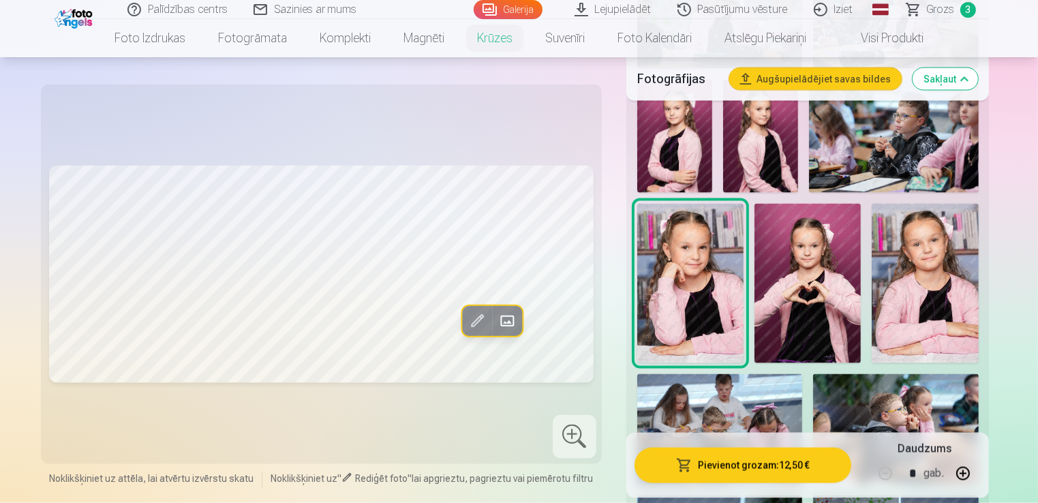
click at [829, 278] on img at bounding box center [808, 284] width 106 height 160
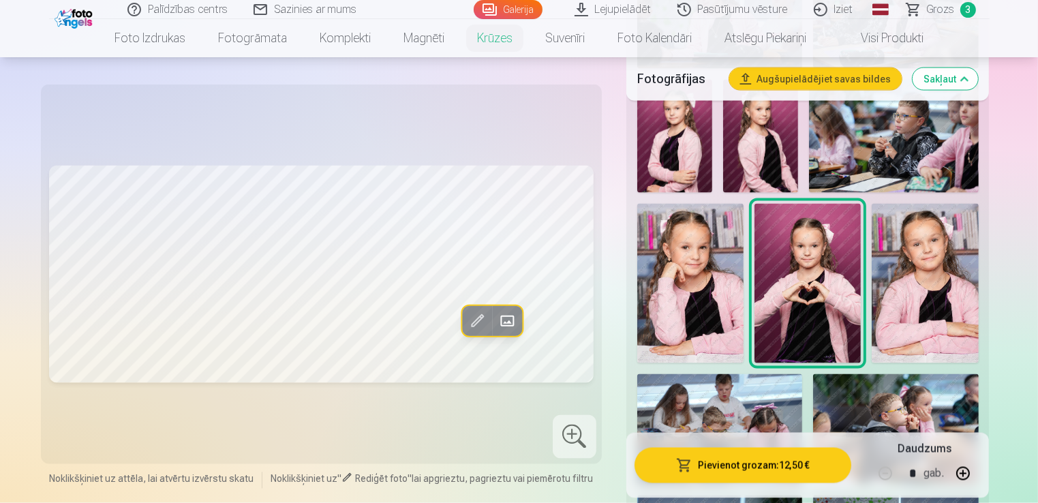
click at [667, 275] on img at bounding box center [690, 283] width 106 height 159
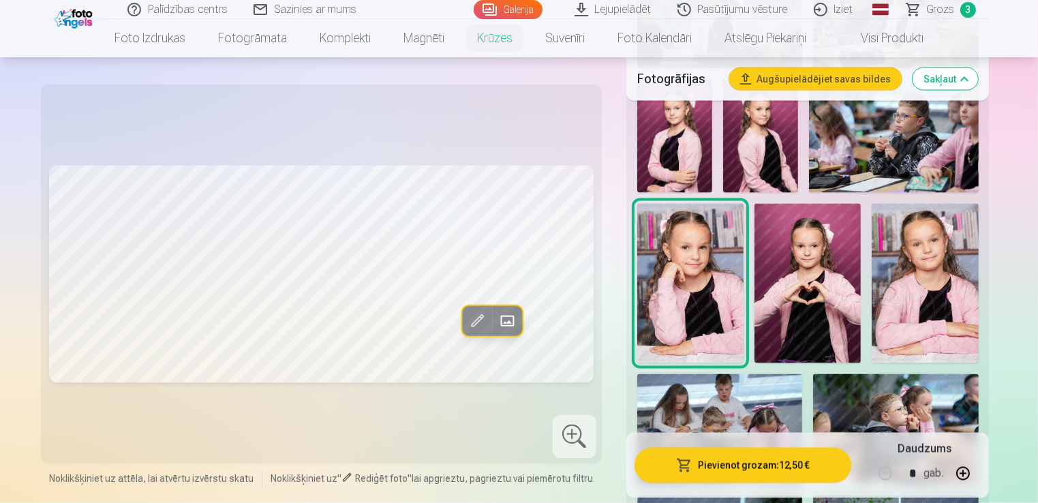
click at [791, 264] on img at bounding box center [808, 284] width 106 height 160
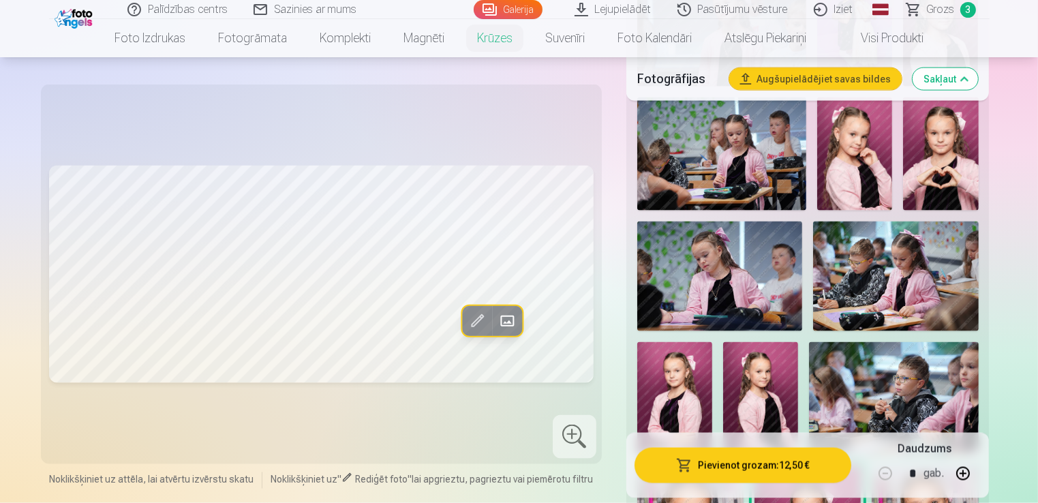
scroll to position [1840, 0]
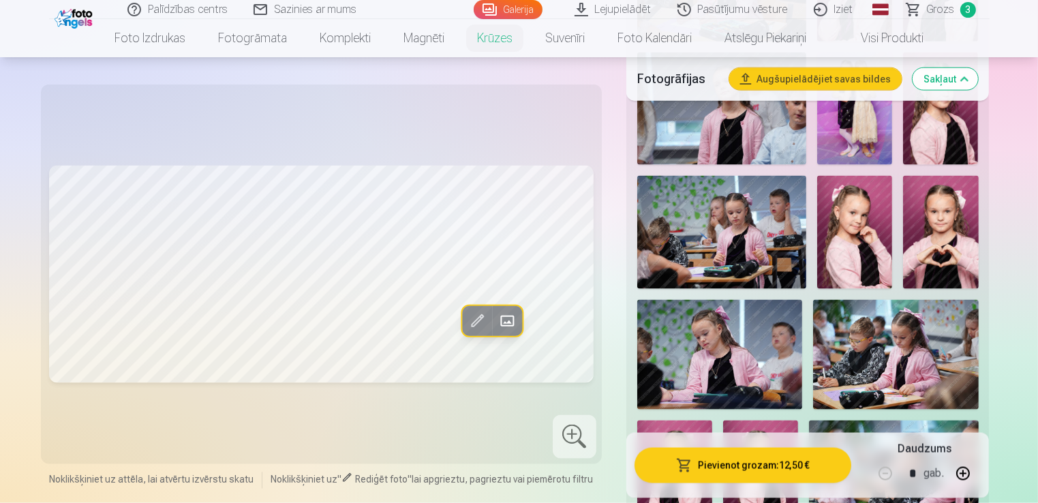
click at [938, 225] on img at bounding box center [940, 232] width 75 height 112
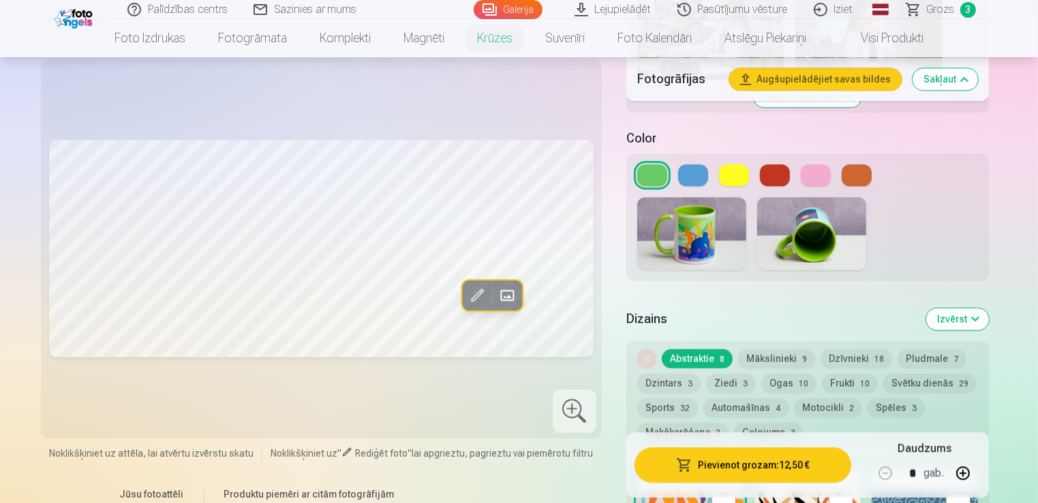
scroll to position [3203, 0]
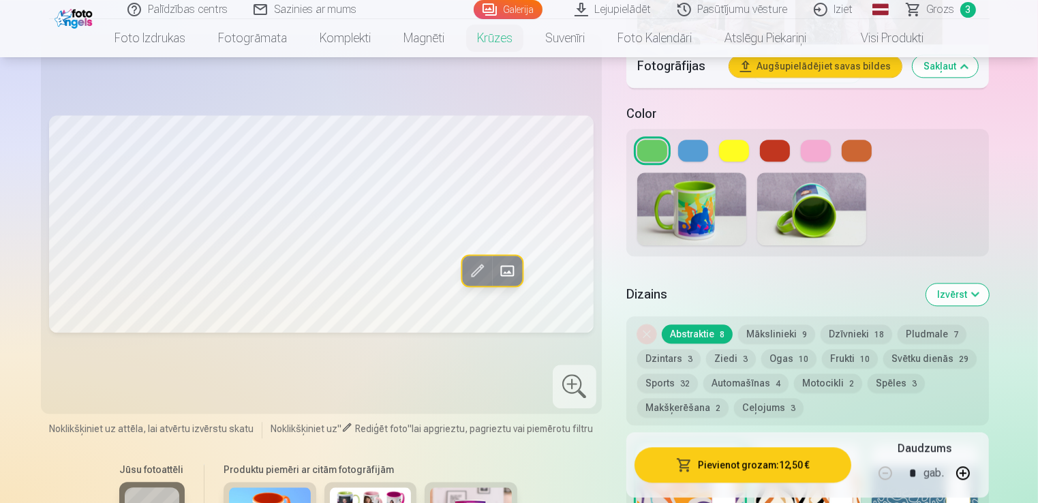
click at [774, 324] on button "Mākslinieki 9" at bounding box center [776, 333] width 77 height 19
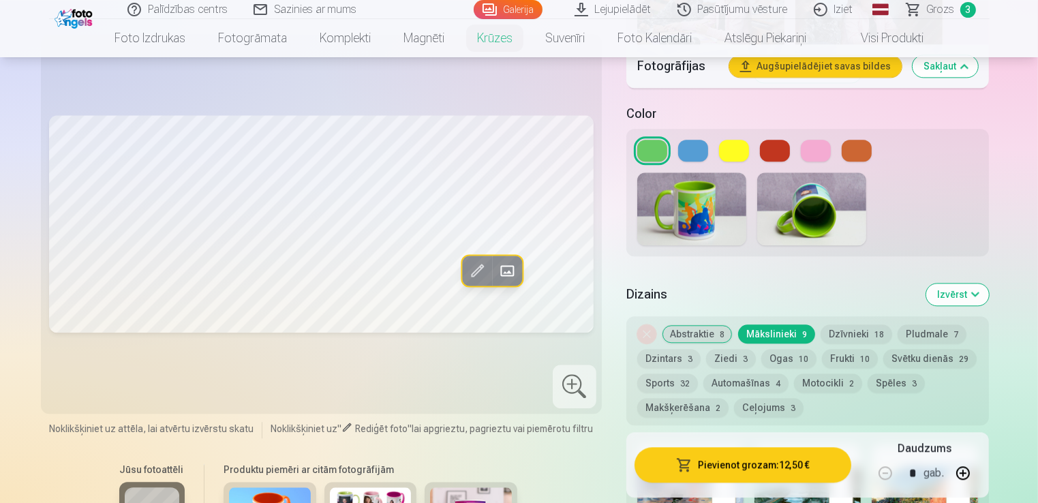
click at [840, 324] on button "Dzīvnieki 18" at bounding box center [857, 333] width 72 height 19
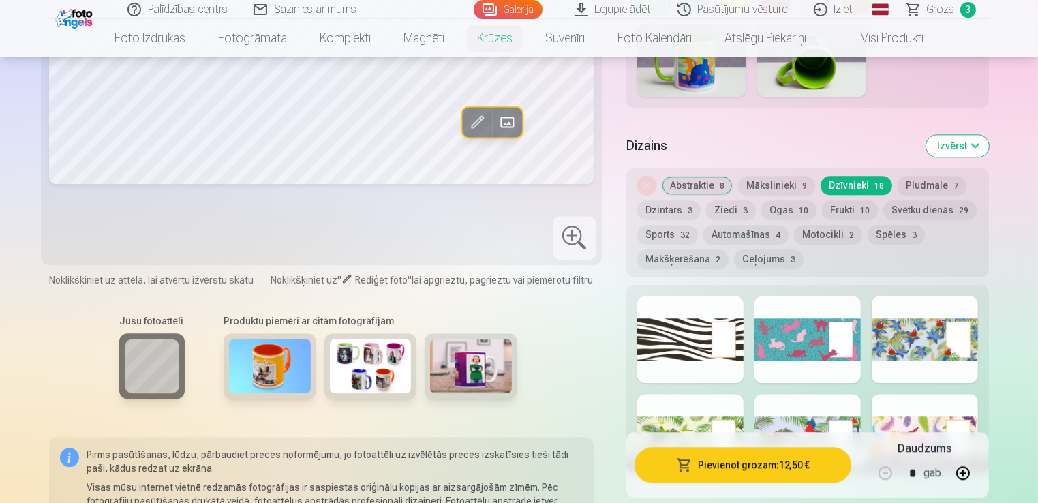
scroll to position [3408, 0]
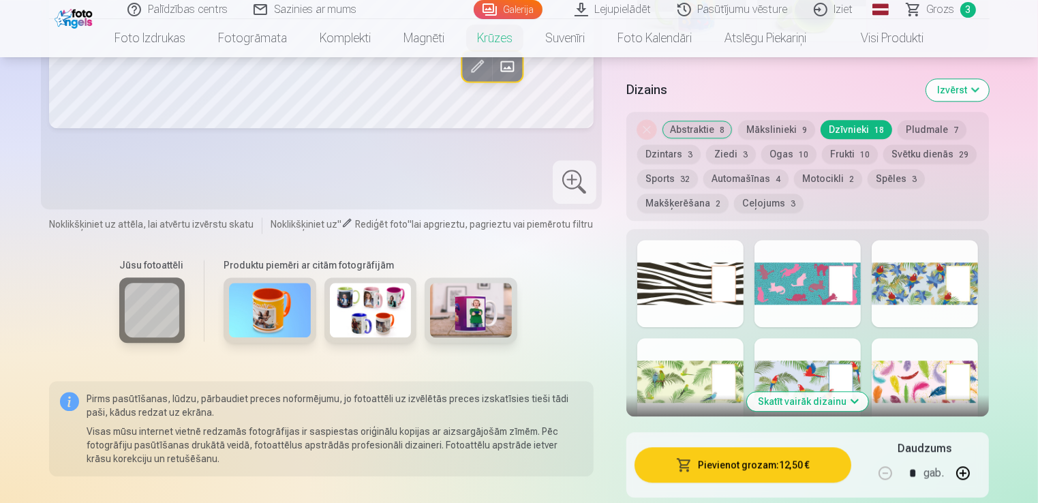
click at [797, 285] on div at bounding box center [808, 283] width 106 height 87
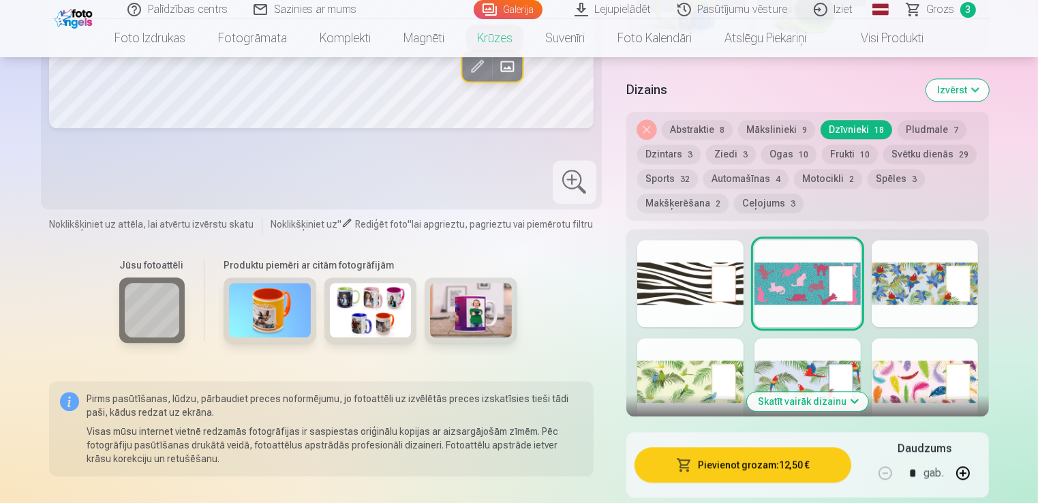
click at [942, 370] on div at bounding box center [925, 381] width 106 height 87
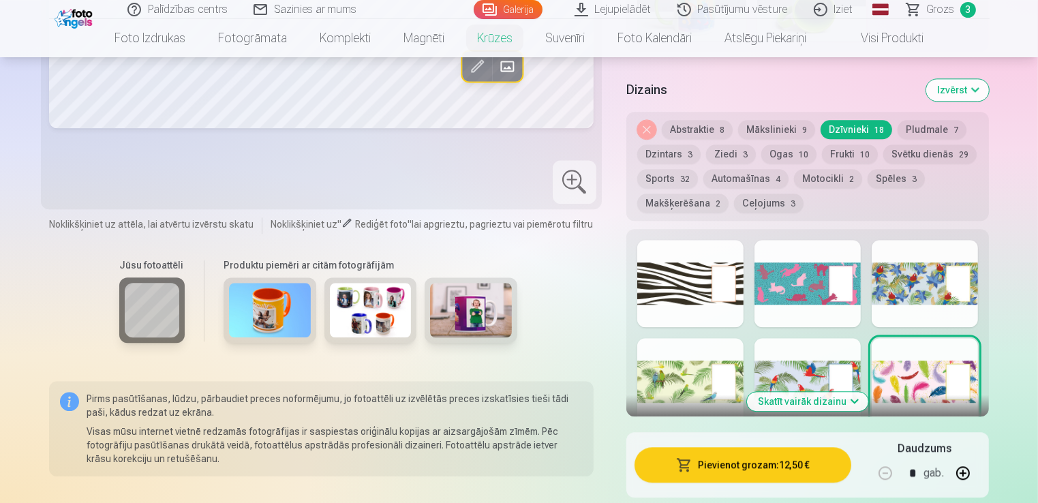
click at [829, 392] on button "Skatīt vairāk dizainu" at bounding box center [807, 401] width 121 height 19
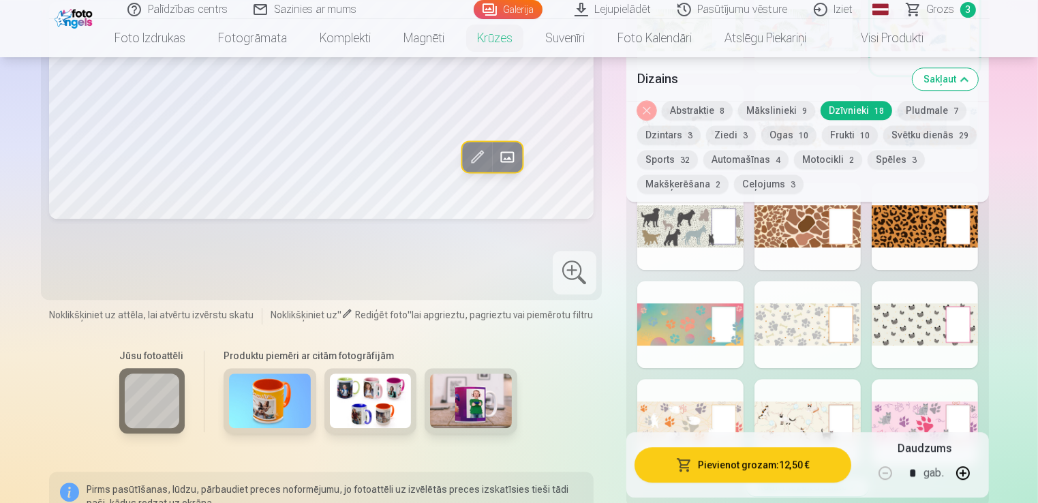
scroll to position [3749, 0]
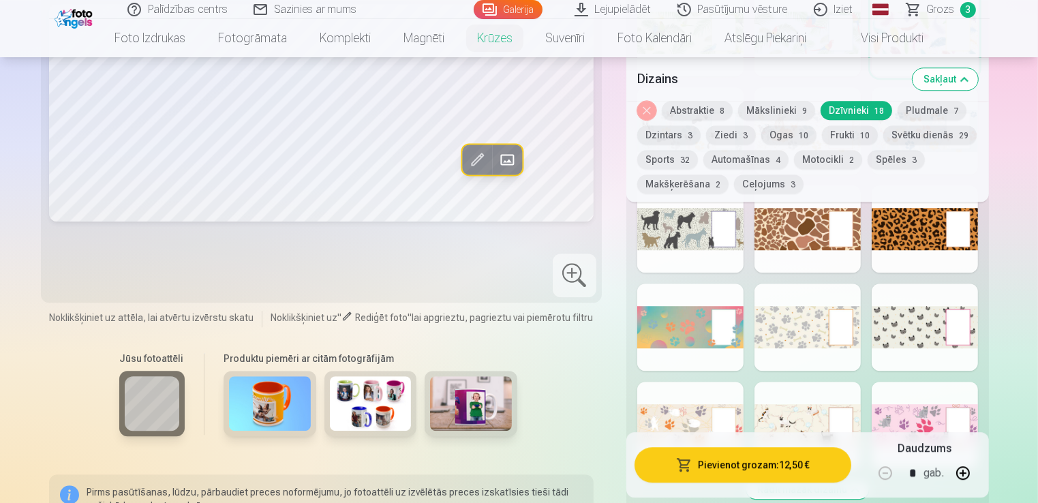
click at [686, 311] on div at bounding box center [690, 327] width 106 height 87
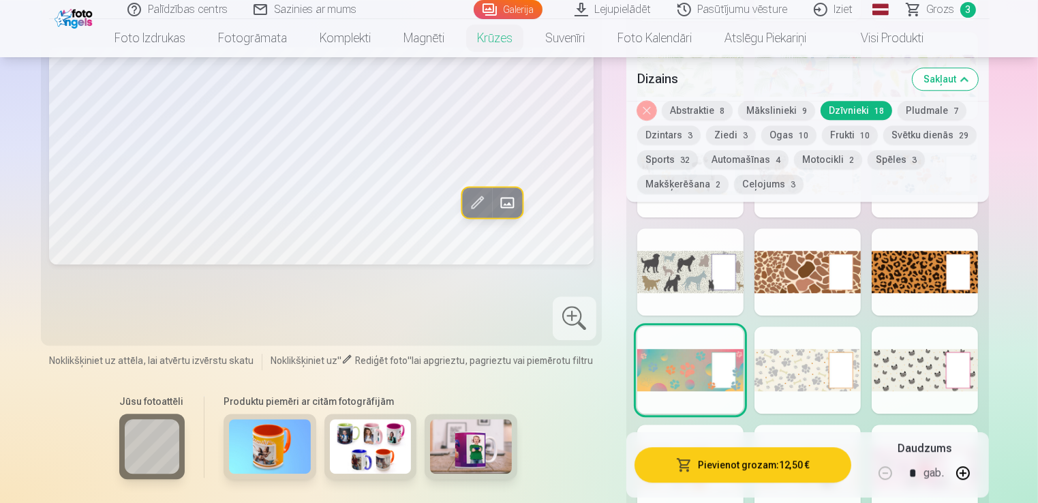
scroll to position [3817, 0]
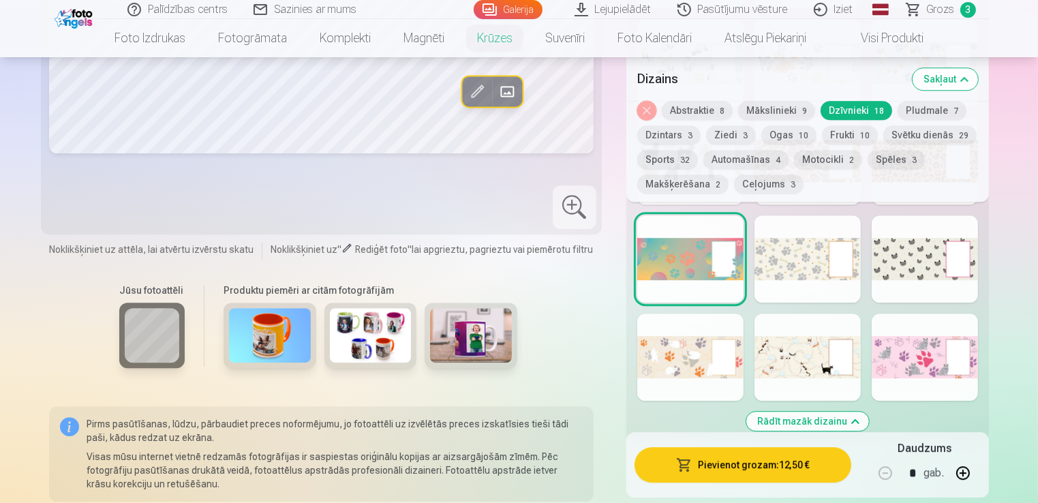
click at [789, 348] on div at bounding box center [808, 357] width 106 height 87
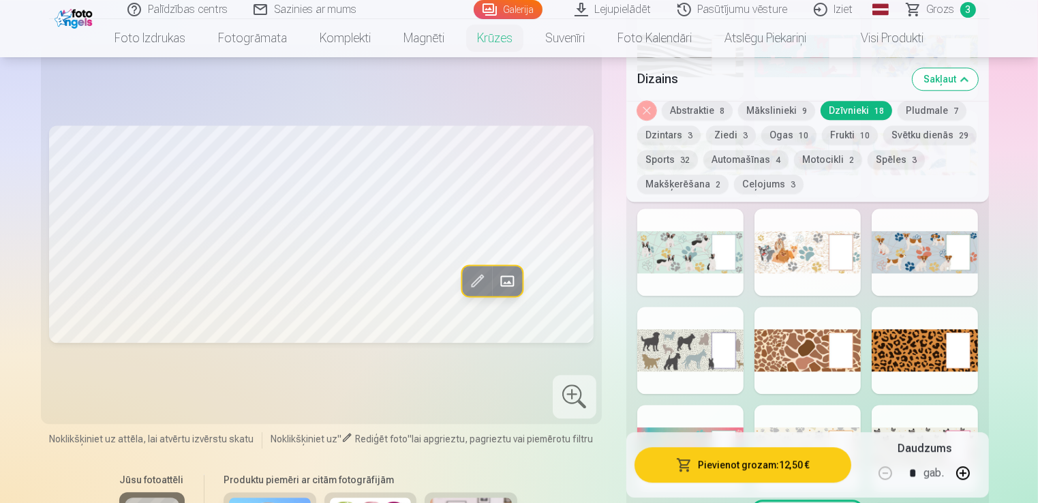
scroll to position [3544, 0]
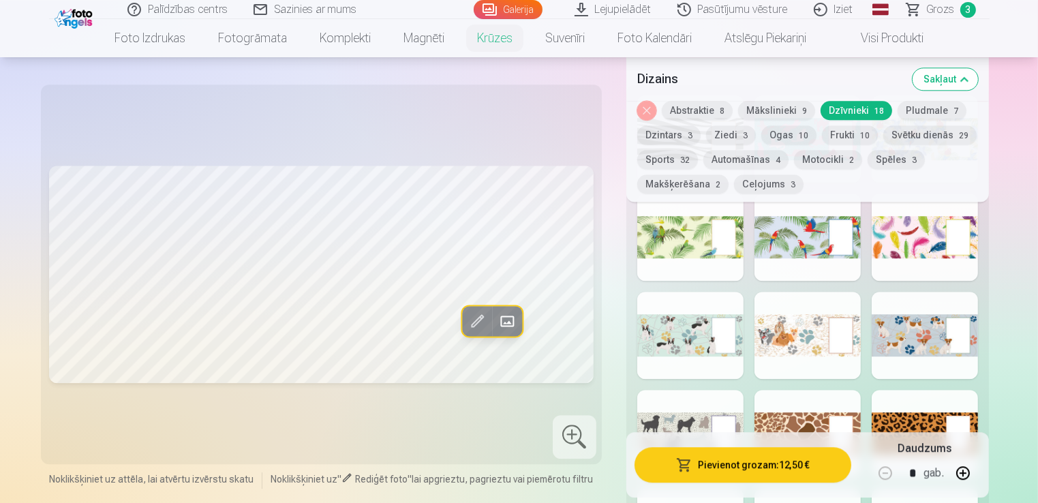
click at [695, 343] on div at bounding box center [690, 335] width 106 height 87
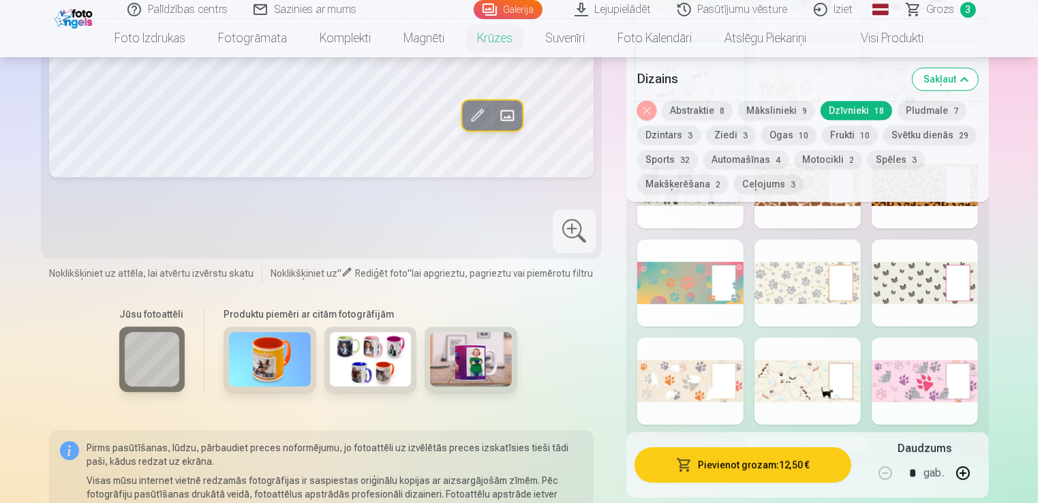
scroll to position [3817, 0]
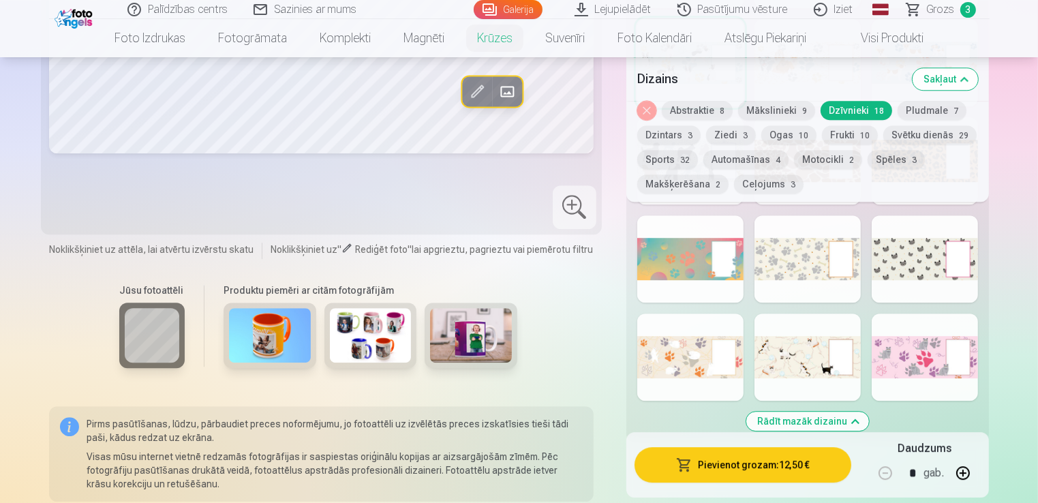
click at [906, 253] on div at bounding box center [925, 258] width 106 height 87
click at [817, 349] on div at bounding box center [808, 357] width 106 height 87
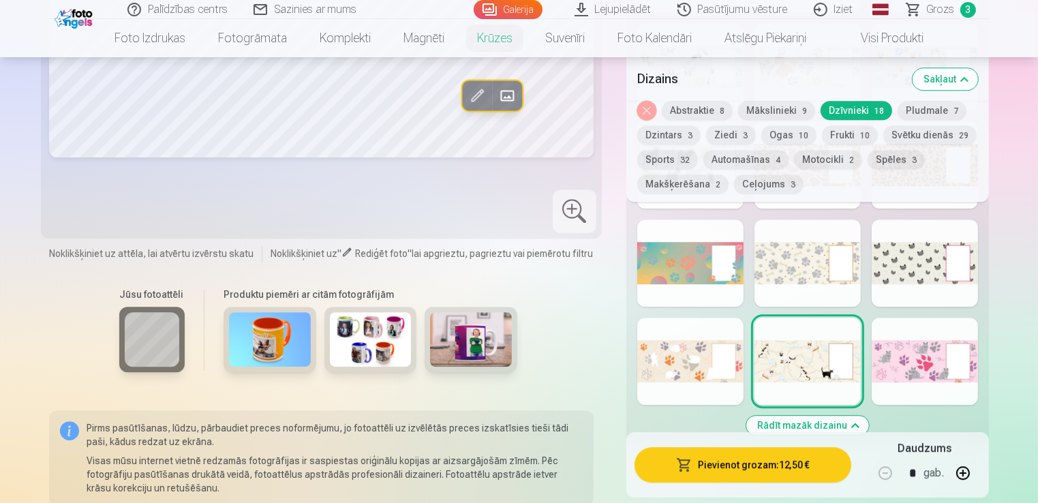
scroll to position [3749, 0]
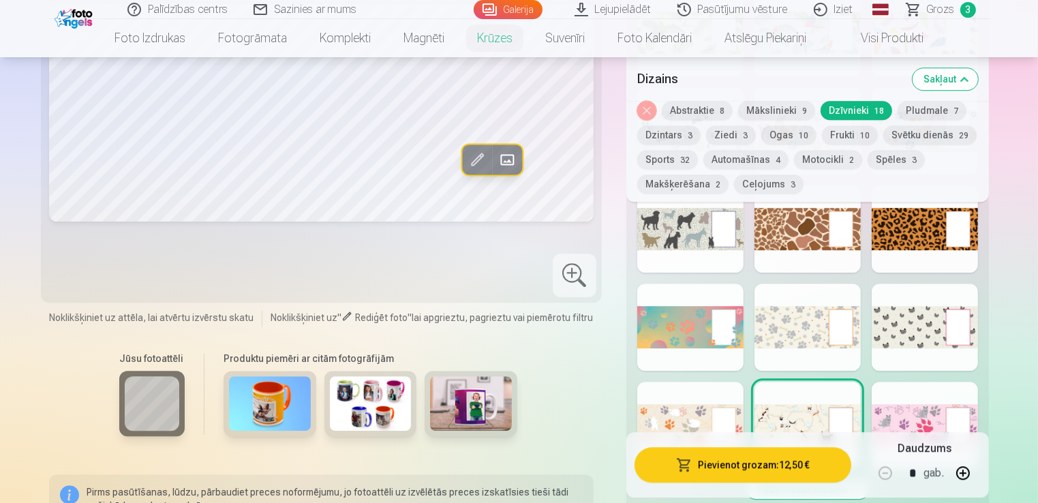
click at [943, 319] on div at bounding box center [925, 327] width 106 height 87
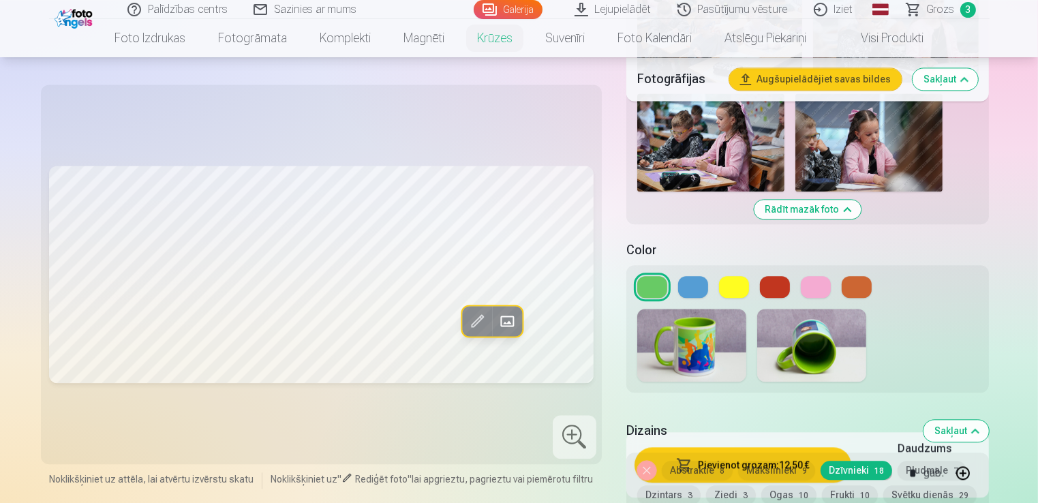
scroll to position [2999, 0]
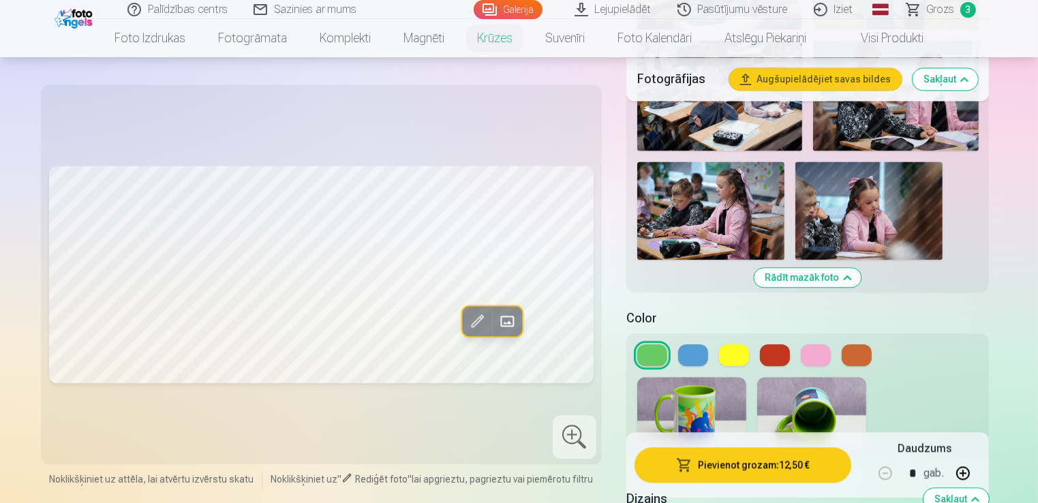
click at [823, 344] on button at bounding box center [816, 355] width 30 height 22
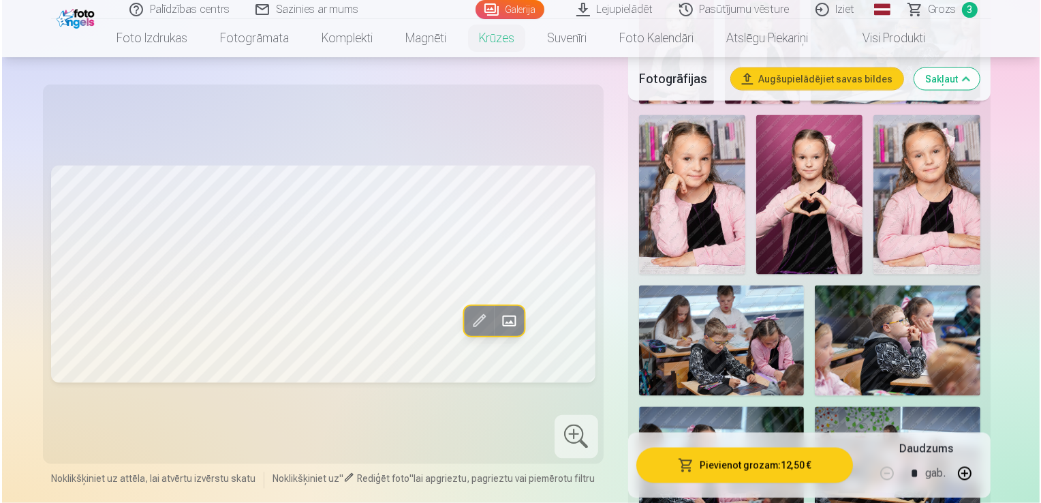
scroll to position [2181, 0]
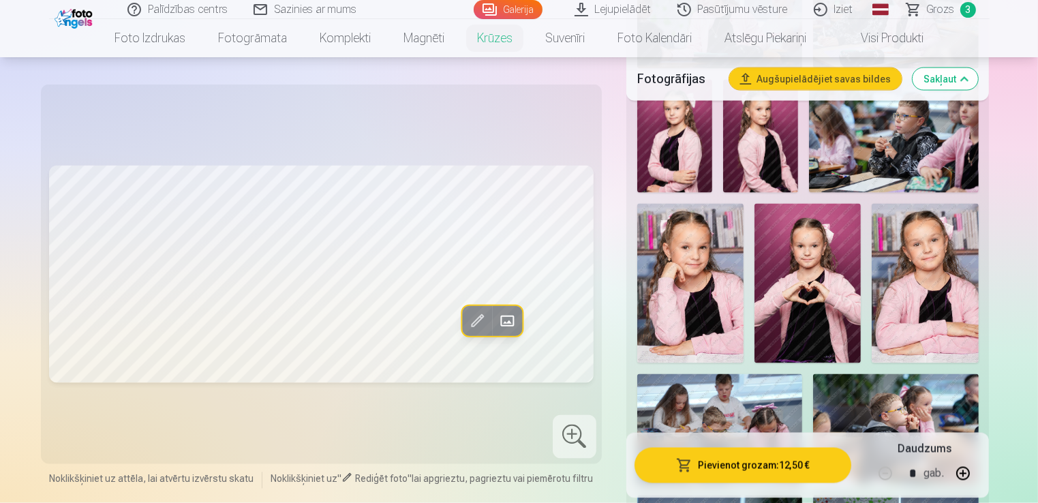
click at [725, 244] on img at bounding box center [690, 283] width 106 height 159
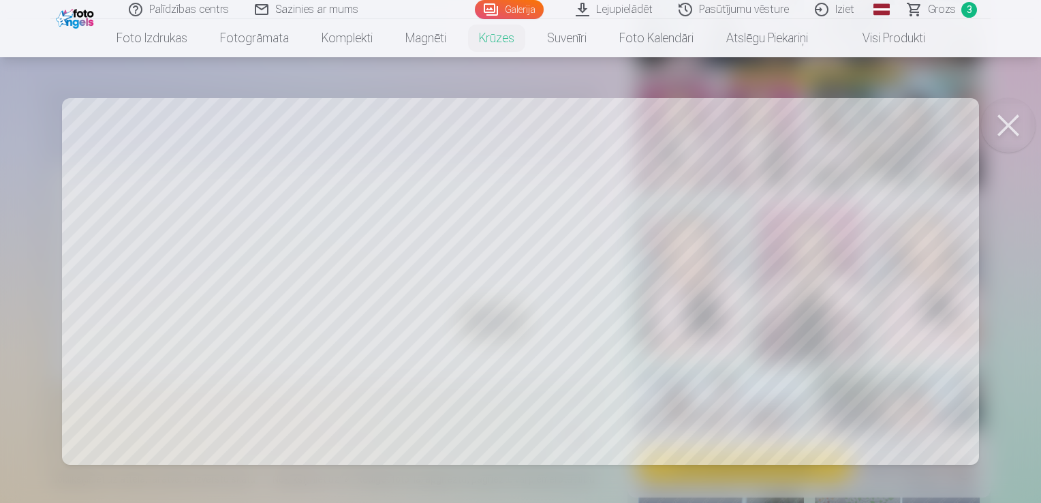
click at [1001, 132] on button at bounding box center [1008, 125] width 55 height 55
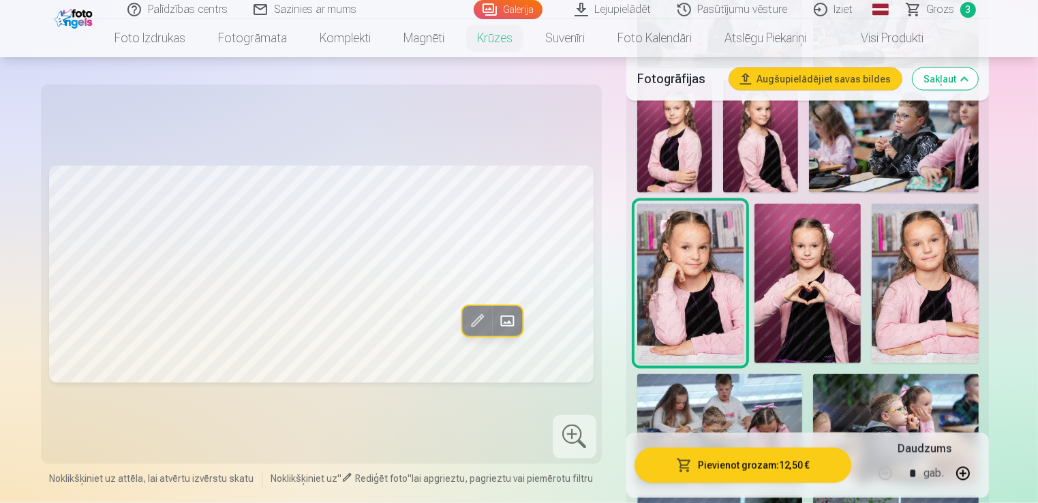
click at [744, 468] on button "Pievienot grozam : 12,50 €" at bounding box center [743, 464] width 217 height 35
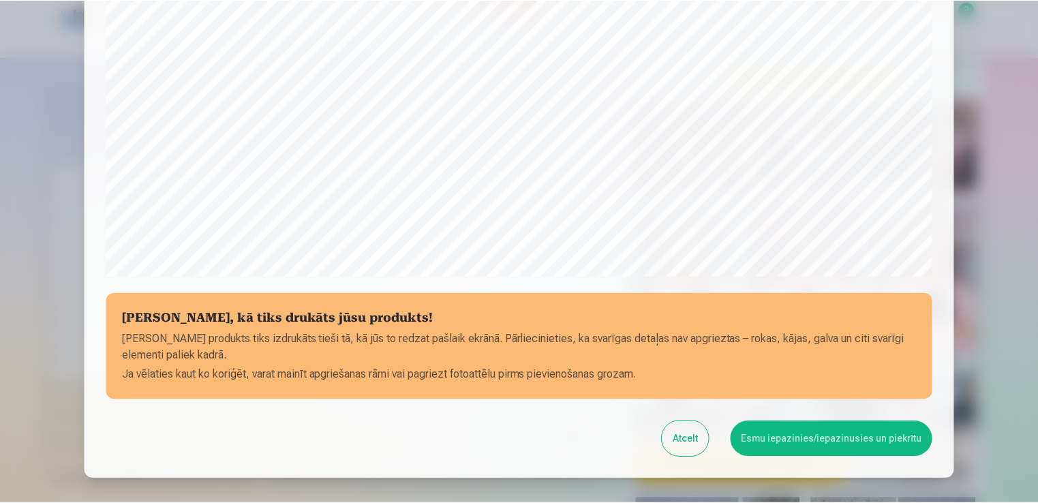
scroll to position [478, 0]
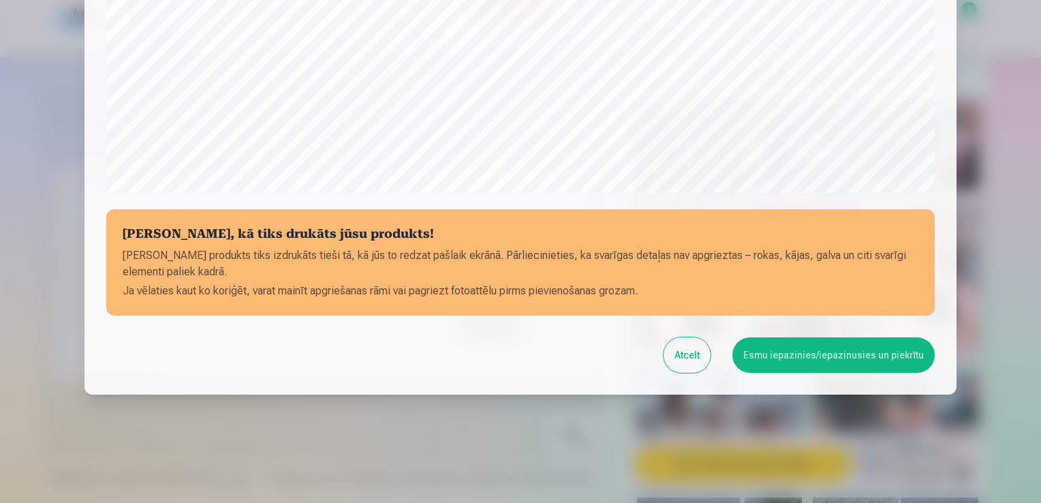
click at [789, 359] on button "Esmu iepazinies/iepazinusies un piekrītu" at bounding box center [834, 354] width 202 height 35
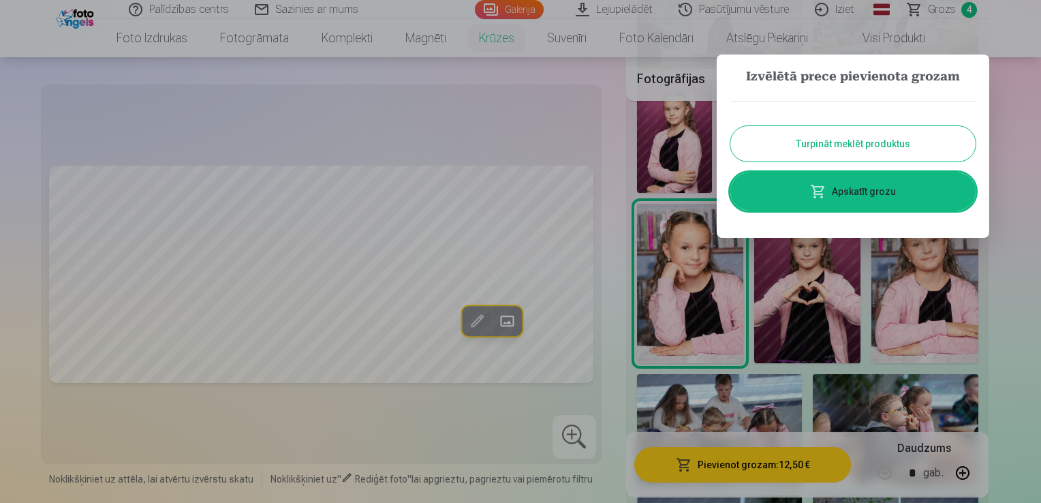
click at [782, 145] on button "Turpināt meklēt produktus" at bounding box center [853, 143] width 245 height 35
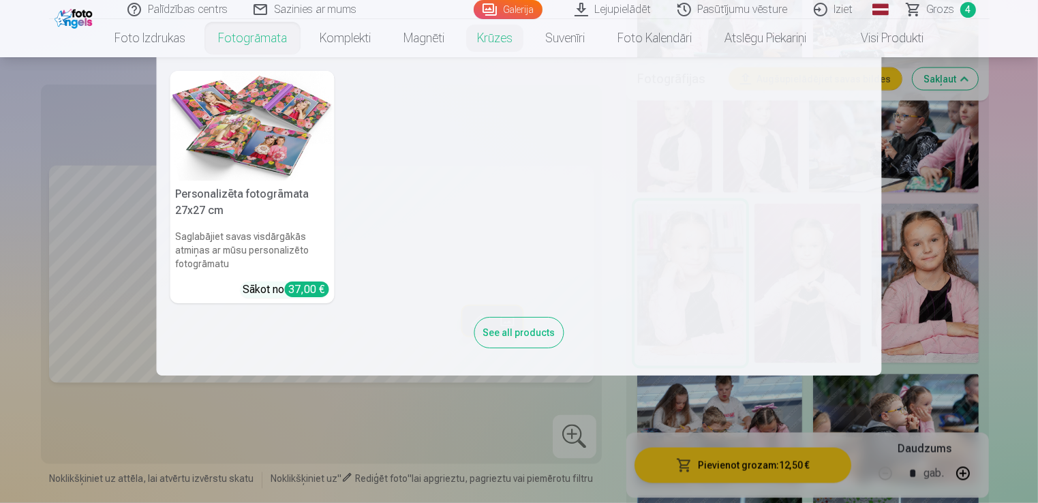
click at [248, 37] on link "Fotogrāmata" at bounding box center [253, 38] width 102 height 38
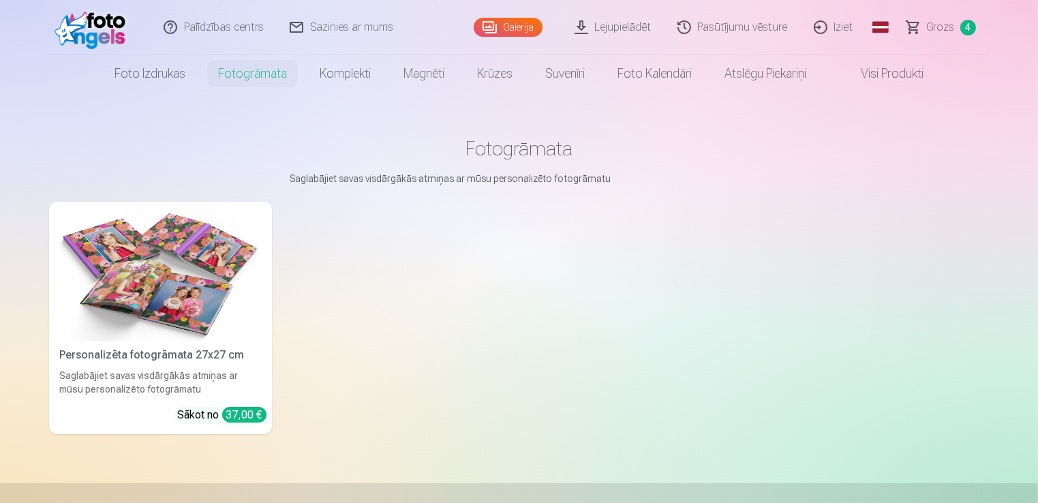
click at [894, 77] on link "Visi produkti" at bounding box center [881, 74] width 117 height 38
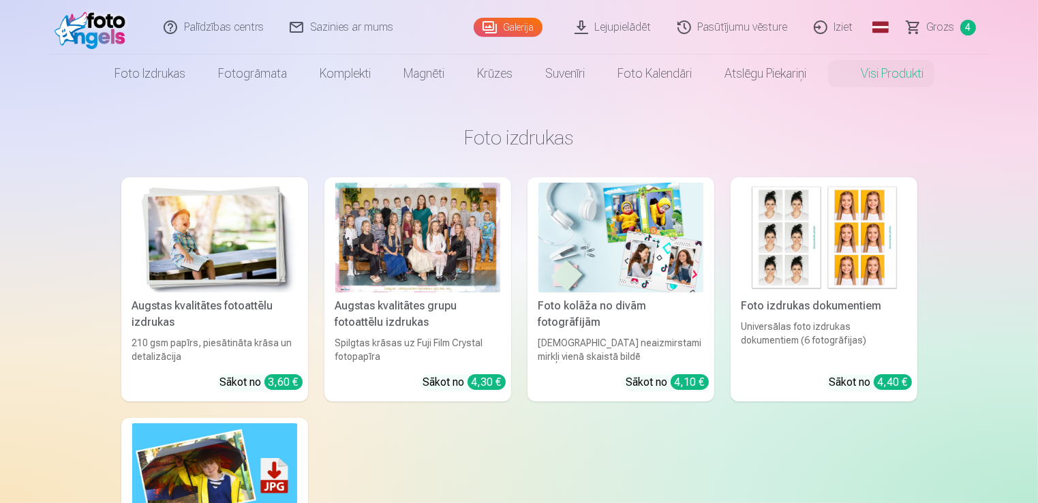
click at [230, 266] on img at bounding box center [214, 238] width 165 height 110
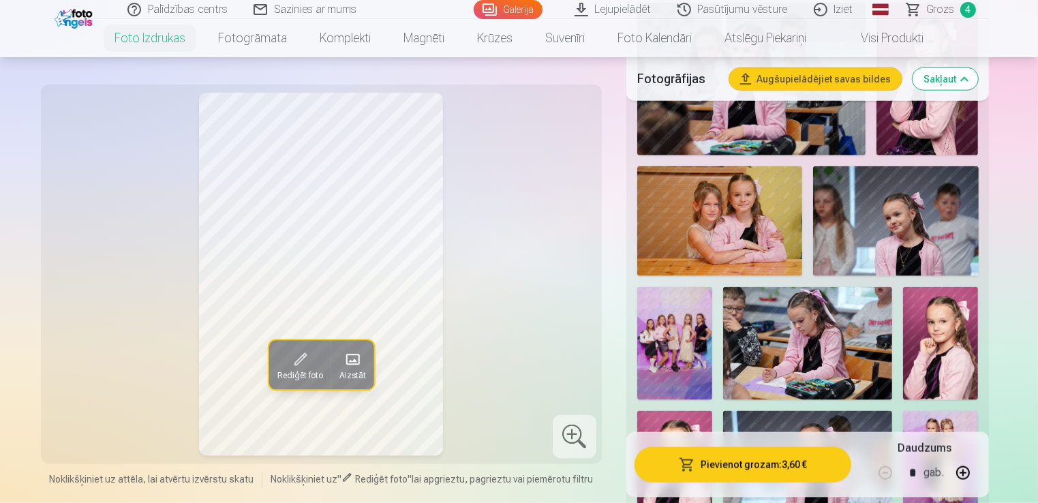
scroll to position [1636, 0]
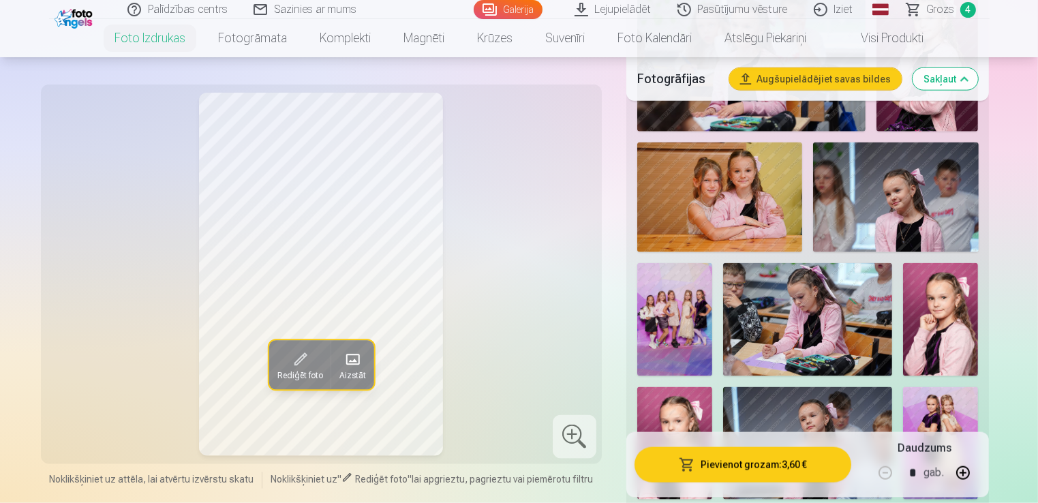
click at [677, 328] on img at bounding box center [674, 319] width 75 height 113
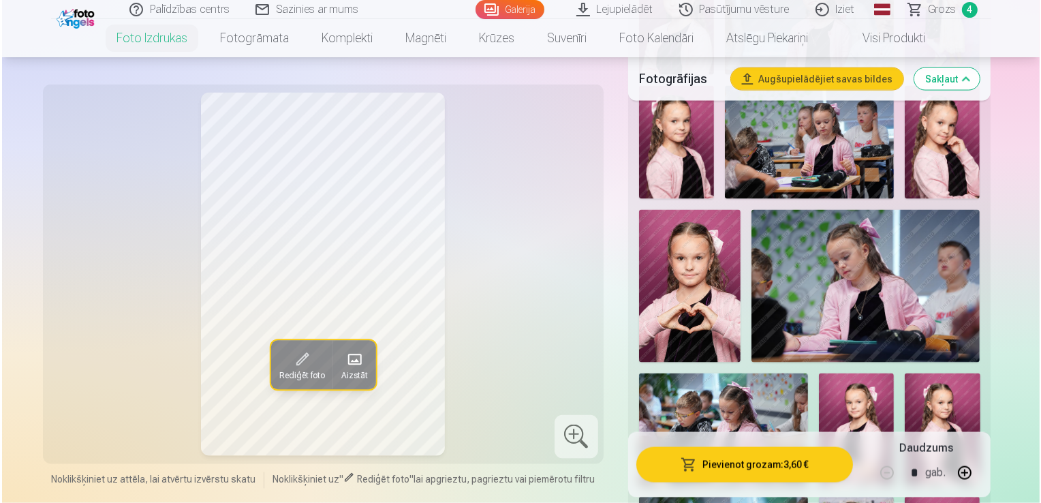
scroll to position [2386, 0]
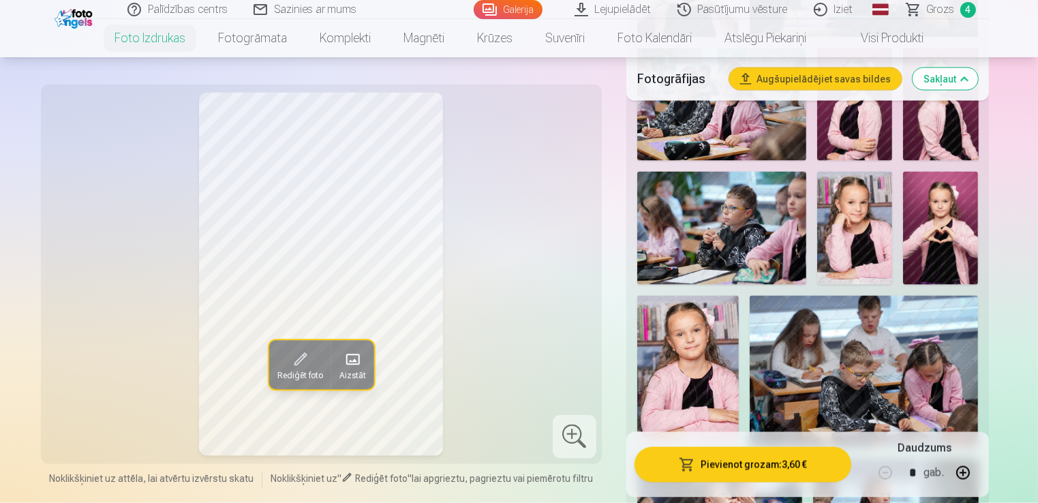
click at [750, 467] on button "Pievienot grozam : 3,60 €" at bounding box center [743, 464] width 217 height 35
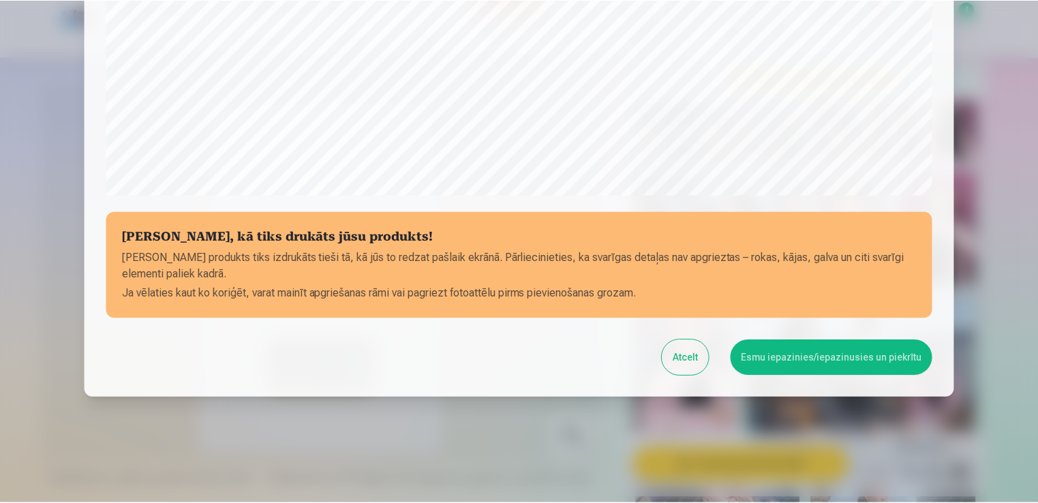
scroll to position [478, 0]
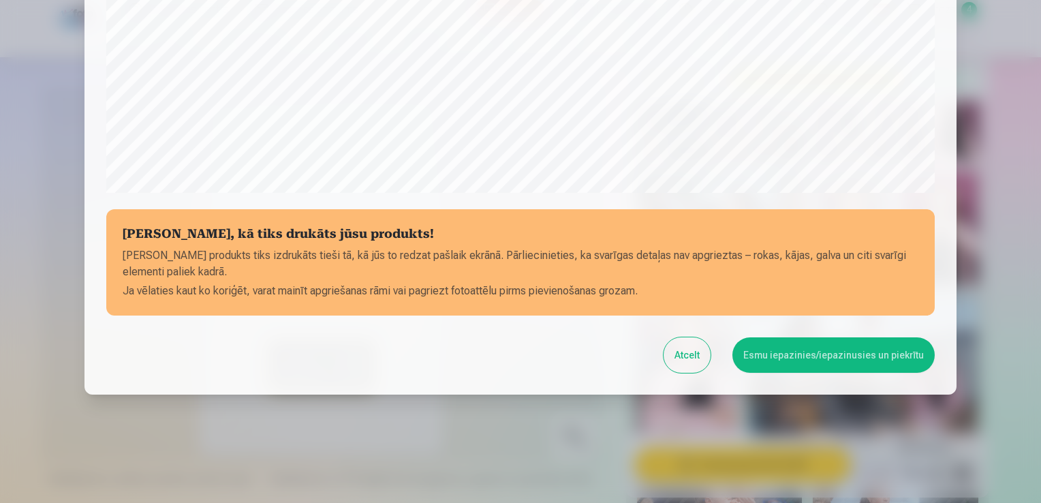
click at [874, 354] on button "Esmu iepazinies/iepazinusies un piekrītu" at bounding box center [834, 354] width 202 height 35
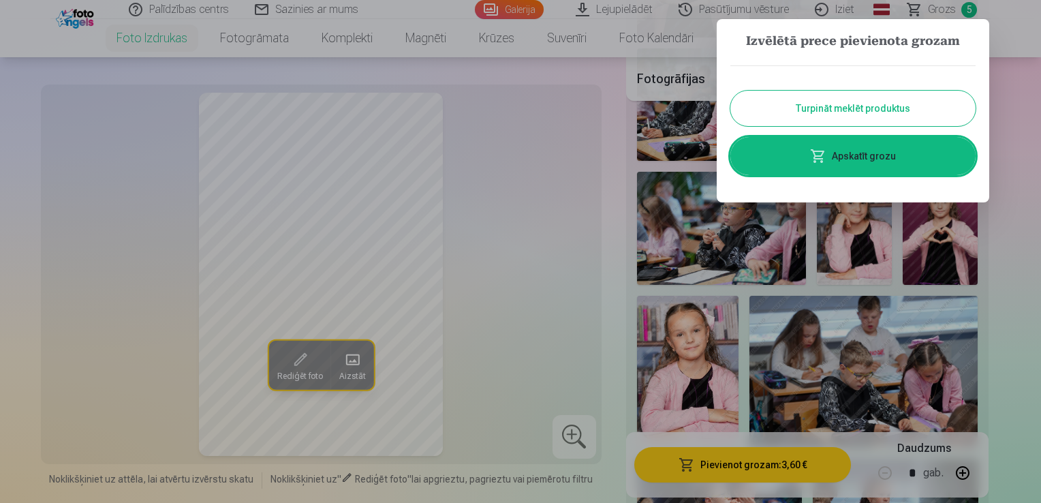
click at [871, 155] on link "Apskatīt grozu" at bounding box center [853, 156] width 245 height 38
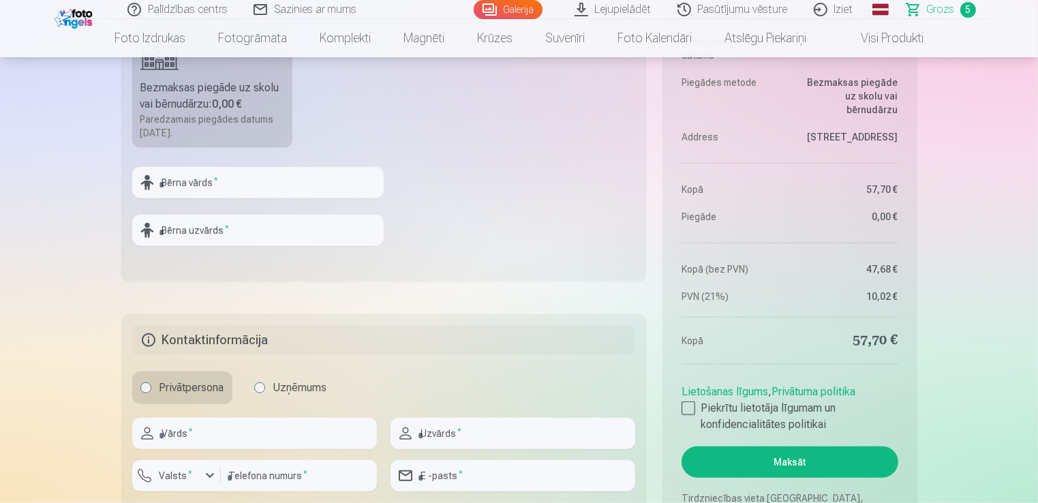
scroll to position [1022, 0]
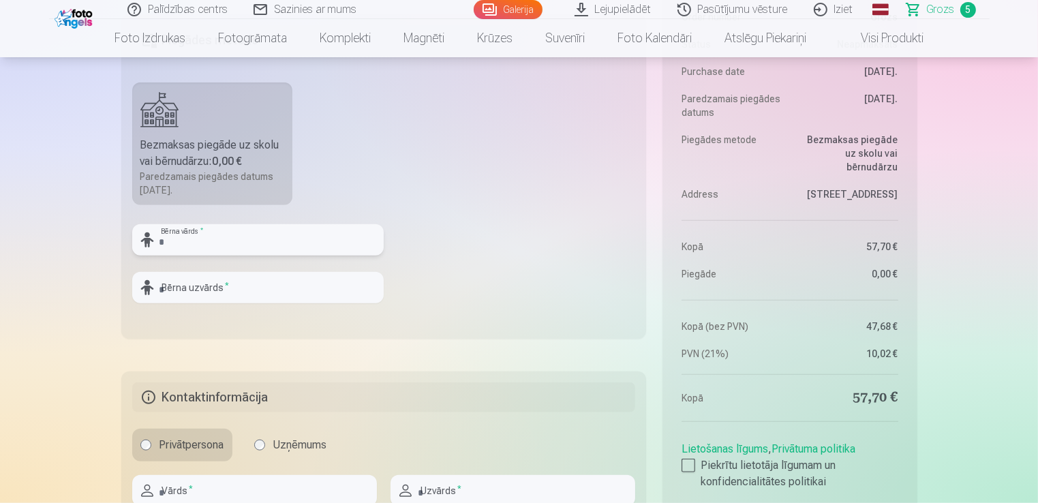
click at [166, 233] on input "text" at bounding box center [258, 239] width 252 height 31
type input "****"
click at [209, 291] on input "text" at bounding box center [258, 287] width 252 height 31
type input "****"
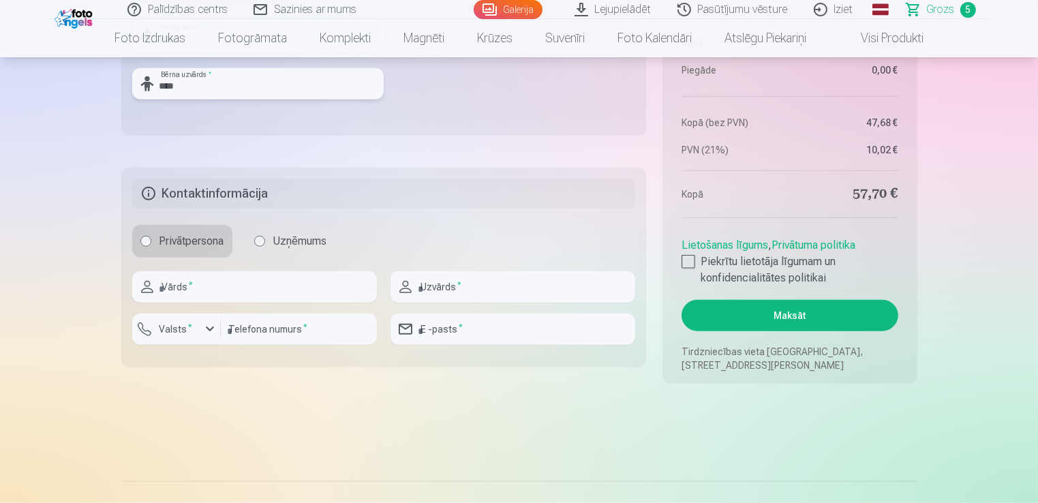
scroll to position [1227, 0]
click at [202, 285] on input "text" at bounding box center [254, 286] width 245 height 31
type input "******"
type input "****"
type input "********"
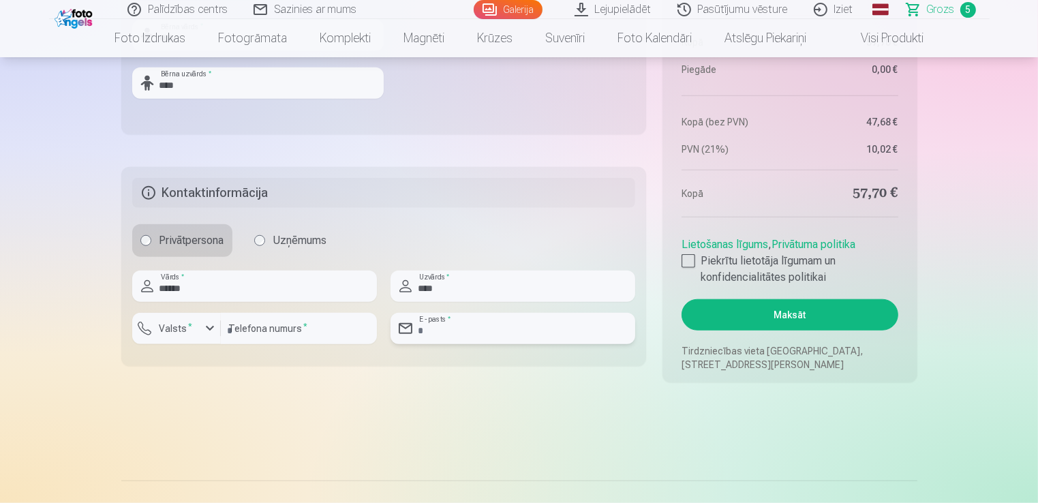
click at [431, 329] on input "email" at bounding box center [513, 328] width 245 height 31
type input "**********"
click at [690, 257] on div at bounding box center [689, 261] width 14 height 14
click at [743, 314] on button "Maksāt" at bounding box center [790, 314] width 216 height 31
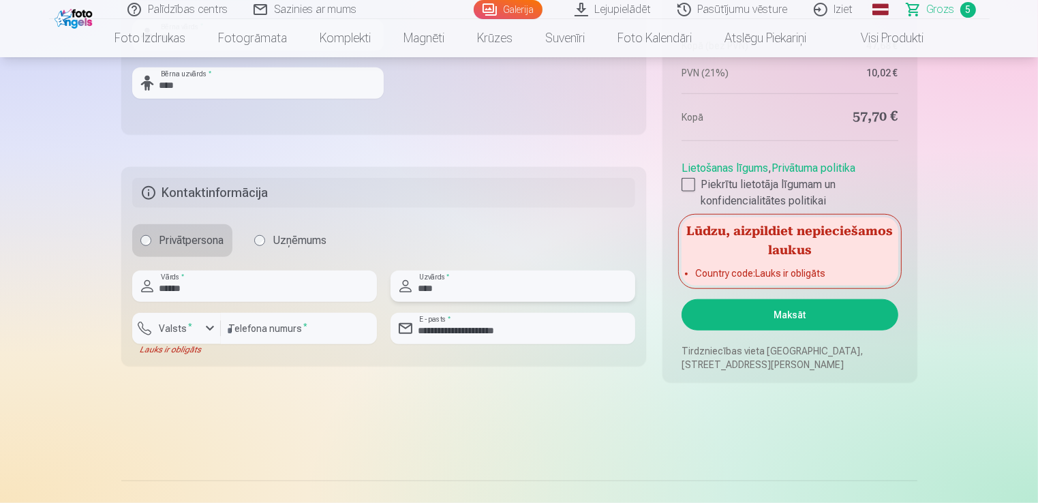
click at [482, 275] on input "****" at bounding box center [513, 286] width 245 height 31
click at [483, 275] on input "****" at bounding box center [513, 286] width 245 height 31
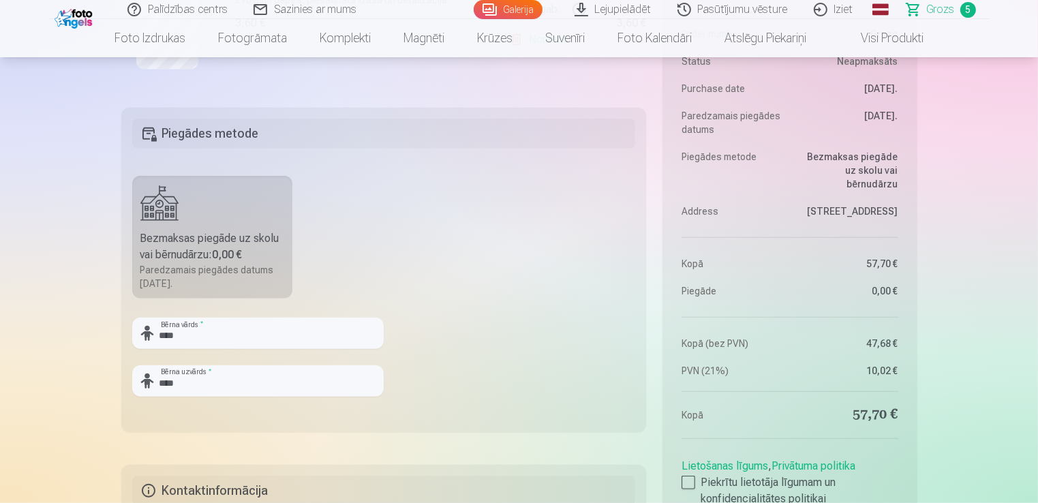
scroll to position [818, 0]
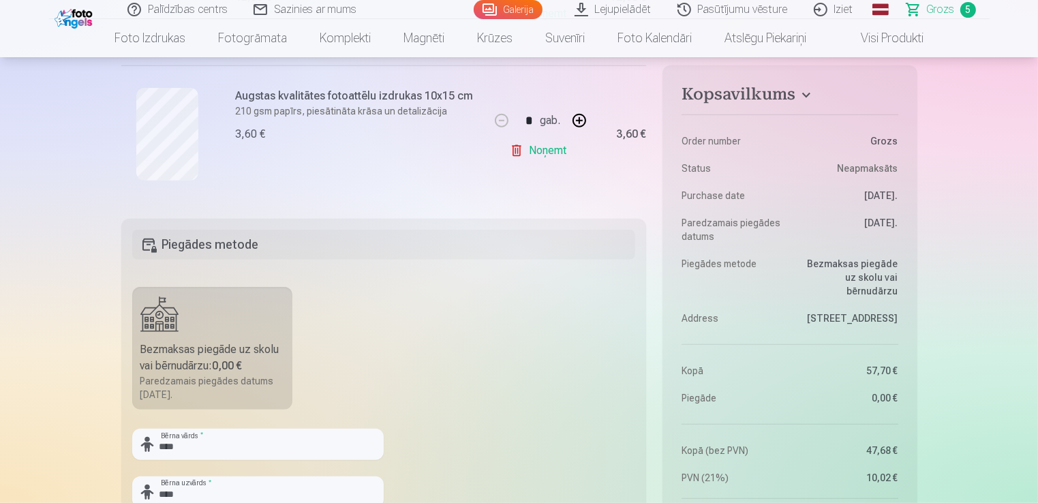
click at [227, 318] on label "Bezmaksas piegāde uz skolu vai bērnudārzu : 0,00 € Paredzamais piegādes datums …" at bounding box center [212, 348] width 161 height 123
click at [217, 244] on h5 "Piegādes metode" at bounding box center [384, 245] width 504 height 30
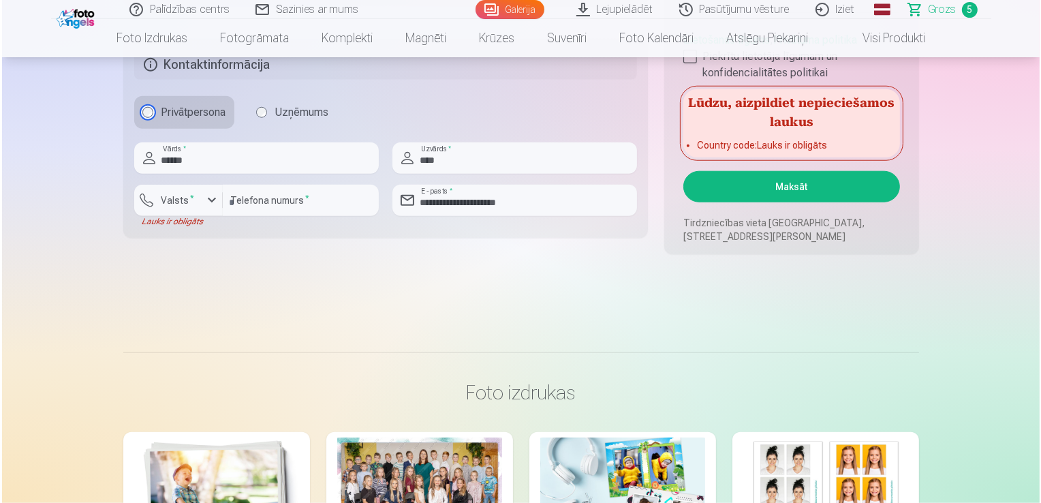
scroll to position [1363, 0]
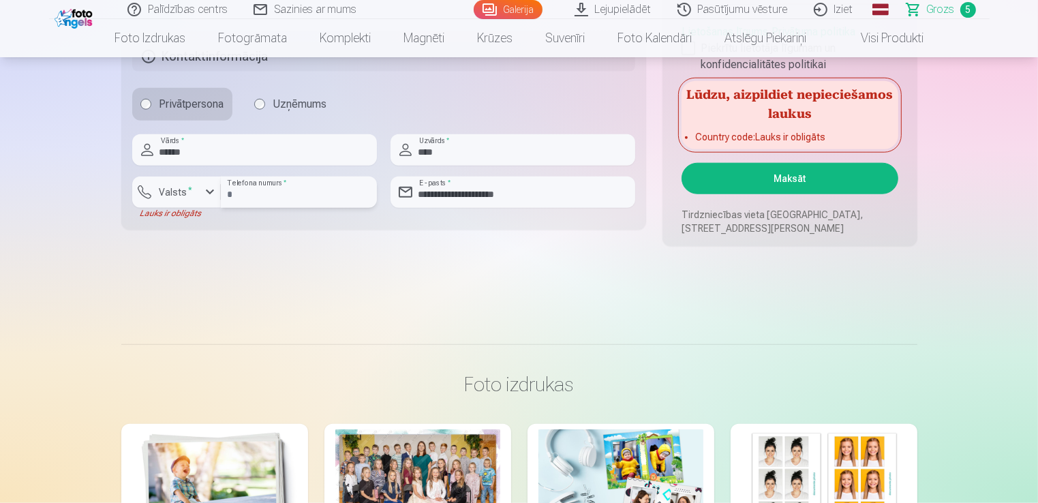
click at [297, 198] on input "********" at bounding box center [299, 192] width 156 height 31
click at [209, 191] on div "button" at bounding box center [210, 192] width 16 height 16
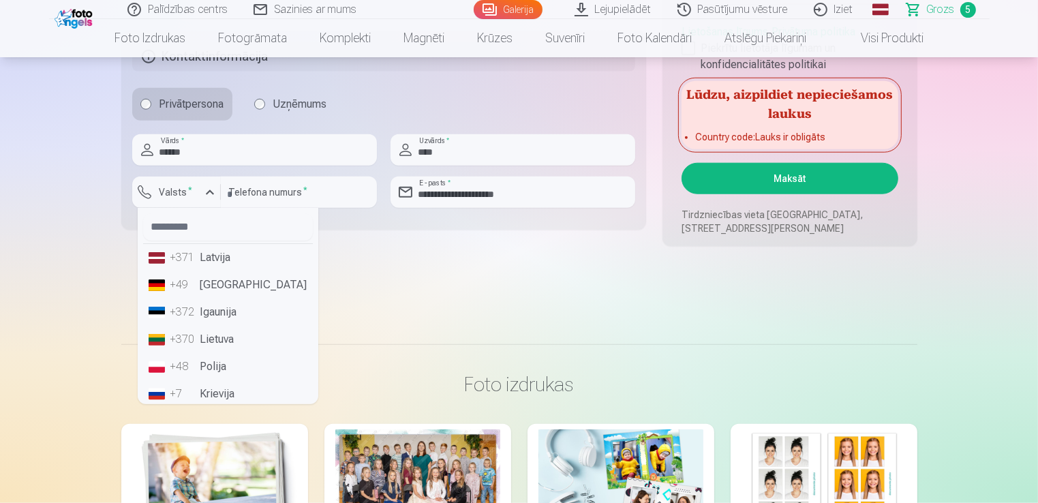
click at [206, 260] on li "+371 Latvija" at bounding box center [228, 257] width 170 height 27
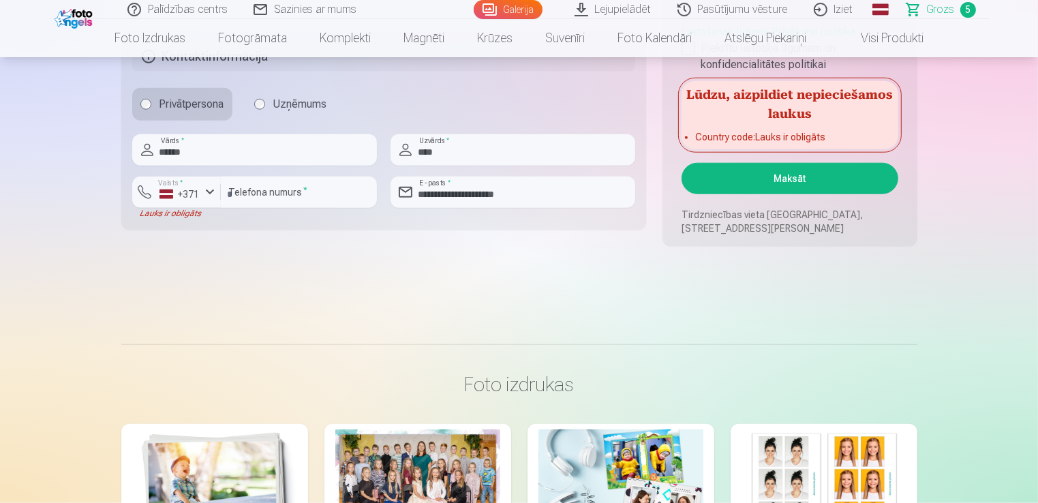
click at [722, 179] on button "Maksāt" at bounding box center [790, 178] width 216 height 31
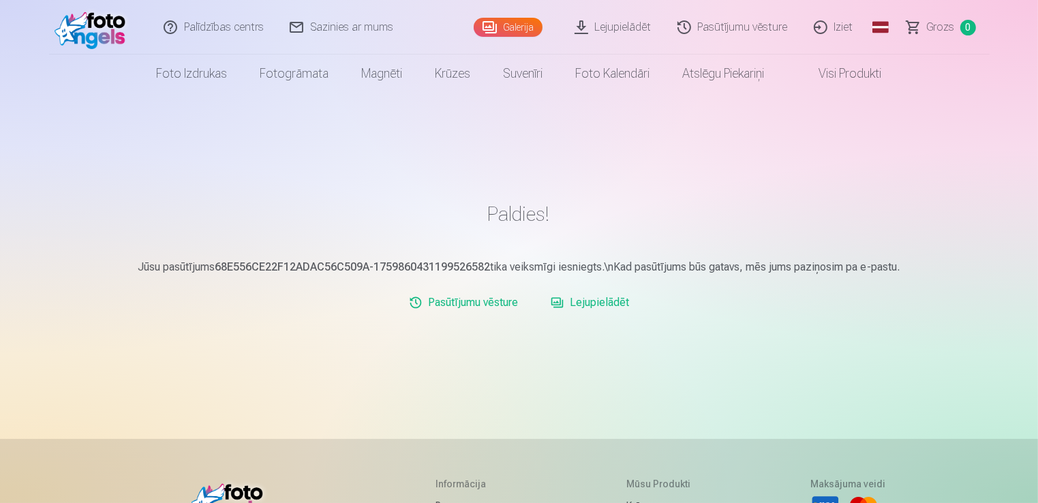
click at [613, 299] on link "Lejupielādēt" at bounding box center [589, 302] width 89 height 27
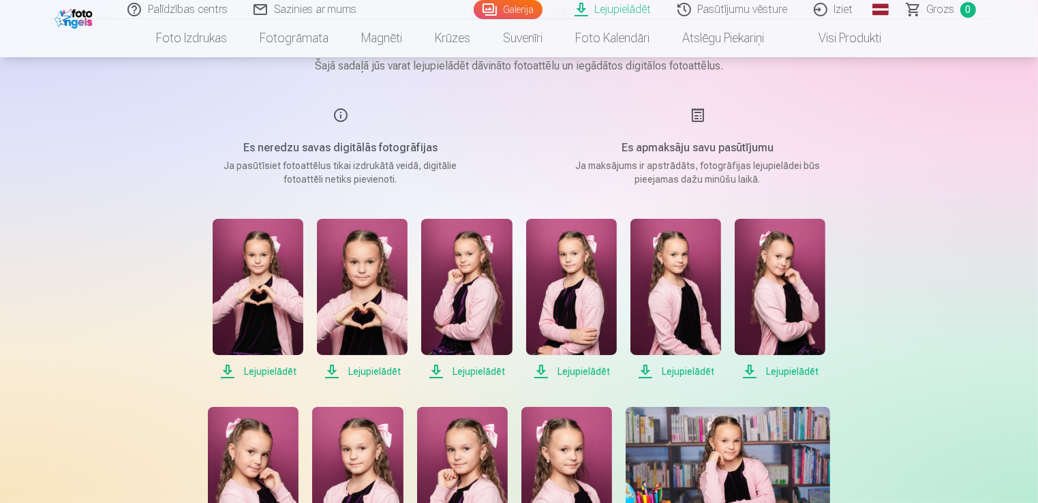
scroll to position [204, 0]
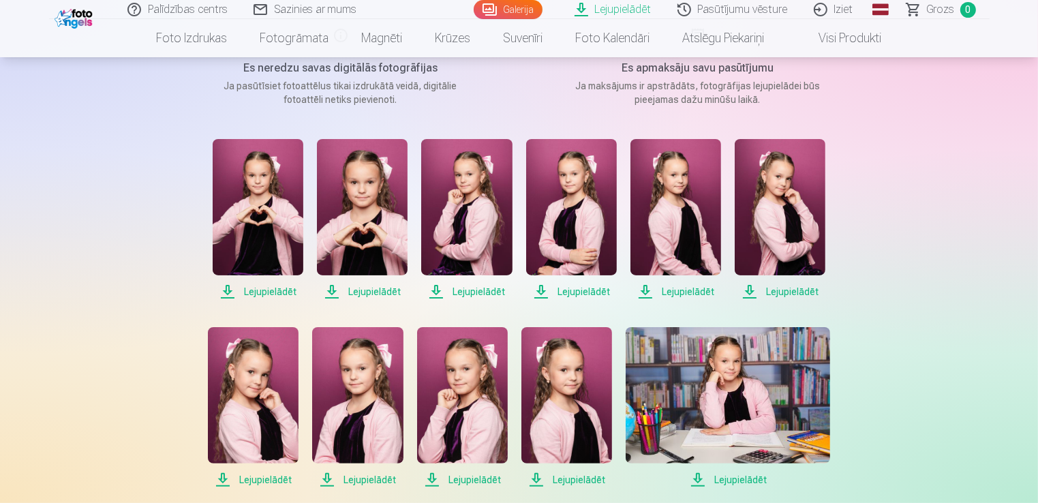
click at [258, 286] on span "Lejupielādēt" at bounding box center [258, 292] width 91 height 16
click at [374, 294] on span "Lejupielādēt" at bounding box center [362, 292] width 91 height 16
click at [470, 292] on span "Lejupielādēt" at bounding box center [466, 292] width 91 height 16
click at [577, 288] on span "Lejupielādēt" at bounding box center [571, 292] width 91 height 16
drag, startPoint x: 688, startPoint y: 290, endPoint x: 698, endPoint y: 290, distance: 9.5
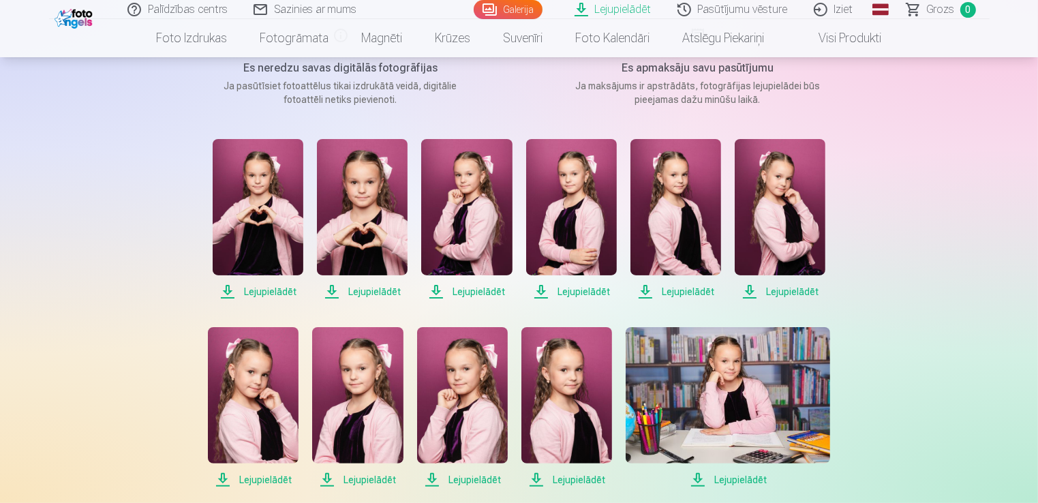
click at [688, 290] on span "Lejupielādēt" at bounding box center [675, 292] width 91 height 16
click at [780, 290] on span "Lejupielādēt" at bounding box center [780, 292] width 91 height 16
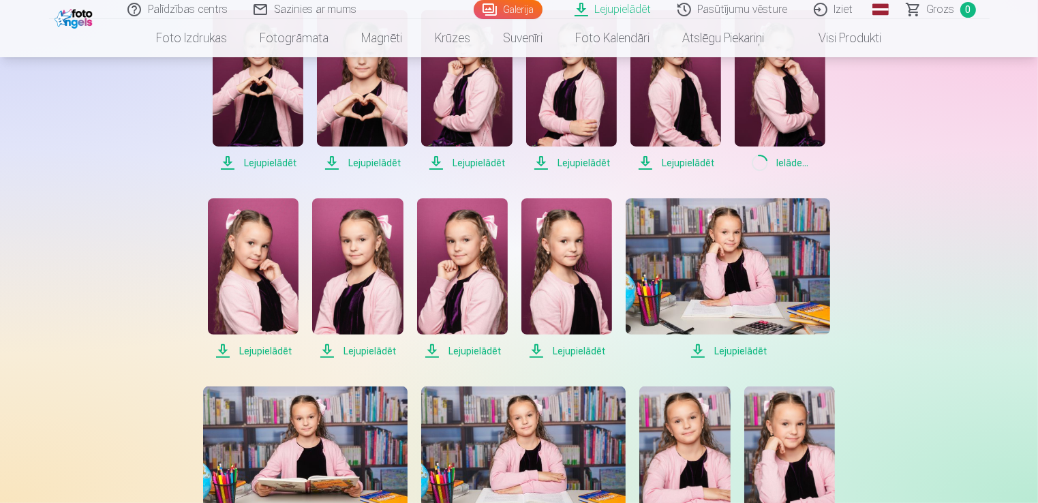
scroll to position [341, 0]
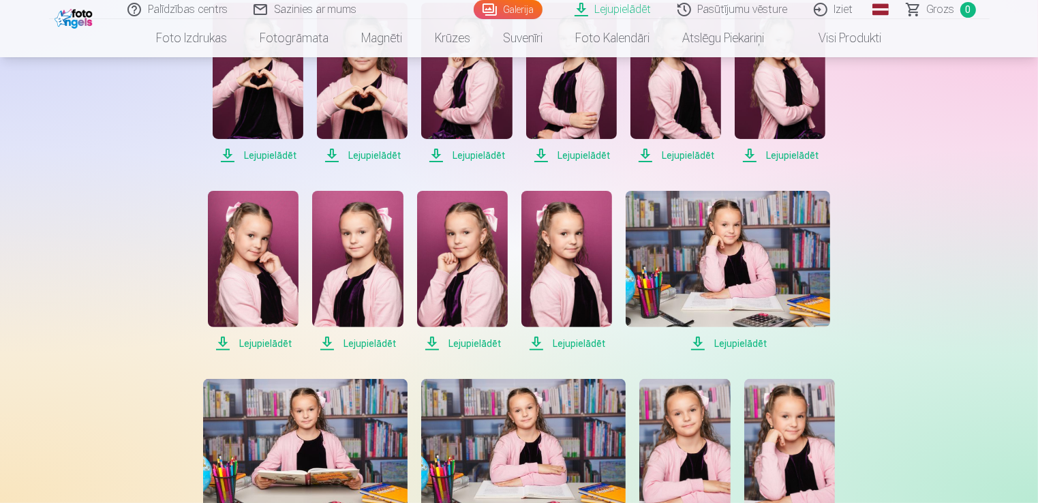
drag, startPoint x: 265, startPoint y: 341, endPoint x: 273, endPoint y: 341, distance: 7.5
click at [265, 341] on span "Lejupielādēt" at bounding box center [253, 343] width 91 height 16
click at [365, 339] on span "Lejupielādēt" at bounding box center [357, 343] width 91 height 16
click at [456, 342] on span "Lejupielādēt" at bounding box center [462, 343] width 91 height 16
click at [562, 342] on span "Lejupielādēt" at bounding box center [566, 343] width 91 height 16
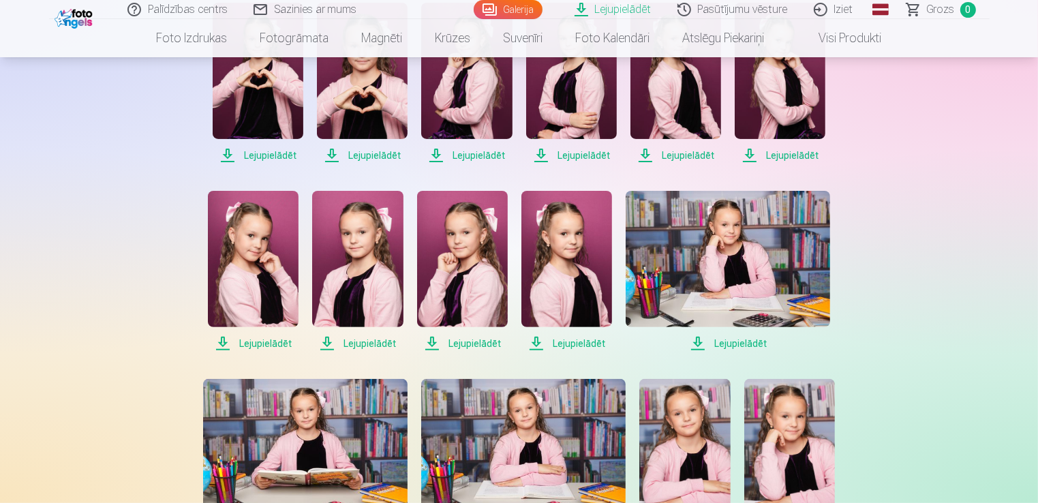
click at [741, 345] on span "Lejupielādēt" at bounding box center [728, 343] width 204 height 16
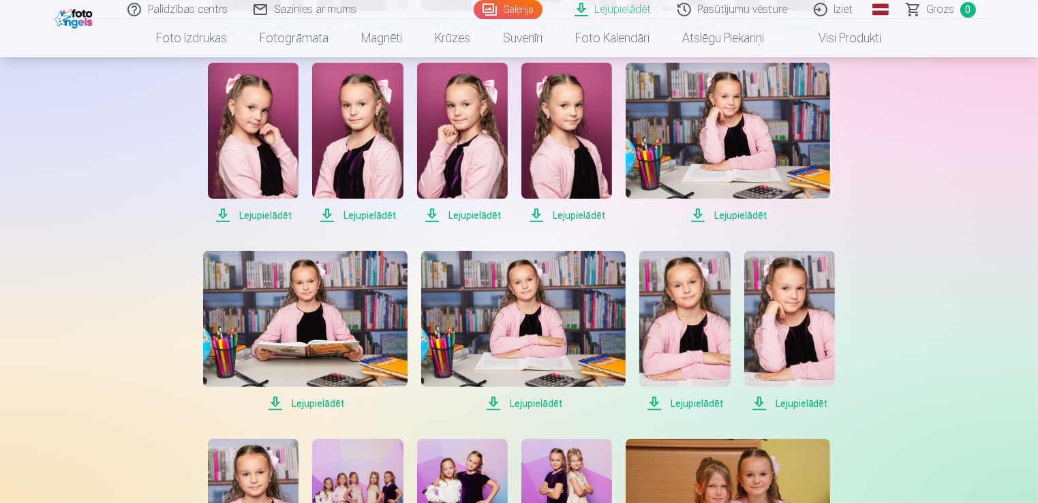
scroll to position [477, 0]
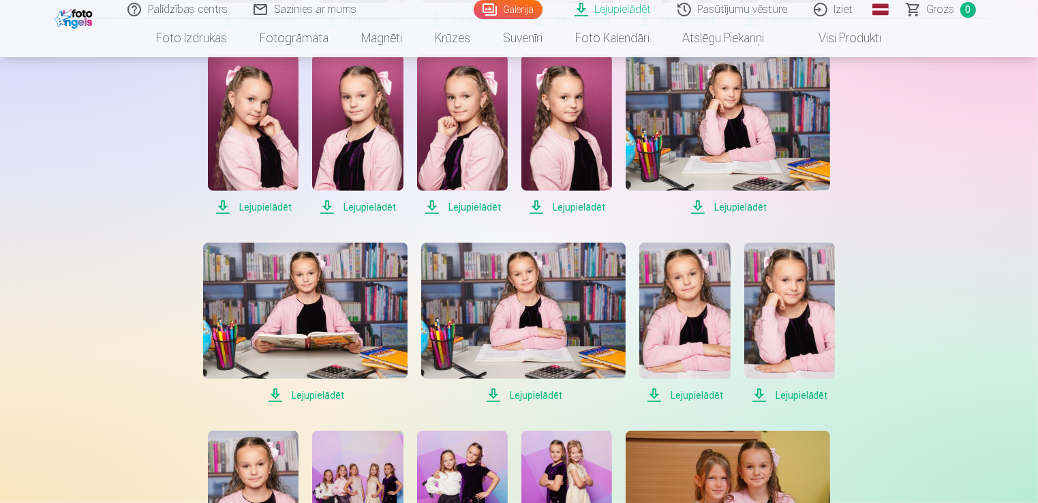
click at [310, 395] on span "Lejupielādēt" at bounding box center [305, 395] width 204 height 16
click at [545, 394] on span "Lejupielādēt" at bounding box center [523, 395] width 204 height 16
click at [681, 396] on span "Lejupielādēt" at bounding box center [684, 395] width 91 height 16
click at [787, 394] on span "Lejupielādēt" at bounding box center [789, 395] width 91 height 16
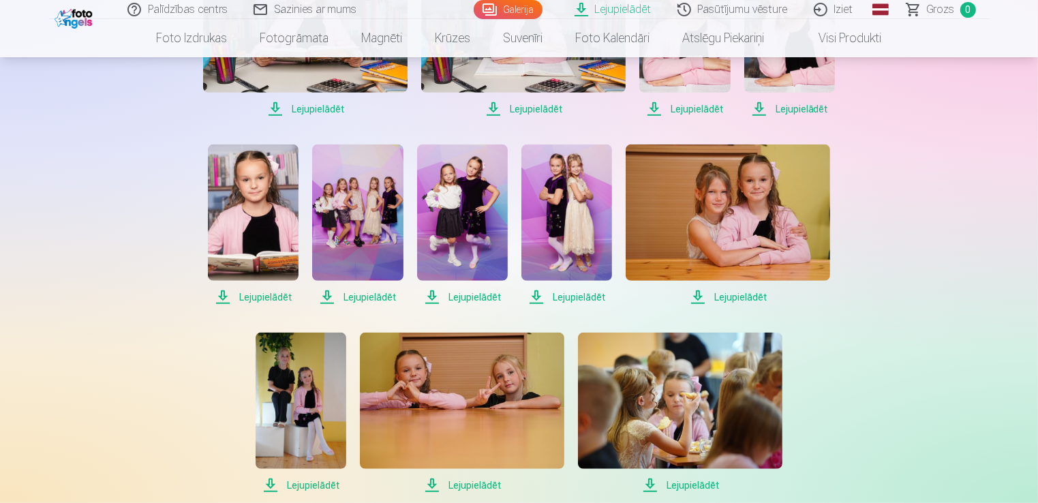
scroll to position [818, 0]
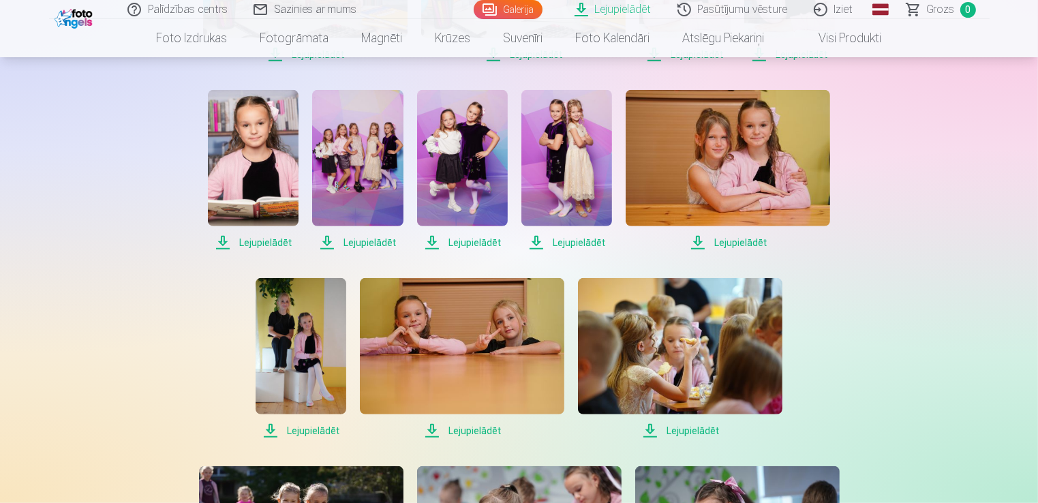
click at [270, 240] on span "Lejupielādēt" at bounding box center [253, 242] width 91 height 16
click at [382, 241] on span "Lejupielādēt" at bounding box center [357, 242] width 91 height 16
click at [457, 241] on span "Lejupielādēt" at bounding box center [462, 242] width 91 height 16
click at [575, 241] on span "Lejupielādēt" at bounding box center [566, 242] width 91 height 16
click at [740, 242] on span "Lejupielādēt" at bounding box center [728, 242] width 204 height 16
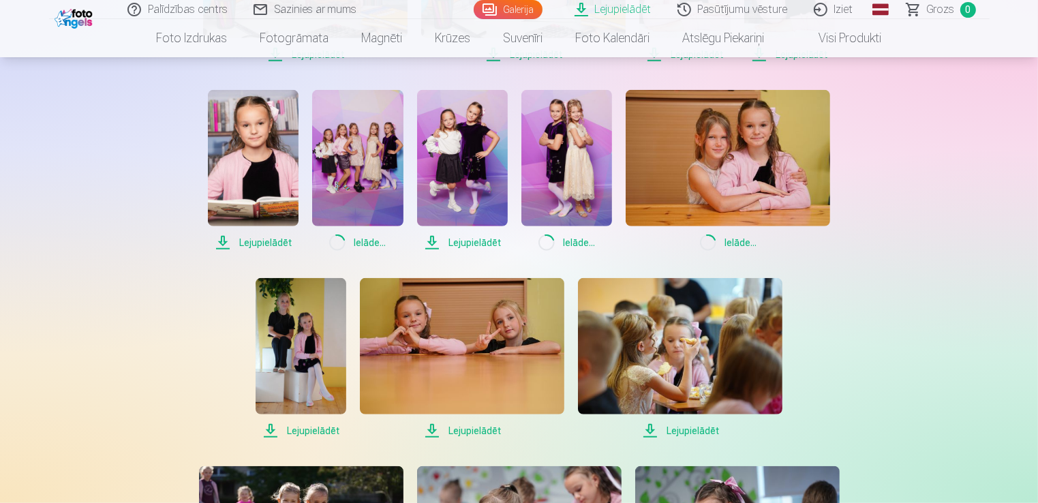
scroll to position [954, 0]
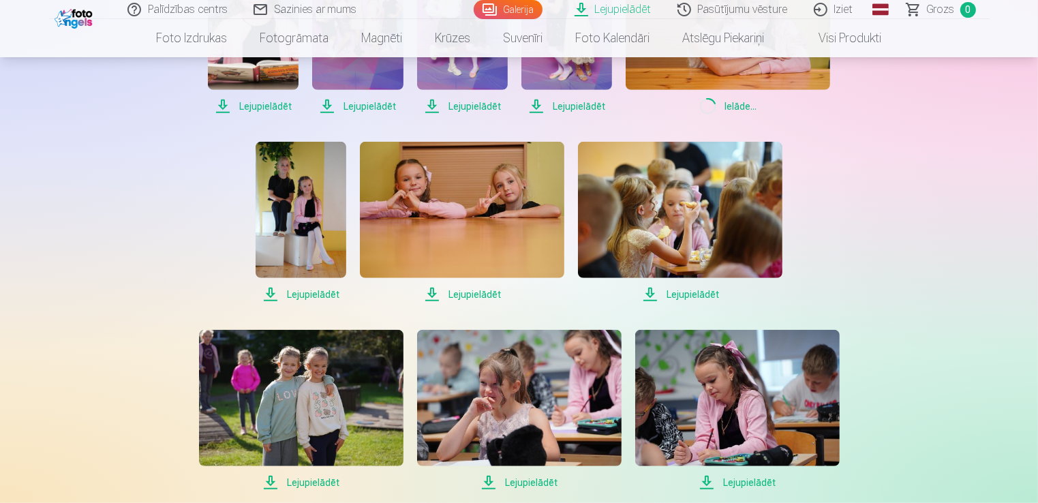
click at [308, 292] on span "Lejupielādēt" at bounding box center [301, 294] width 91 height 16
click at [472, 293] on span "Lejupielādēt" at bounding box center [462, 294] width 204 height 16
click at [692, 293] on span "Lejupielādēt" at bounding box center [680, 294] width 204 height 16
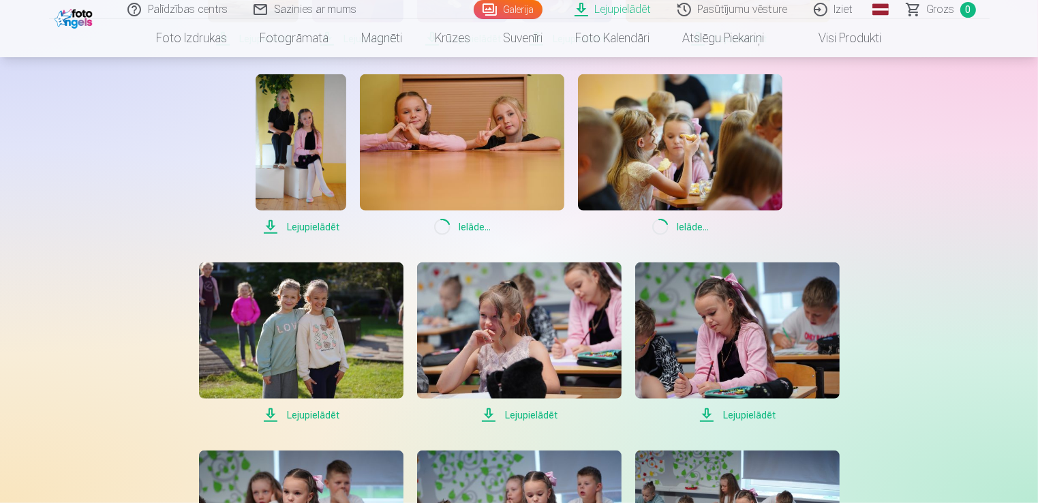
scroll to position [1159, 0]
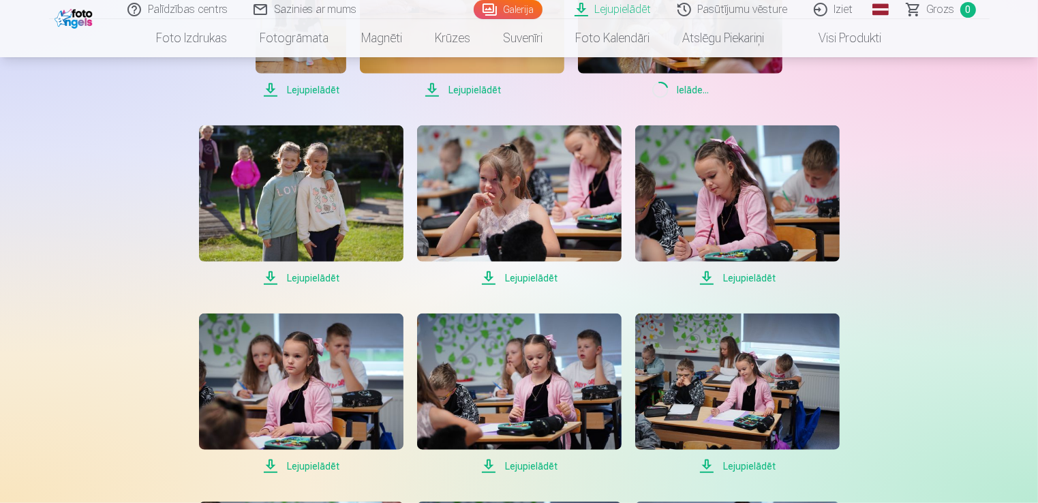
click at [316, 279] on span "Lejupielādēt" at bounding box center [301, 278] width 204 height 16
click at [529, 277] on span "Lejupielādēt" at bounding box center [519, 278] width 204 height 16
click at [741, 277] on span "Lejupielādēt" at bounding box center [737, 278] width 204 height 16
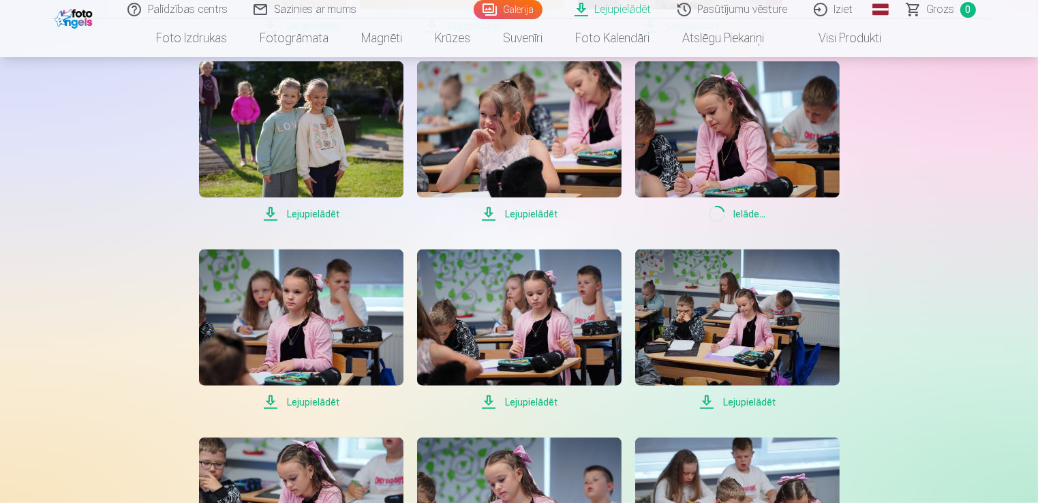
scroll to position [1363, 0]
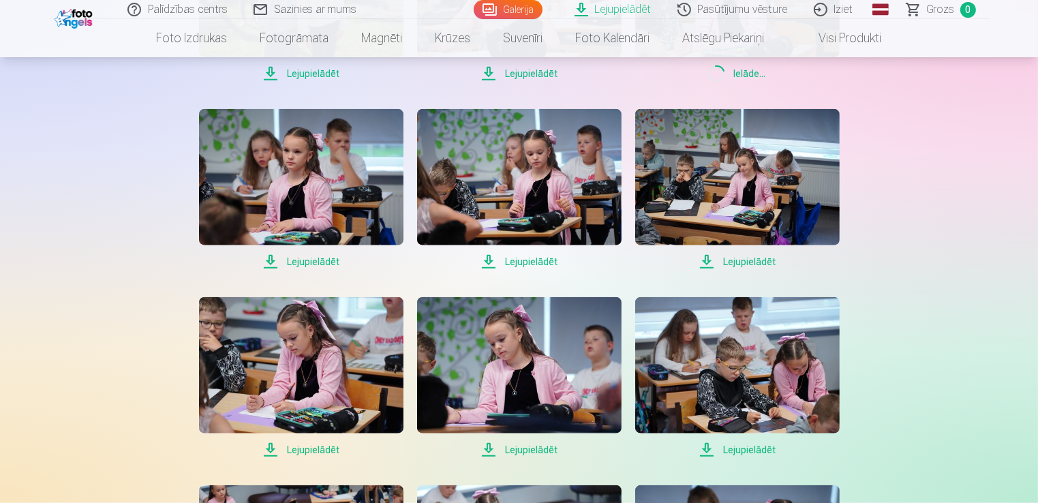
click at [295, 260] on span "Lejupielādēt" at bounding box center [301, 262] width 204 height 16
click at [526, 270] on div "Lejupielādēt Lejupielādēt Lejupielādēt Lejupielādēt Lejupielādēt Lejupielādēt L…" at bounding box center [520, 121] width 682 height 2282
click at [528, 265] on span "Lejupielādēt" at bounding box center [519, 262] width 204 height 16
click at [742, 258] on span "Lejupielādēt" at bounding box center [737, 262] width 204 height 16
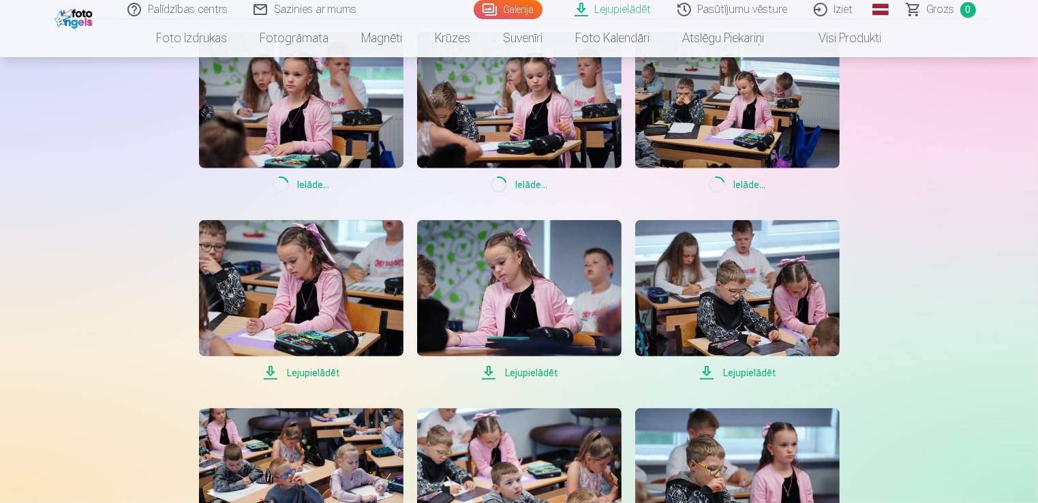
scroll to position [1568, 0]
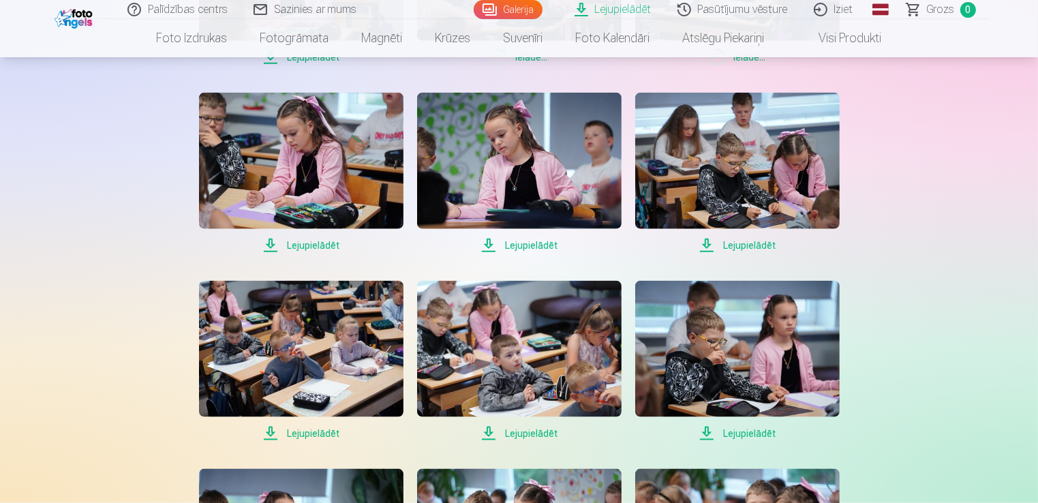
click at [302, 244] on span "Lejupielādēt" at bounding box center [301, 245] width 204 height 16
click at [547, 243] on span "Lejupielādēt" at bounding box center [519, 245] width 204 height 16
click at [731, 243] on span "Lejupielādēt" at bounding box center [737, 245] width 204 height 16
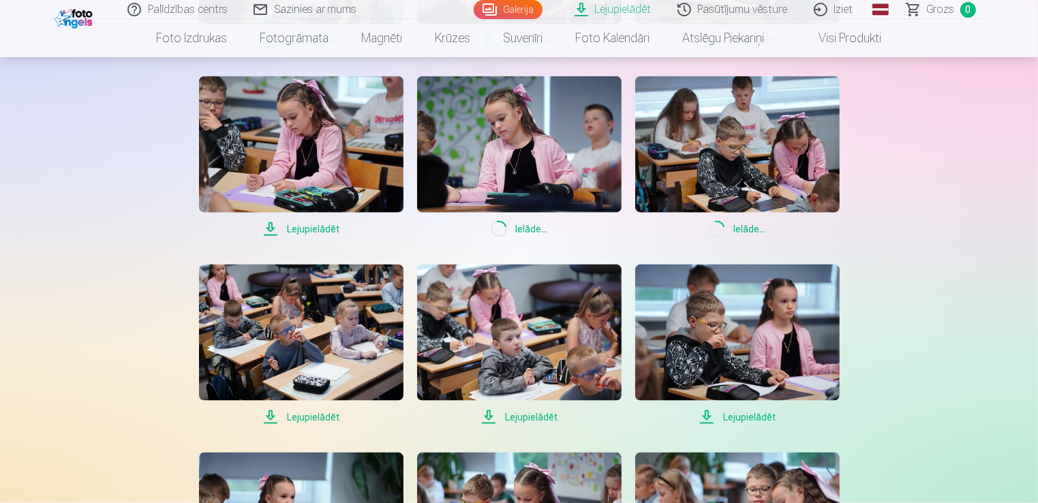
scroll to position [1704, 0]
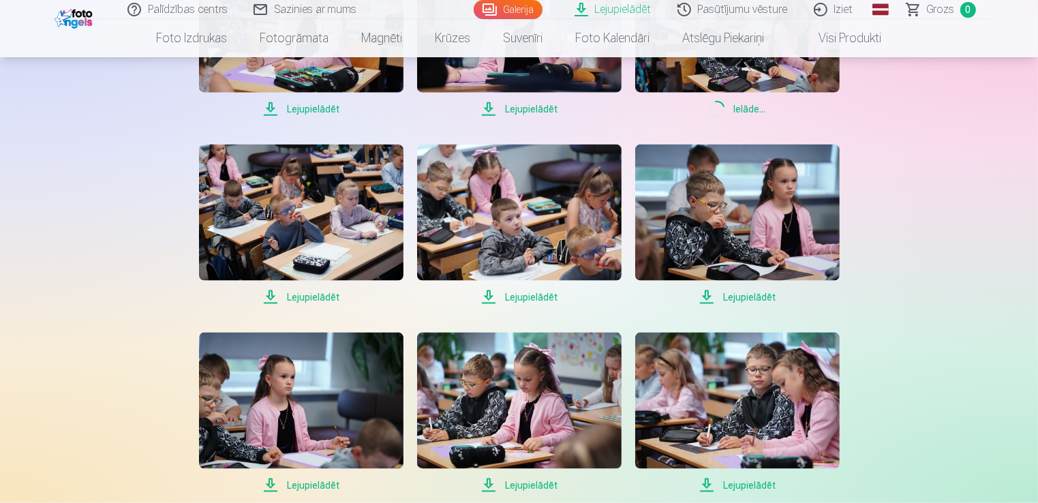
click at [298, 296] on span "Lejupielādēt" at bounding box center [301, 297] width 204 height 16
click at [513, 294] on span "Lejupielādēt" at bounding box center [519, 297] width 204 height 16
click at [733, 296] on span "Lejupielādēt" at bounding box center [737, 297] width 204 height 16
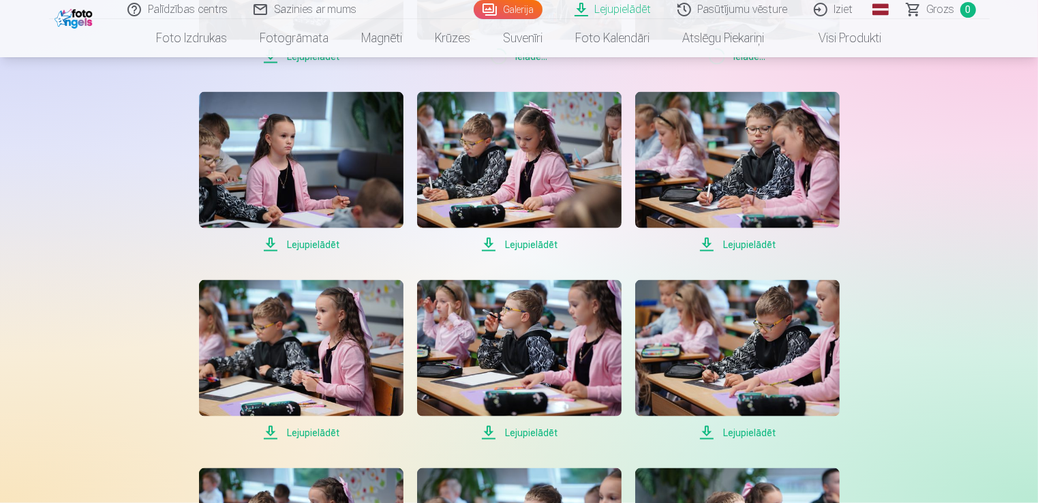
scroll to position [1977, 0]
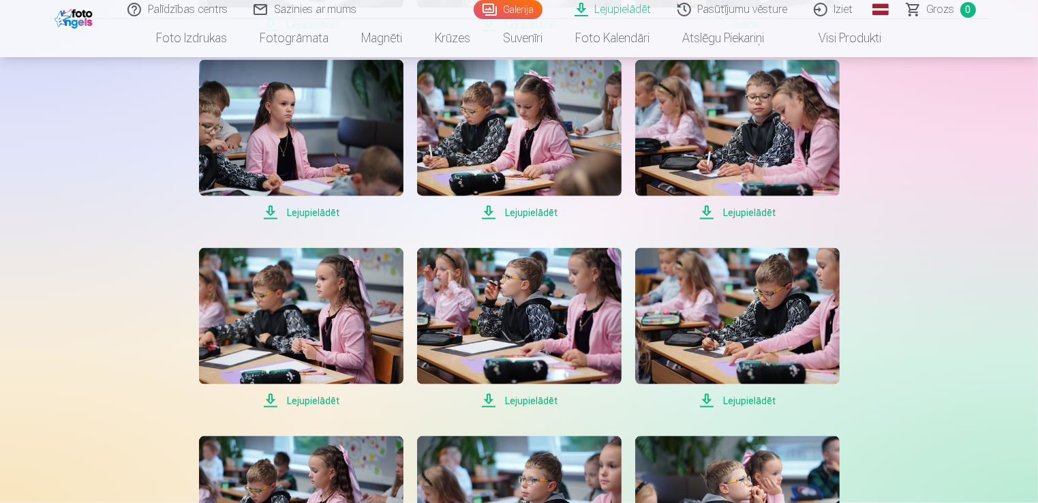
click at [301, 212] on span "Lejupielādēt" at bounding box center [301, 212] width 204 height 16
click at [532, 212] on span "Lejupielādēt" at bounding box center [519, 212] width 204 height 16
click at [741, 212] on span "Lejupielādēt" at bounding box center [737, 212] width 204 height 16
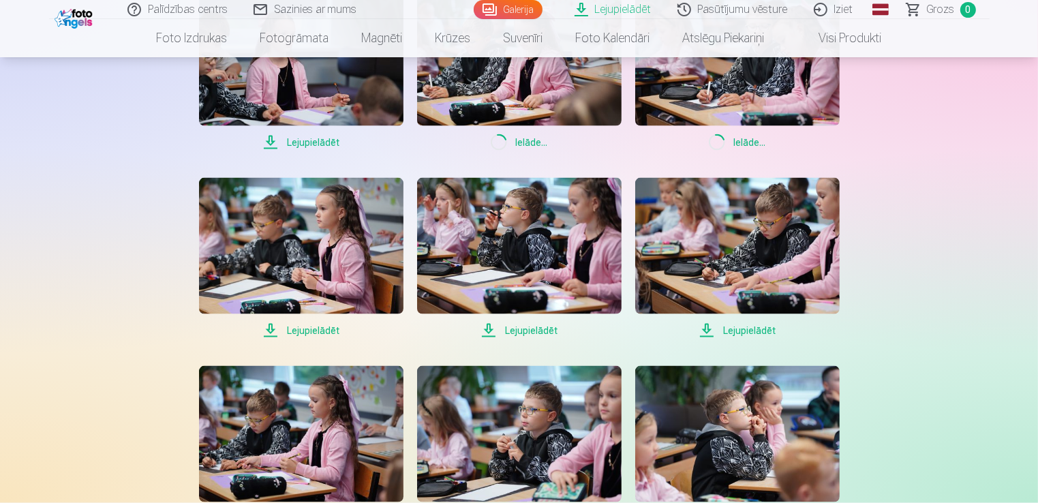
scroll to position [2113, 0]
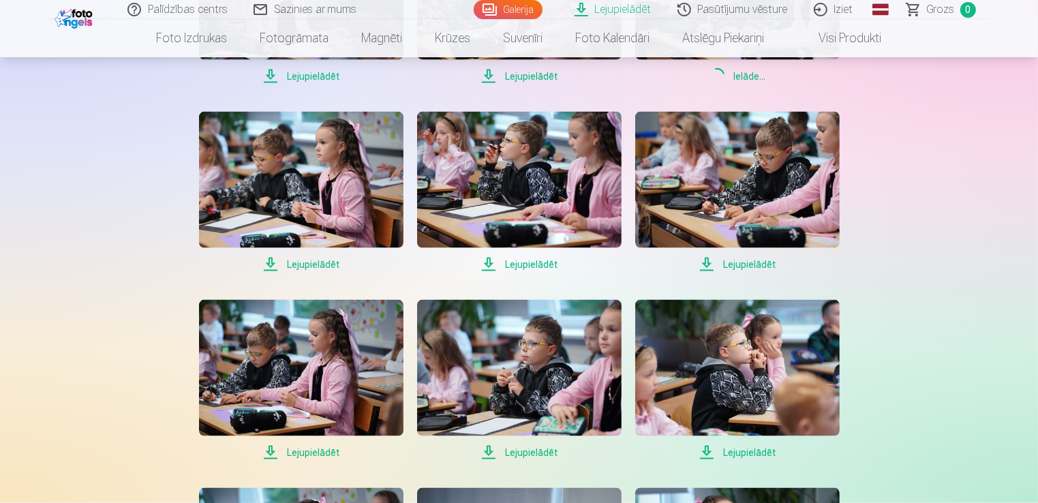
click at [305, 260] on span "Lejupielādēt" at bounding box center [301, 264] width 204 height 16
click at [522, 260] on span "Lejupielādēt" at bounding box center [519, 264] width 204 height 16
click at [738, 263] on span "Lejupielādēt" at bounding box center [737, 264] width 204 height 16
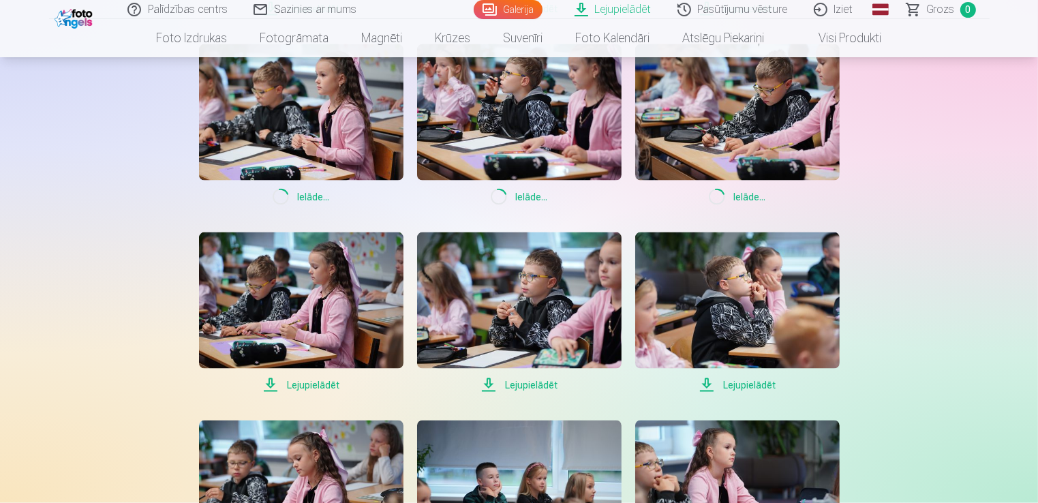
scroll to position [2317, 0]
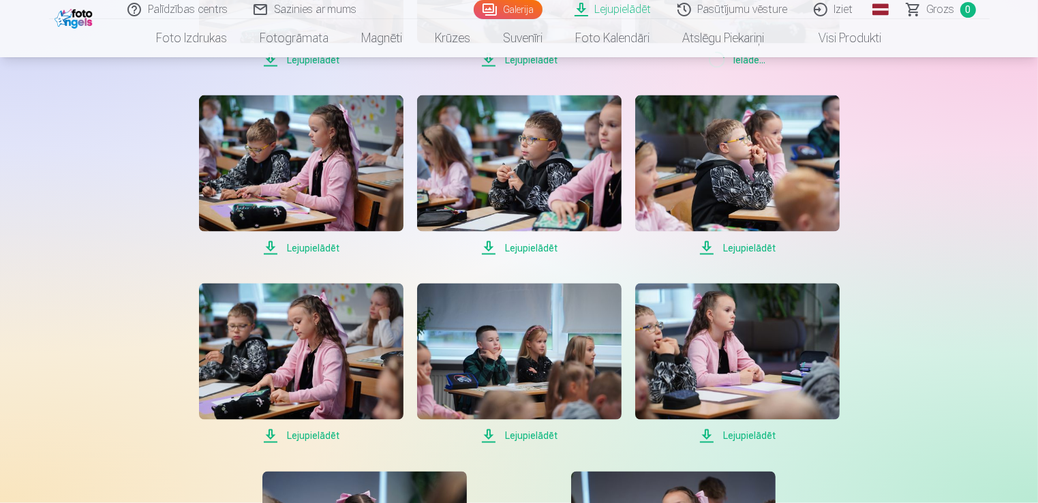
click at [315, 246] on span "Lejupielādēt" at bounding box center [301, 248] width 204 height 16
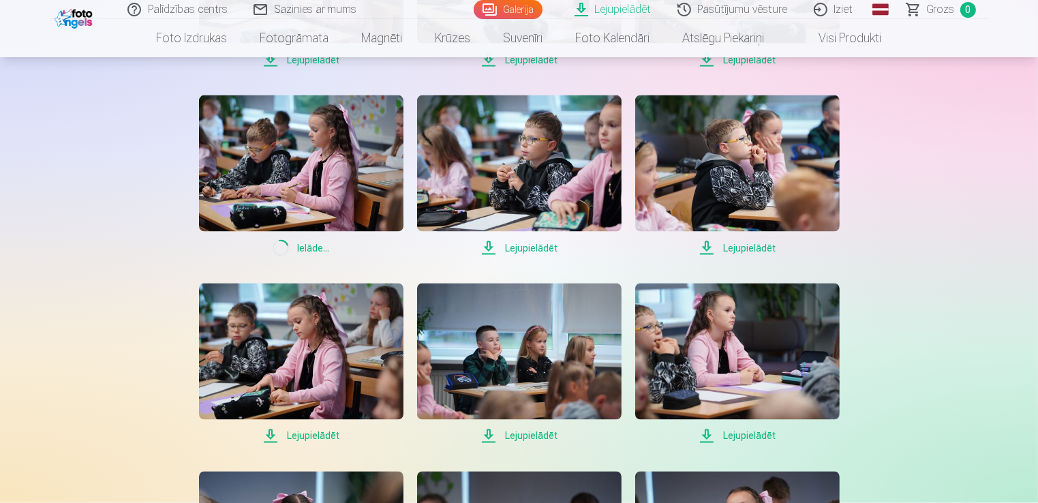
drag, startPoint x: 542, startPoint y: 249, endPoint x: 551, endPoint y: 250, distance: 9.0
click at [542, 249] on span "Lejupielādēt" at bounding box center [519, 248] width 204 height 16
click at [768, 249] on span "Lejupielādēt" at bounding box center [737, 248] width 204 height 16
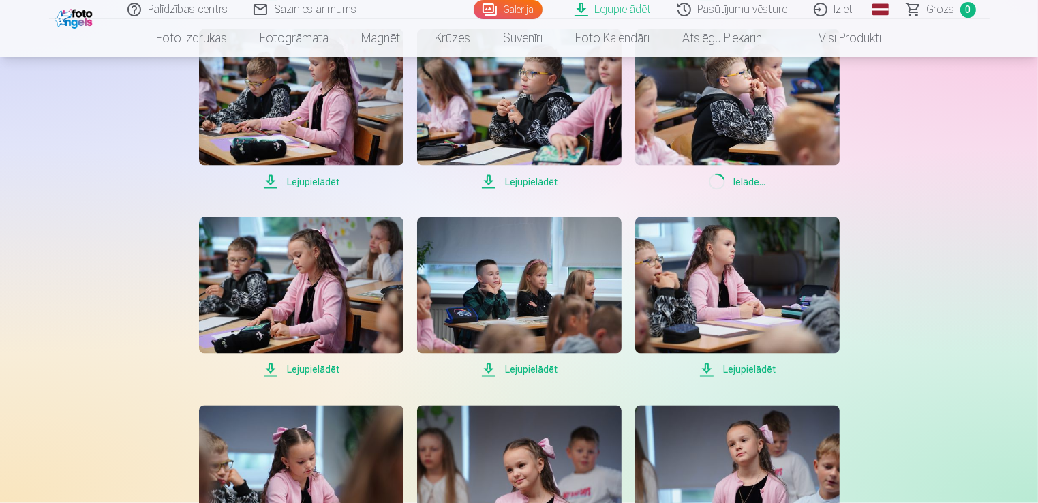
scroll to position [2454, 0]
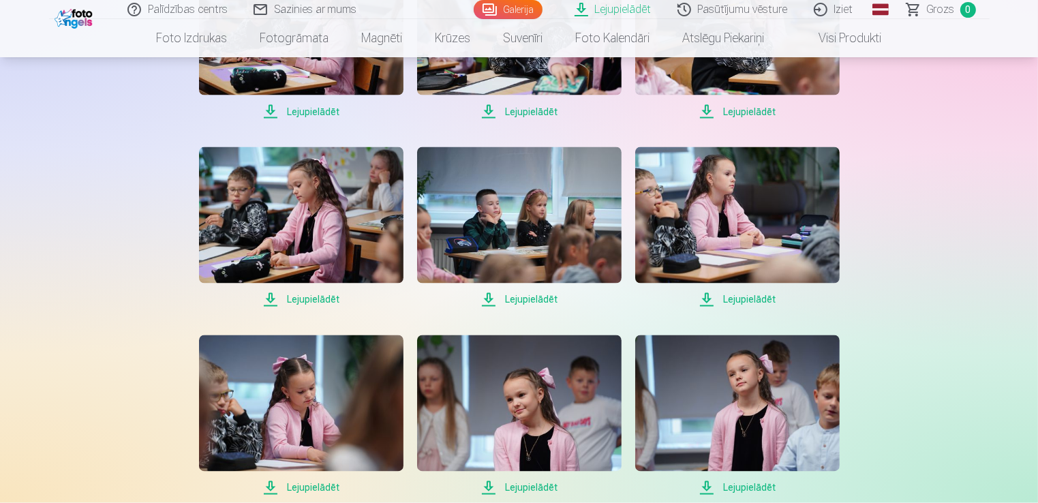
click at [314, 298] on span "Lejupielādēt" at bounding box center [301, 300] width 204 height 16
click at [551, 303] on span "Lejupielādēt" at bounding box center [519, 300] width 204 height 16
click at [733, 301] on span "Lejupielādēt" at bounding box center [737, 300] width 204 height 16
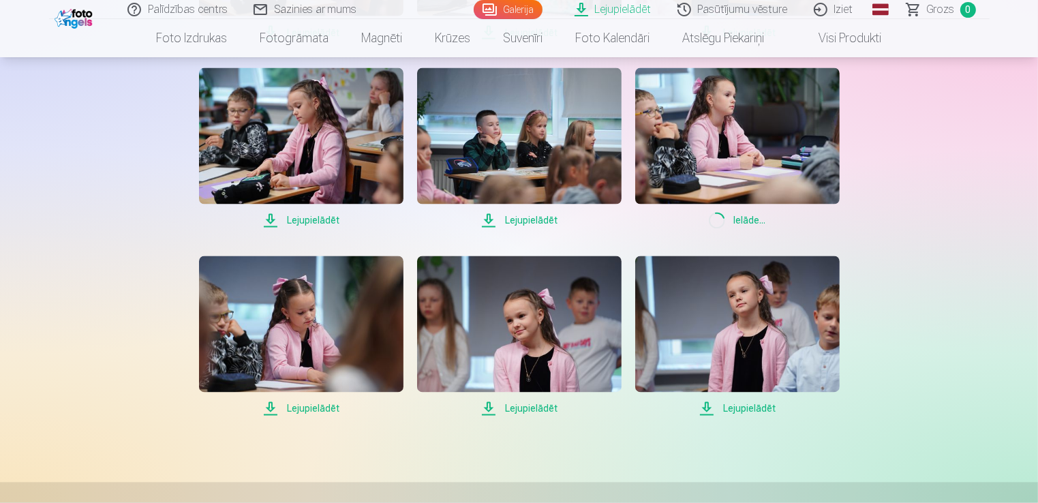
scroll to position [2658, 0]
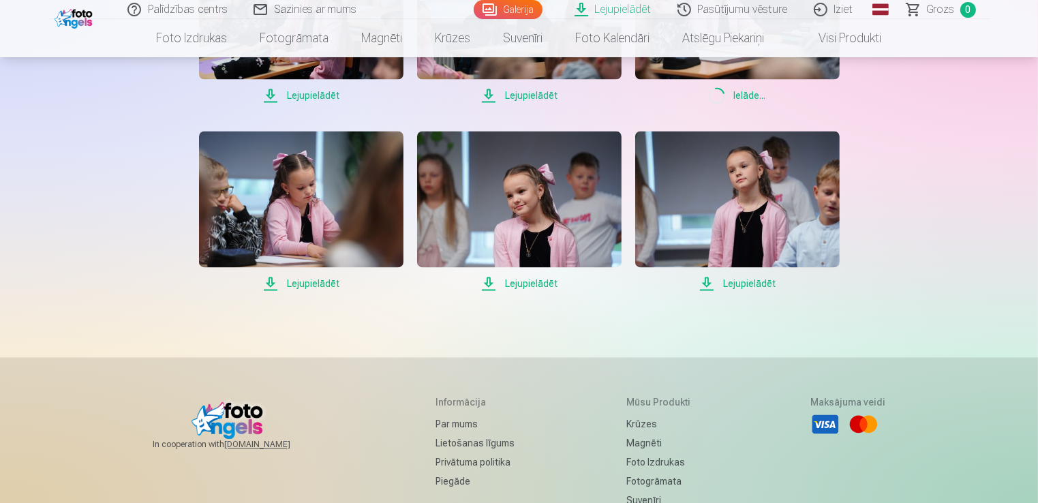
drag, startPoint x: 319, startPoint y: 286, endPoint x: 333, endPoint y: 285, distance: 13.6
click at [319, 286] on span "Lejupielādēt" at bounding box center [301, 283] width 204 height 16
click at [542, 285] on span "Lejupielādēt" at bounding box center [519, 283] width 204 height 16
click at [750, 285] on span "Lejupielādēt" at bounding box center [737, 283] width 204 height 16
